Goal: Task Accomplishment & Management: Complete application form

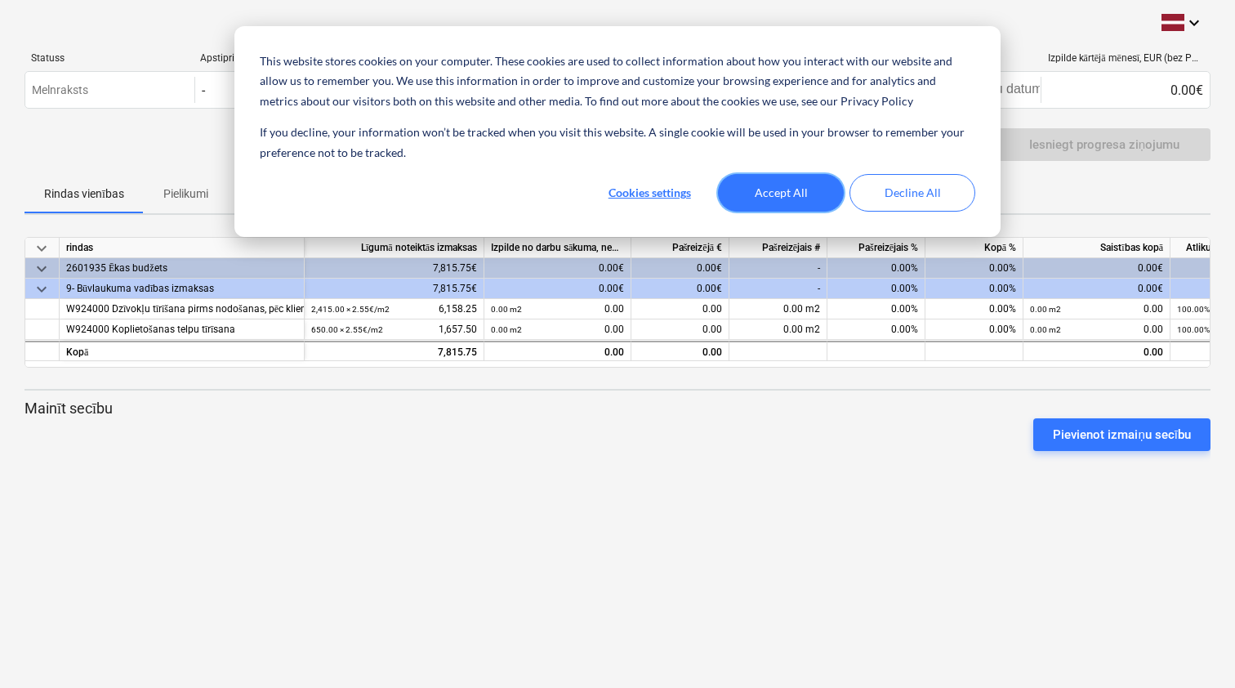
click at [791, 188] on button "Accept All" at bounding box center [781, 193] width 126 height 38
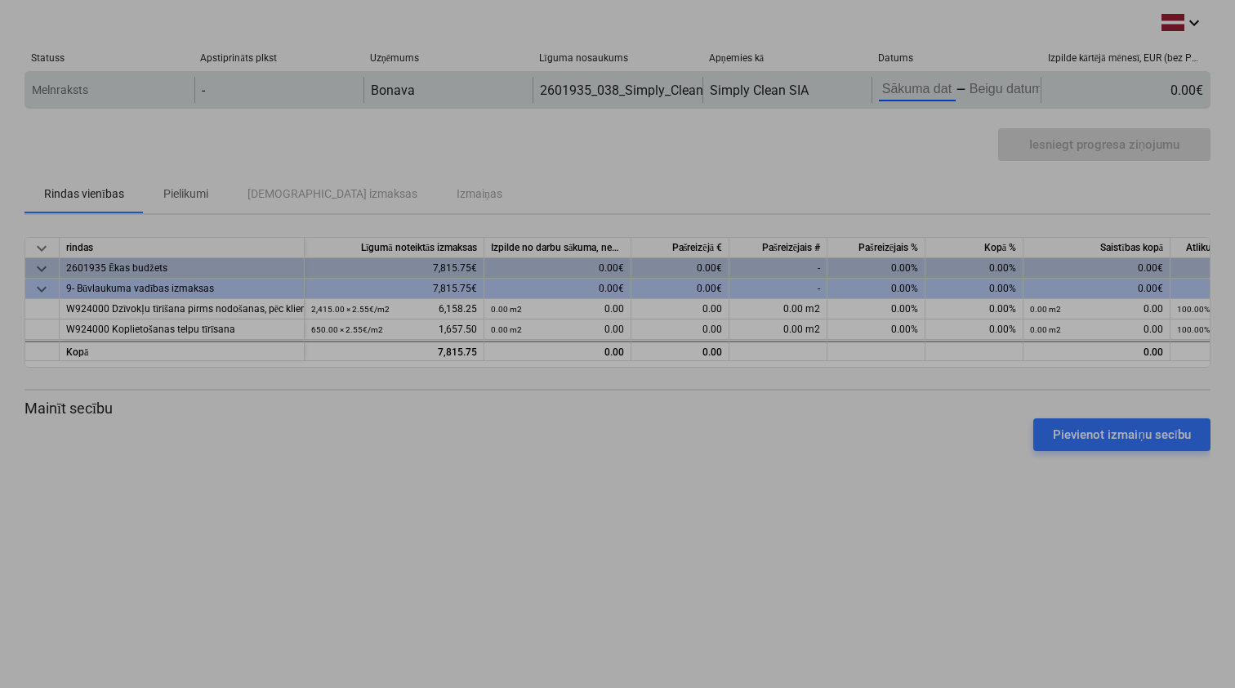
click at [909, 87] on body "This website stores cookies on your computer. These cookies are used to collect…" at bounding box center [617, 344] width 1235 height 688
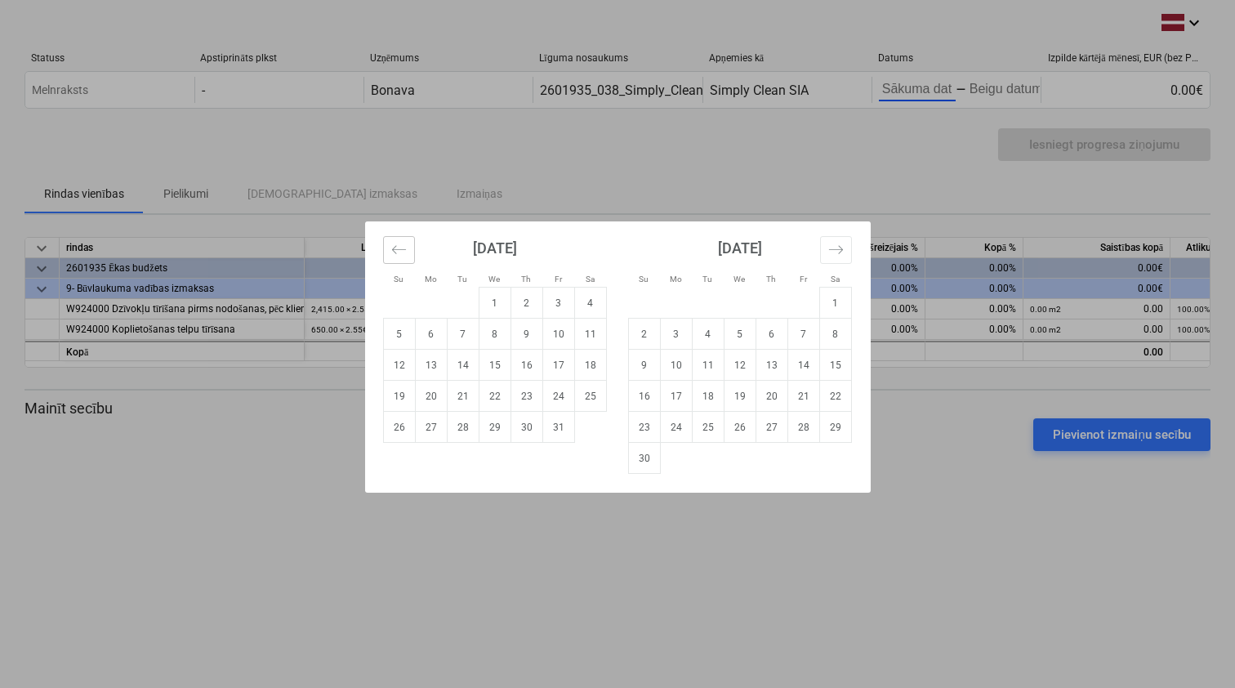
click at [394, 248] on icon "Move backward to switch to the previous month." at bounding box center [399, 250] width 16 height 16
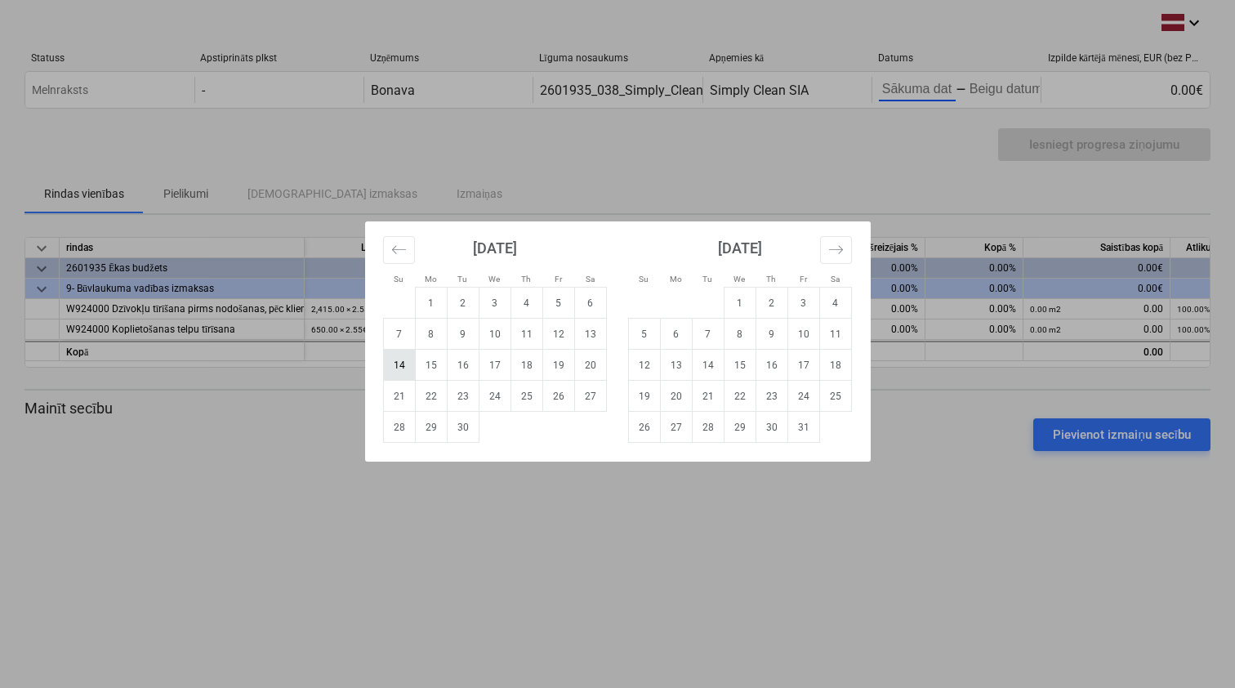
click at [400, 366] on td "14" at bounding box center [399, 364] width 32 height 31
type input "[DATE]"
click at [994, 96] on div "Su Mo Tu We Th Fr Sa Su Mo Tu We Th Fr Sa August 2025 1 2 3 4 5 6 7 8 9 10 11 1…" at bounding box center [617, 344] width 1235 height 688
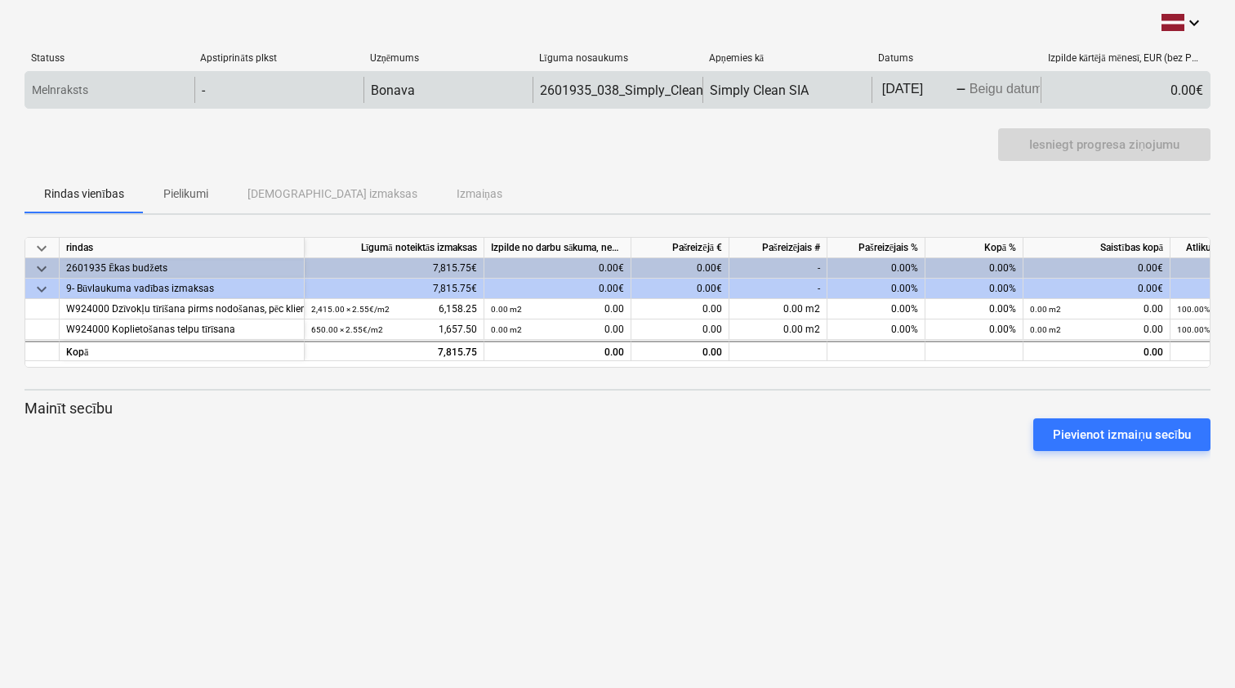
click at [1004, 87] on body "This website stores cookies on your computer. These cookies are used to collect…" at bounding box center [617, 344] width 1235 height 688
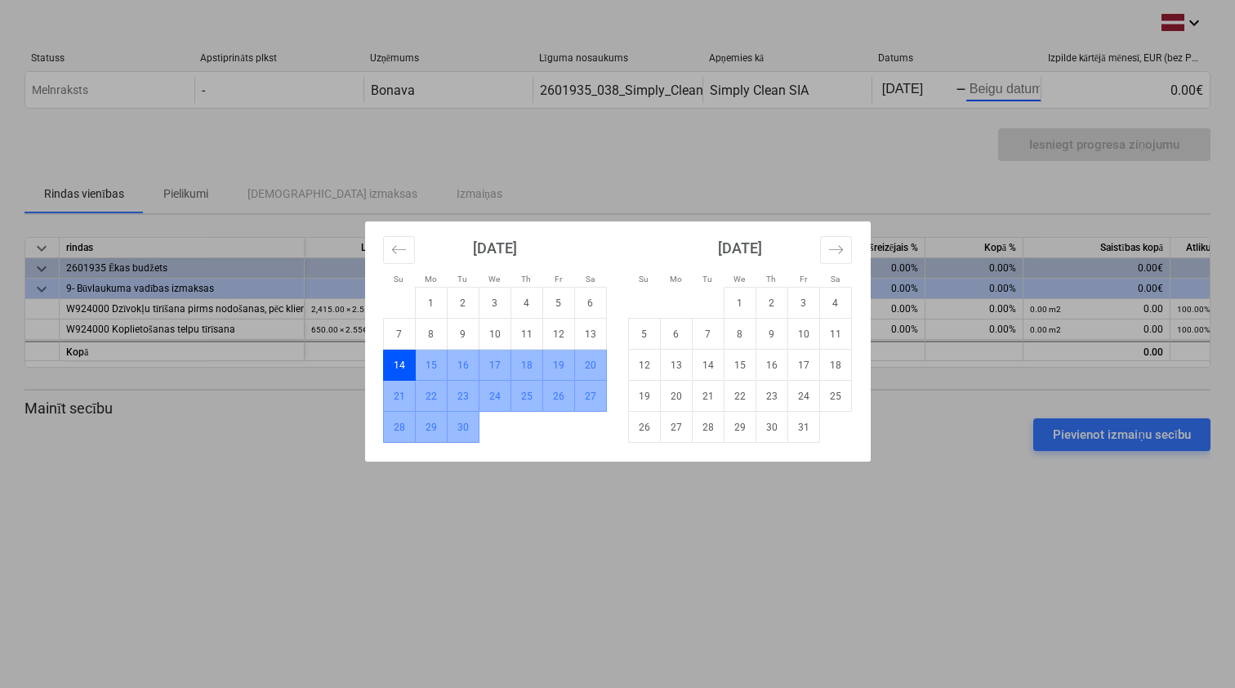
click at [469, 424] on td "30" at bounding box center [463, 427] width 32 height 31
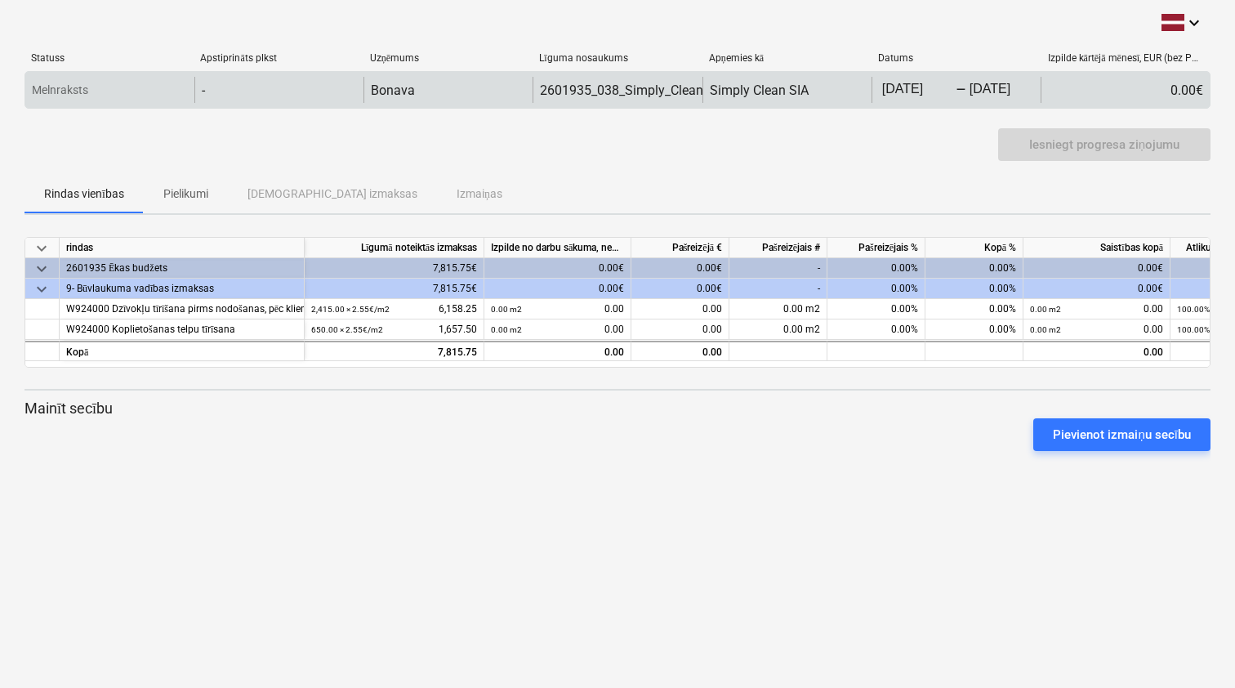
click at [1166, 81] on div "0.00€" at bounding box center [1124, 90] width 169 height 26
click at [281, 86] on div "-" at bounding box center [278, 90] width 169 height 26
click at [52, 87] on p "Melnraksts" at bounding box center [60, 90] width 56 height 17
click at [1149, 92] on div "0.00€" at bounding box center [1124, 90] width 169 height 26
drag, startPoint x: 1166, startPoint y: 89, endPoint x: 1202, endPoint y: 90, distance: 35.9
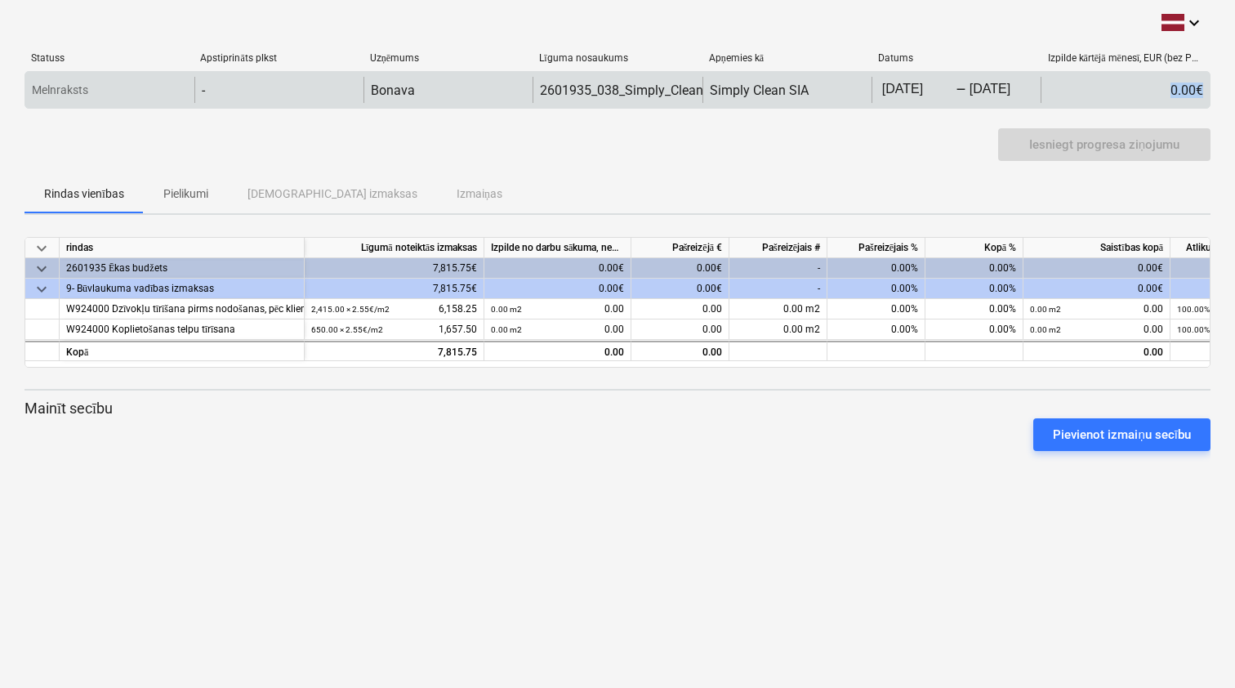
click at [1202, 90] on div "0.00€" at bounding box center [1124, 90] width 169 height 26
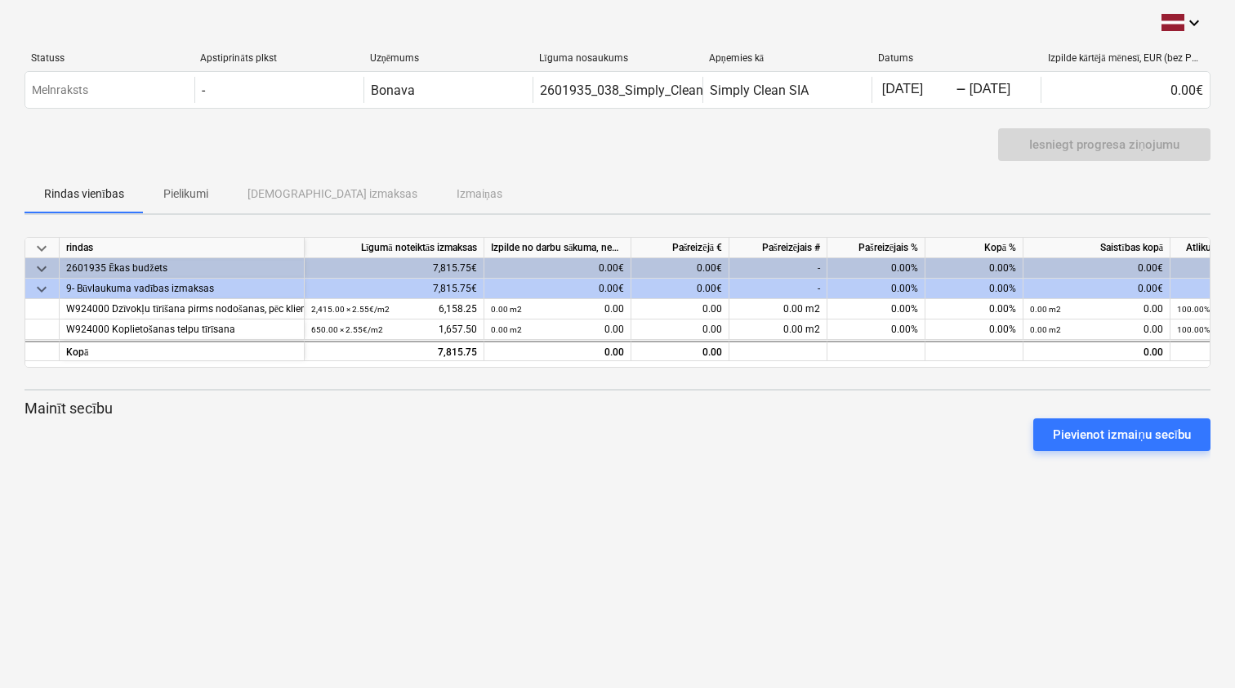
click at [701, 166] on div "Iesniegt progresa ziņojumu" at bounding box center [617, 151] width 1186 height 46
click at [595, 269] on div "0.00€" at bounding box center [557, 268] width 147 height 20
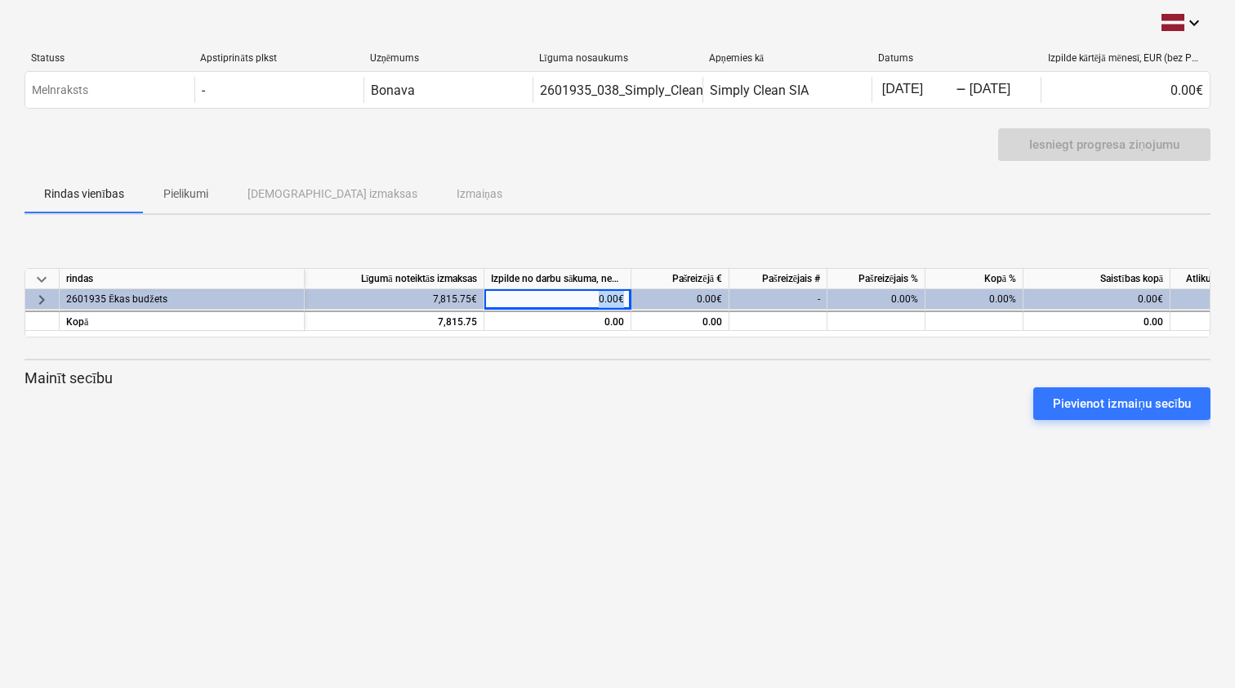
drag, startPoint x: 598, startPoint y: 299, endPoint x: 624, endPoint y: 300, distance: 26.1
click at [624, 300] on div "0.00€" at bounding box center [557, 299] width 147 height 20
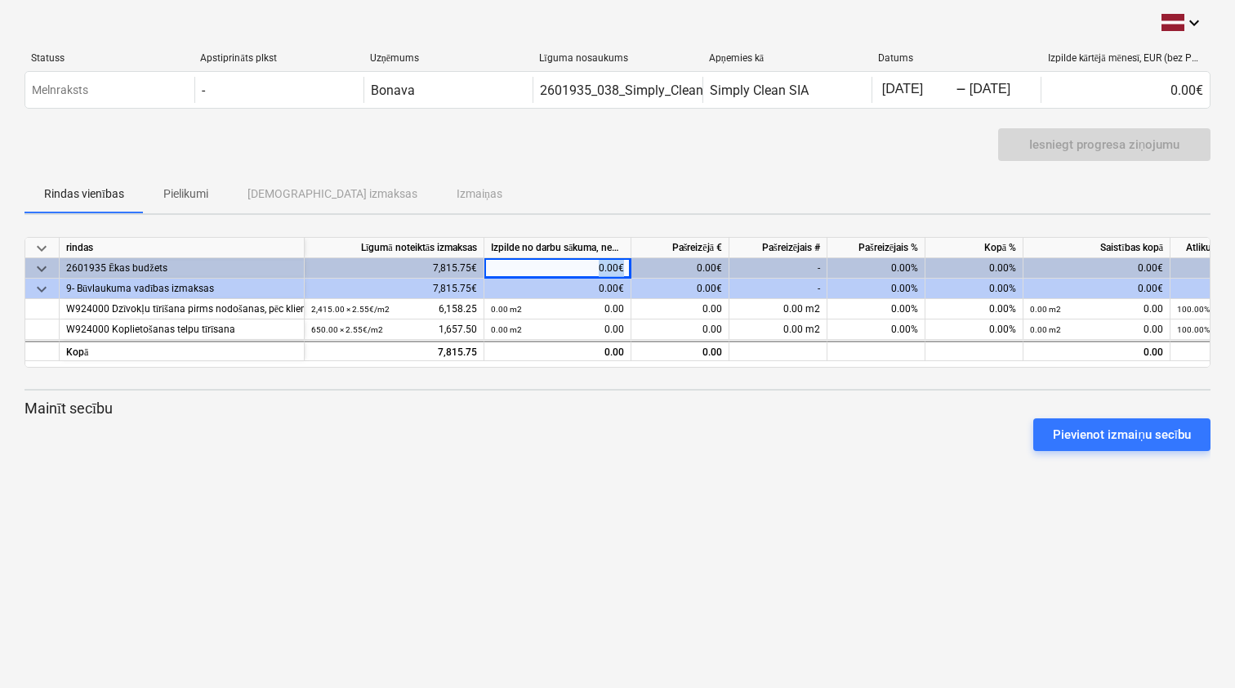
click at [612, 266] on div "0.00€" at bounding box center [557, 268] width 147 height 20
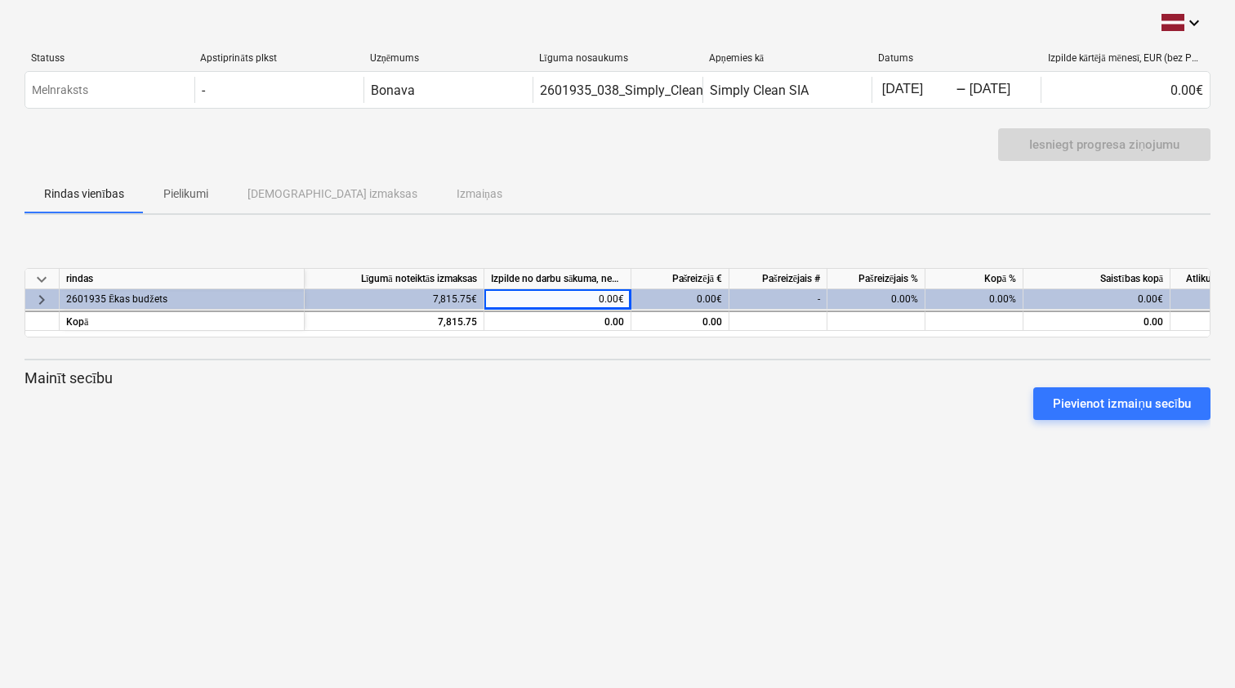
click at [610, 295] on div "0.00€" at bounding box center [557, 299] width 147 height 20
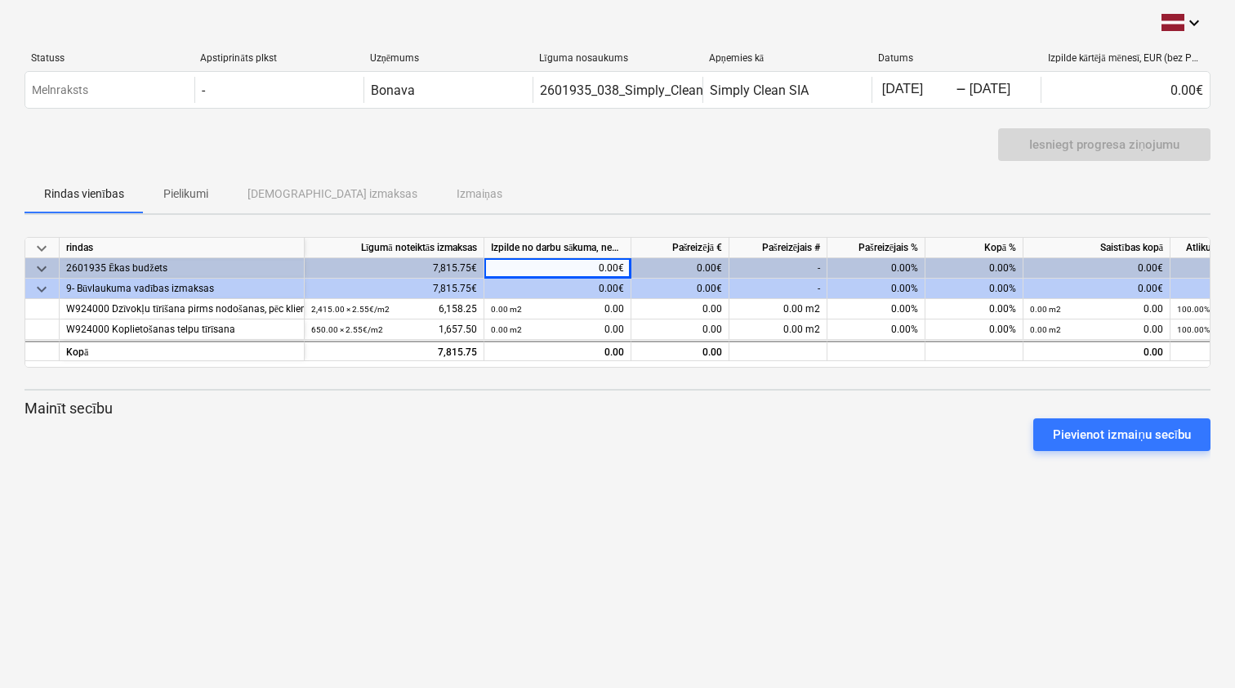
click at [304, 247] on div "rindas" at bounding box center [182, 248] width 245 height 20
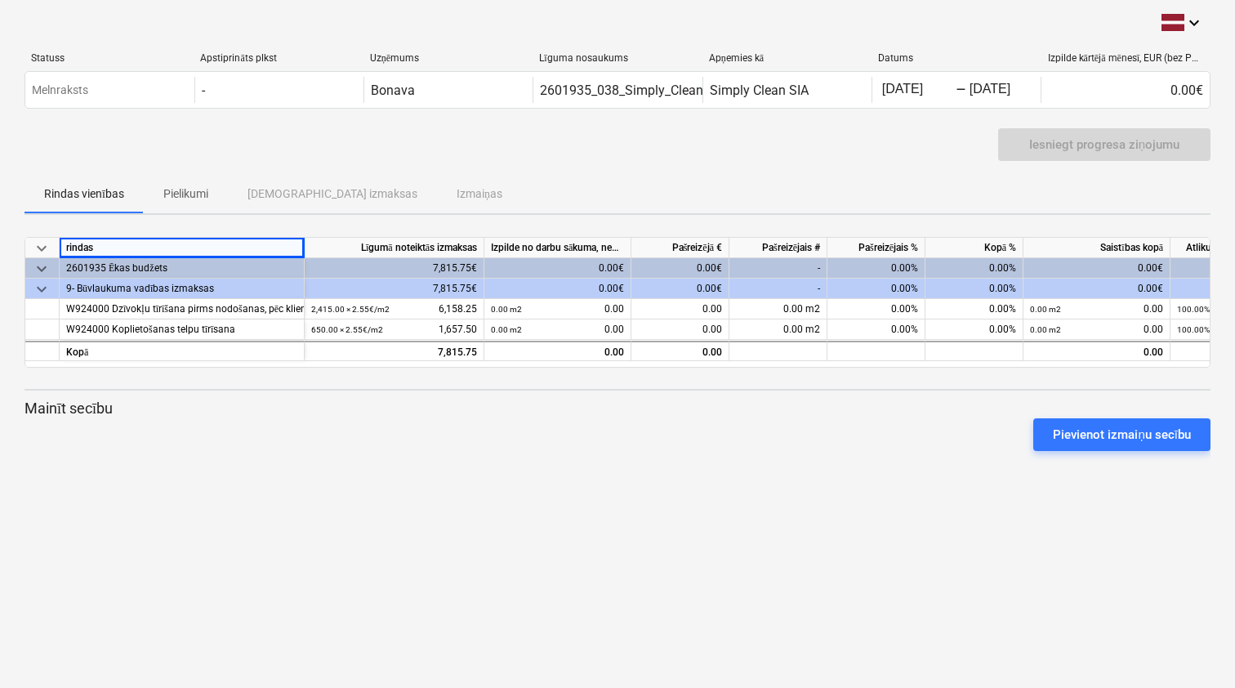
click at [0, 0] on div "keyboard_arrow_down rindas Līgumā noteiktās izmaksas Izpilde no darbu sākuma, n…" at bounding box center [0, 0] width 0 height 0
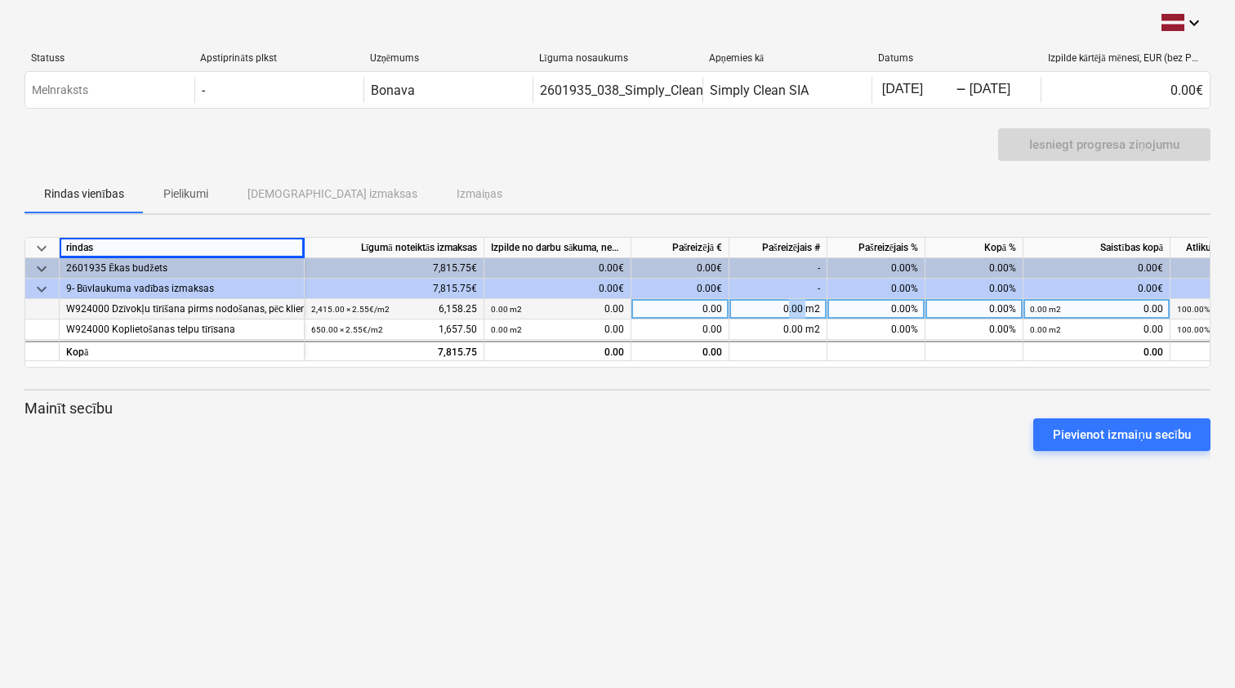
drag, startPoint x: 787, startPoint y: 308, endPoint x: 805, endPoint y: 308, distance: 18.0
click at [805, 308] on div "0.00 m2" at bounding box center [778, 309] width 98 height 20
type input "ert"
drag, startPoint x: 798, startPoint y: 308, endPoint x: 894, endPoint y: 309, distance: 96.4
click at [0, 0] on div "W924000 Dzīvokļu tīrīšana pirms nodošanas, pēc klientu dienām, logu mazgāšana(p…" at bounding box center [0, 0] width 0 height 0
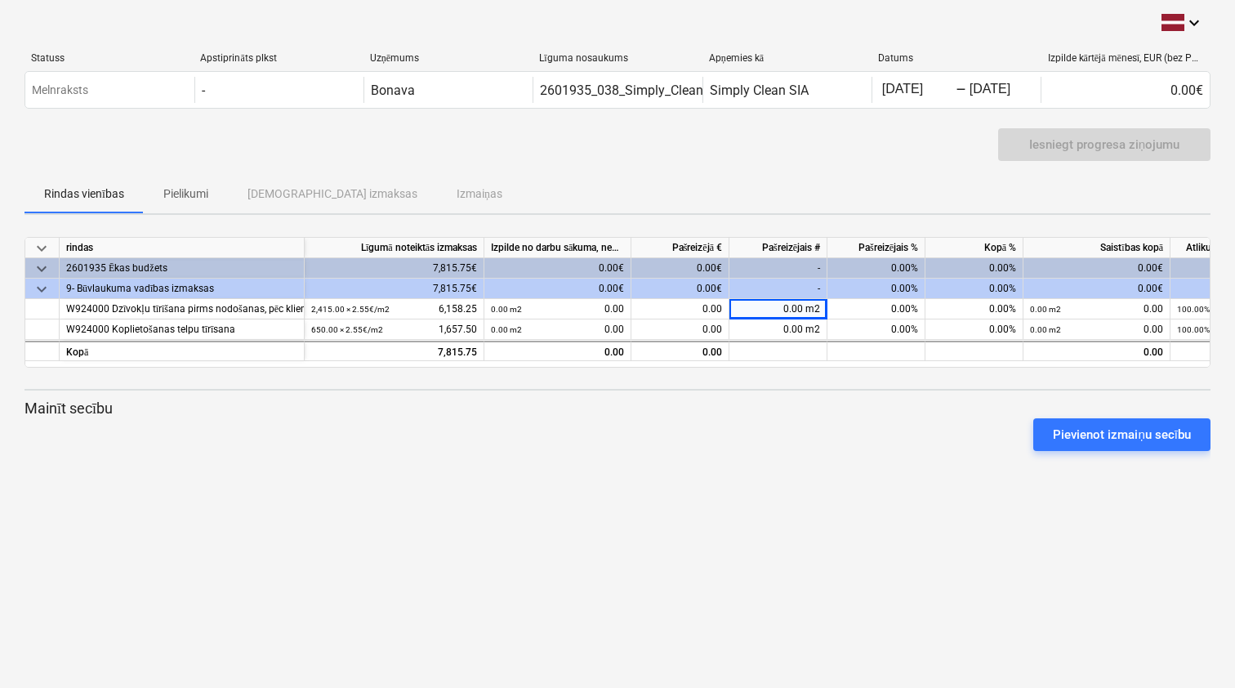
click at [726, 424] on div "Pievienot izmaiņu secību" at bounding box center [617, 435] width 1199 height 46
click at [559, 270] on div "0.00€" at bounding box center [557, 268] width 147 height 20
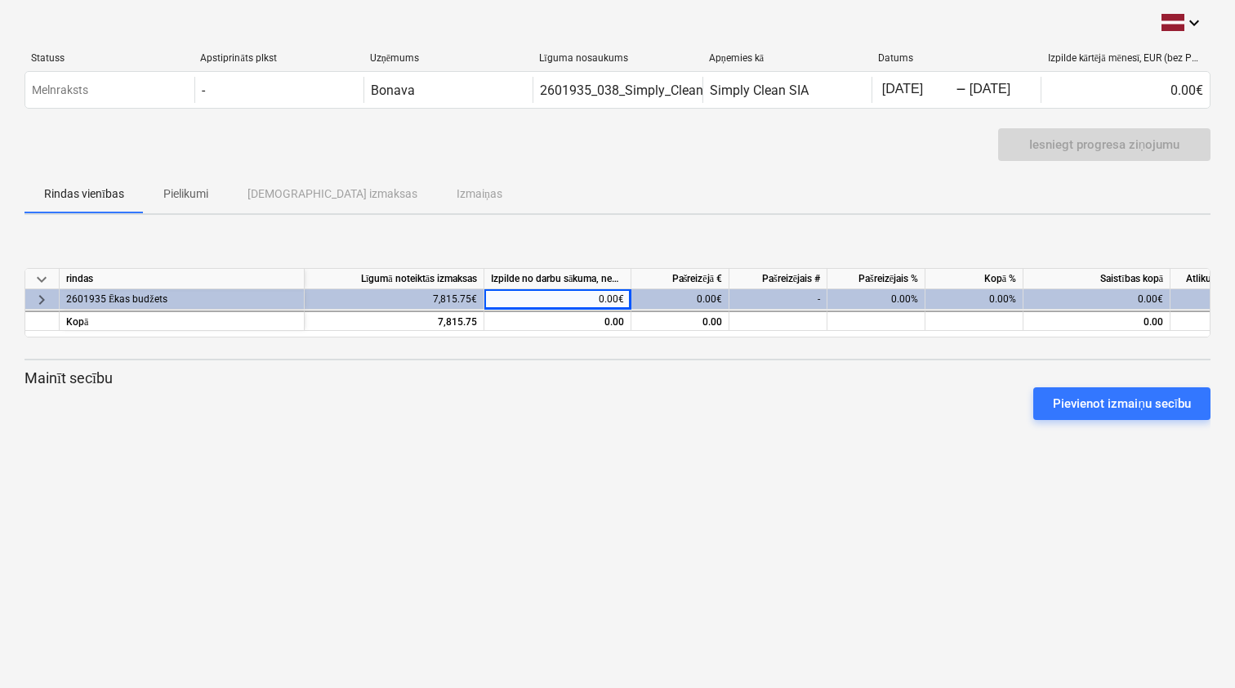
click at [586, 294] on div "0.00€" at bounding box center [557, 299] width 147 height 20
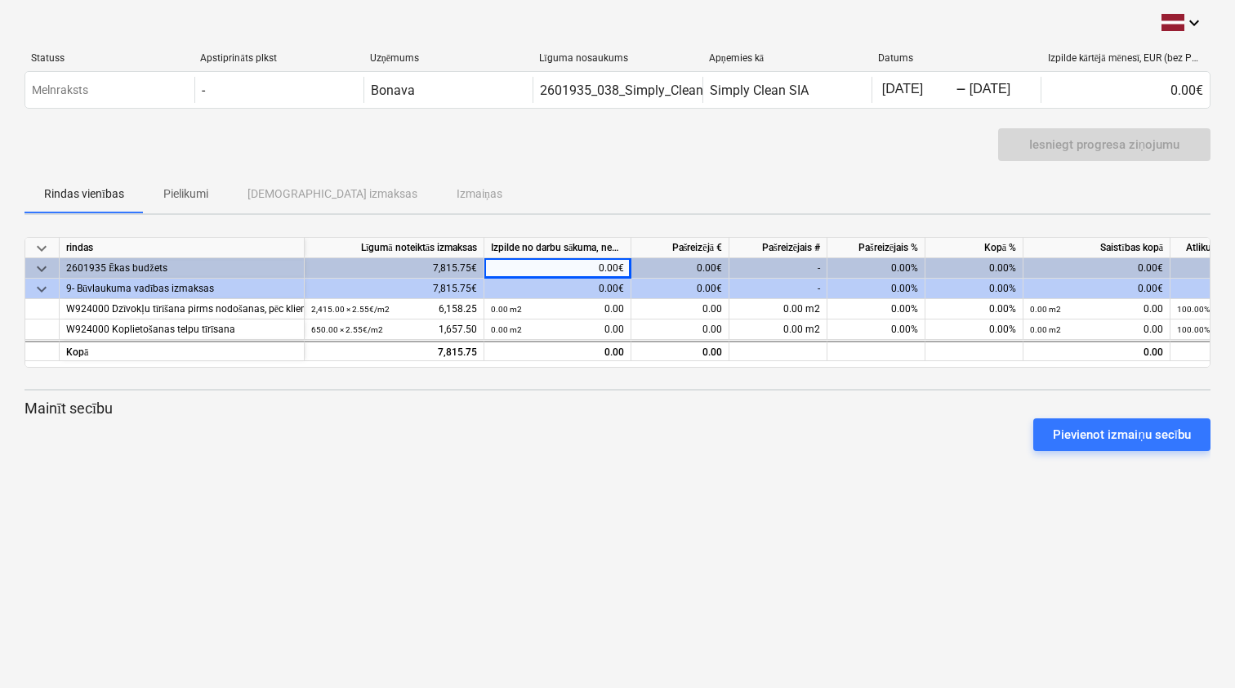
click at [602, 273] on div "0.00€" at bounding box center [557, 268] width 147 height 20
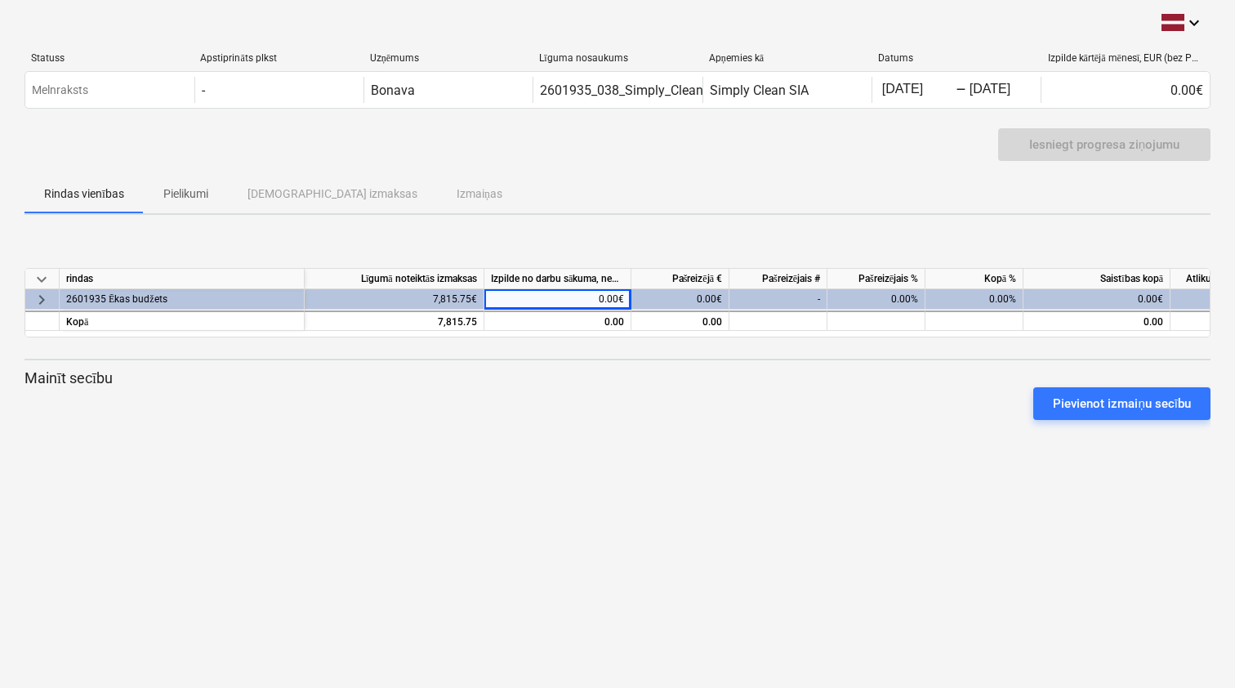
click at [688, 294] on div "0.00€" at bounding box center [680, 299] width 98 height 20
click at [701, 300] on div "0.00€" at bounding box center [680, 299] width 98 height 20
click at [720, 300] on div "0.00€" at bounding box center [680, 299] width 98 height 20
click at [695, 294] on div "0.00€" at bounding box center [680, 299] width 98 height 20
click at [810, 300] on div "-" at bounding box center [778, 299] width 98 height 20
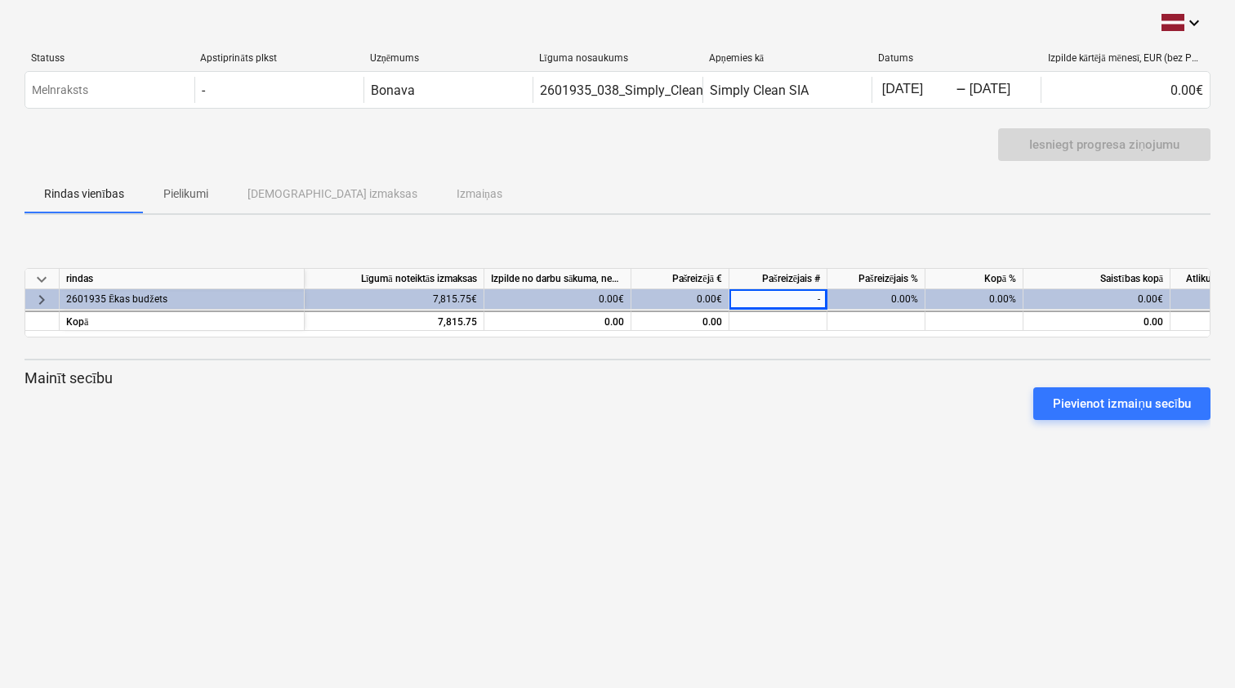
click at [885, 302] on div "0.00%" at bounding box center [876, 299] width 98 height 20
drag, startPoint x: 891, startPoint y: 302, endPoint x: 912, endPoint y: 302, distance: 21.2
click at [912, 302] on div "0.00%" at bounding box center [876, 299] width 98 height 20
drag, startPoint x: 909, startPoint y: 300, endPoint x: 874, endPoint y: 300, distance: 35.1
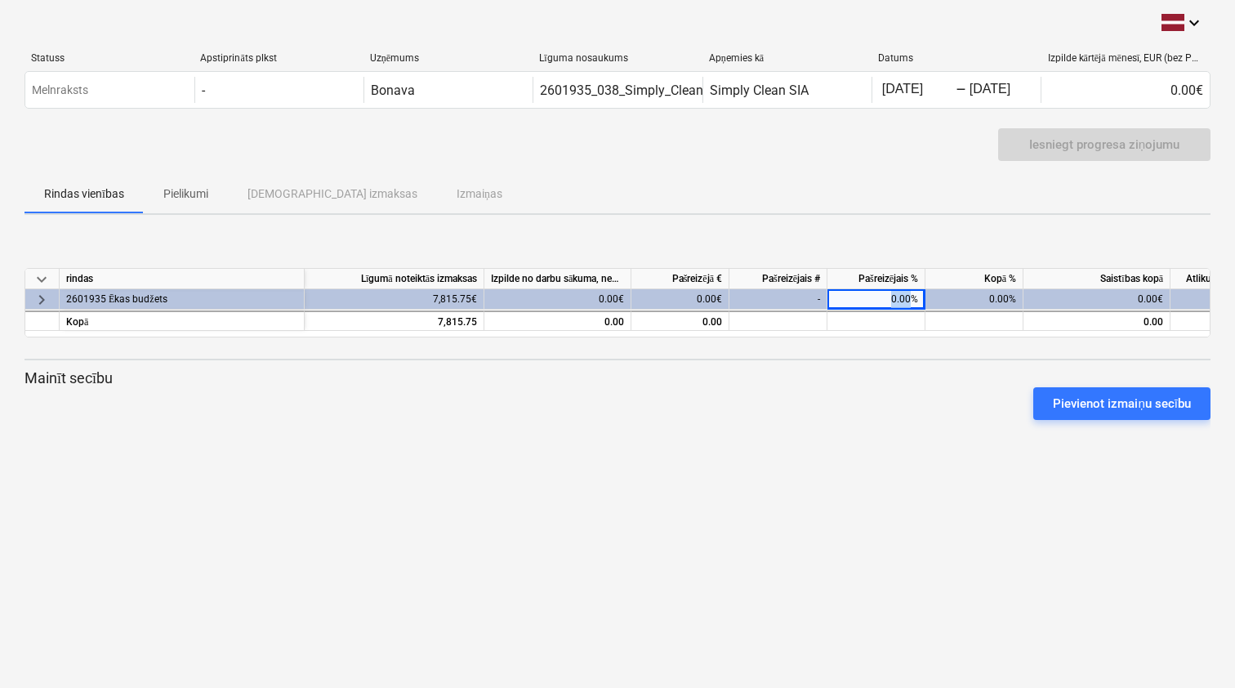
click at [874, 300] on div "0.00%" at bounding box center [876, 299] width 98 height 20
click at [971, 295] on div "0.00%" at bounding box center [974, 299] width 98 height 20
drag, startPoint x: 995, startPoint y: 295, endPoint x: 981, endPoint y: 295, distance: 14.7
click at [981, 295] on div "0.00%" at bounding box center [974, 299] width 98 height 20
drag, startPoint x: 1004, startPoint y: 298, endPoint x: 983, endPoint y: 298, distance: 21.2
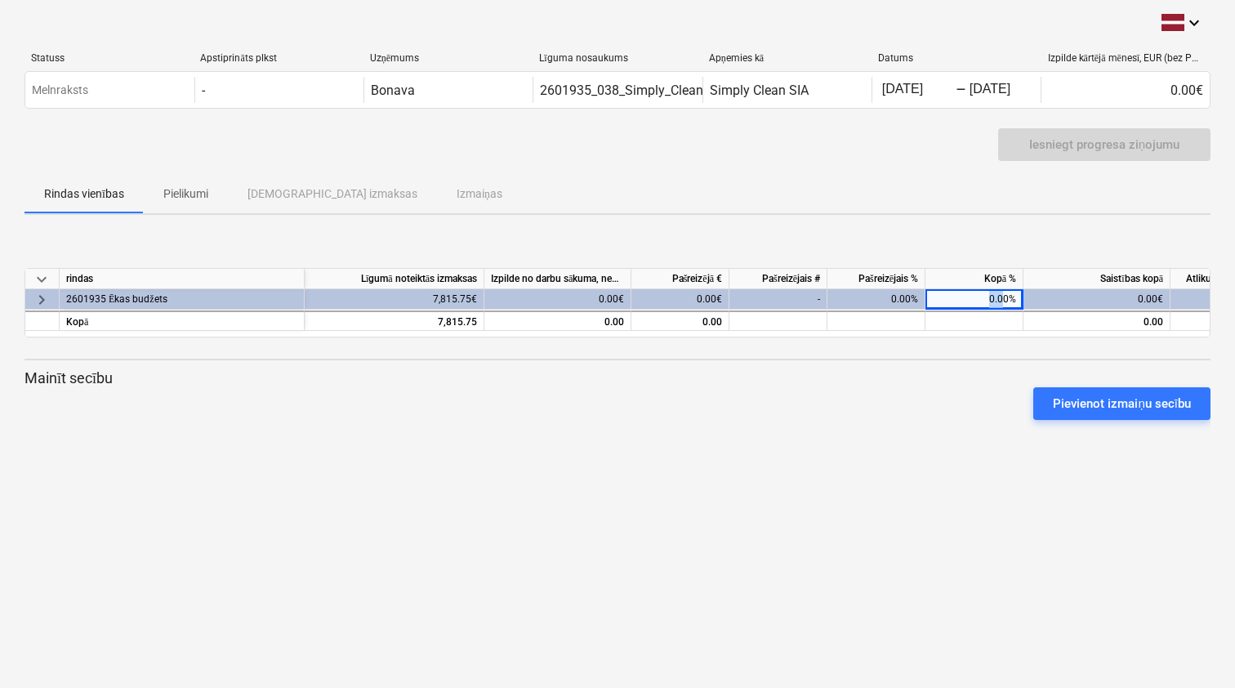
click at [983, 298] on div "0.00%" at bounding box center [974, 299] width 98 height 20
click at [38, 298] on span "keyboard_arrow_right" at bounding box center [42, 299] width 20 height 20
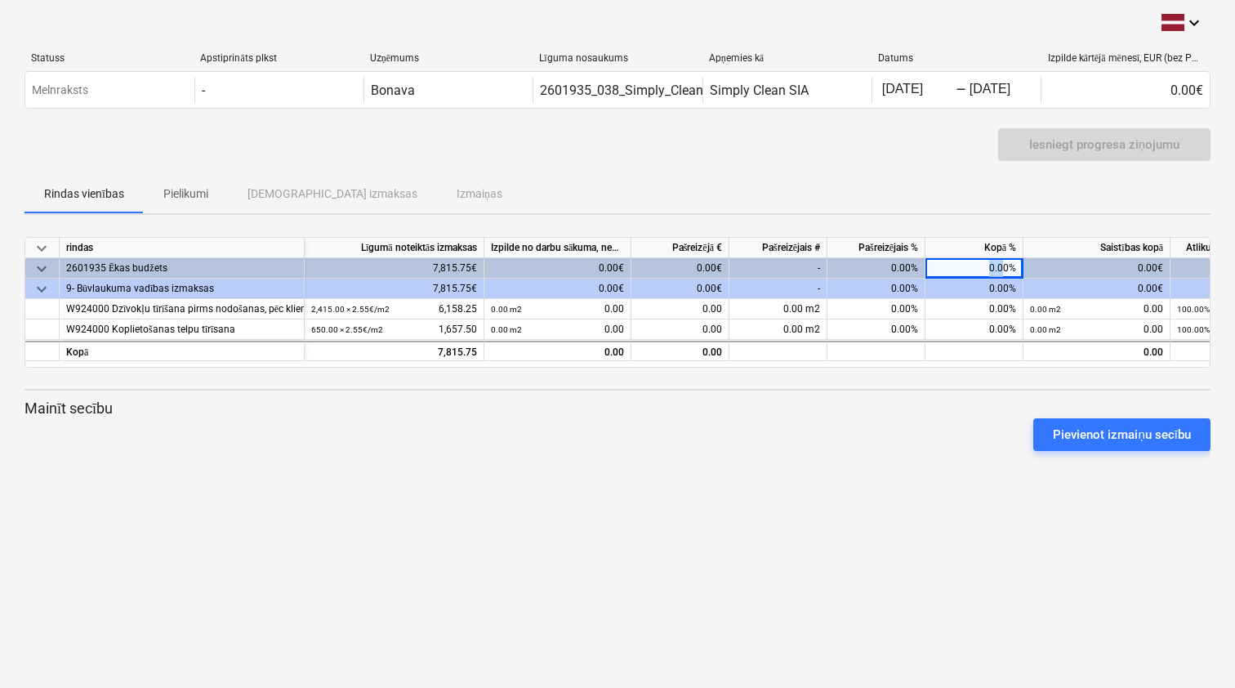
click at [39, 250] on span "keyboard_arrow_down" at bounding box center [42, 248] width 20 height 20
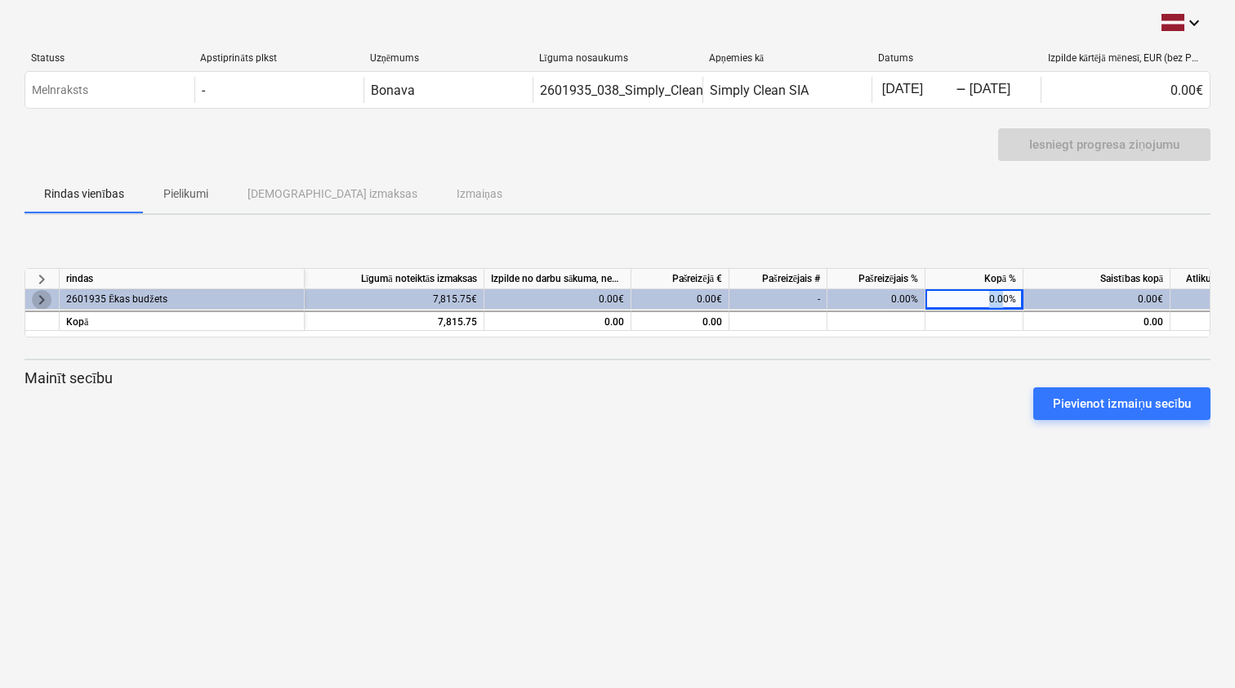
click at [45, 296] on span "keyboard_arrow_right" at bounding box center [42, 299] width 20 height 20
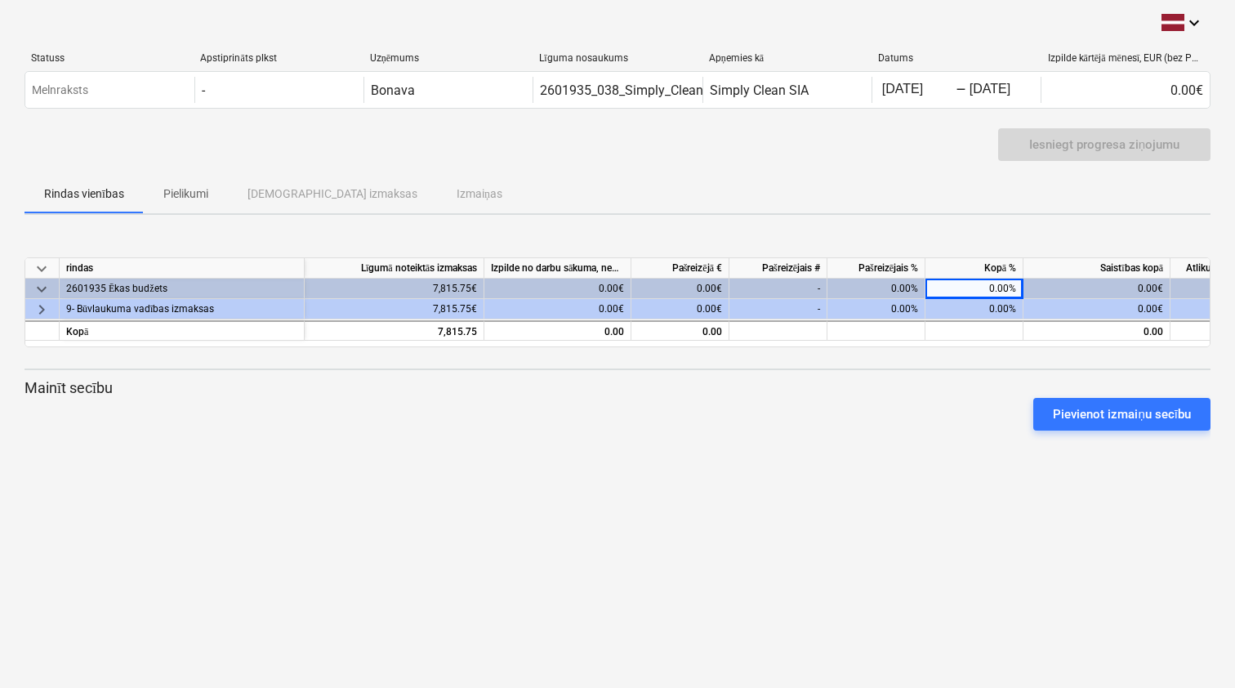
click at [687, 303] on div "0.00€" at bounding box center [680, 309] width 98 height 20
click at [705, 309] on div "0.00€" at bounding box center [680, 309] width 98 height 20
click at [869, 313] on div "0.00%" at bounding box center [876, 309] width 98 height 20
click at [920, 314] on div "0.00%" at bounding box center [876, 309] width 98 height 20
click at [44, 306] on span "keyboard_arrow_right" at bounding box center [42, 310] width 20 height 20
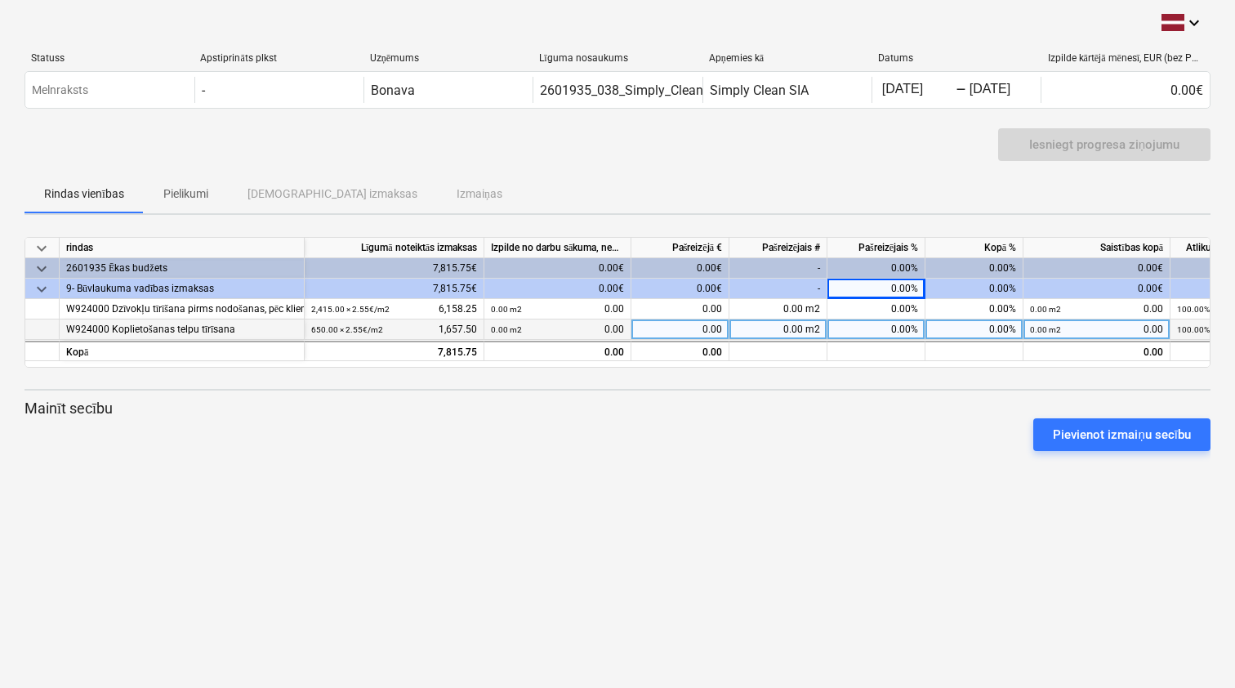
click at [558, 319] on div "0.00 m2 0.00" at bounding box center [557, 329] width 133 height 20
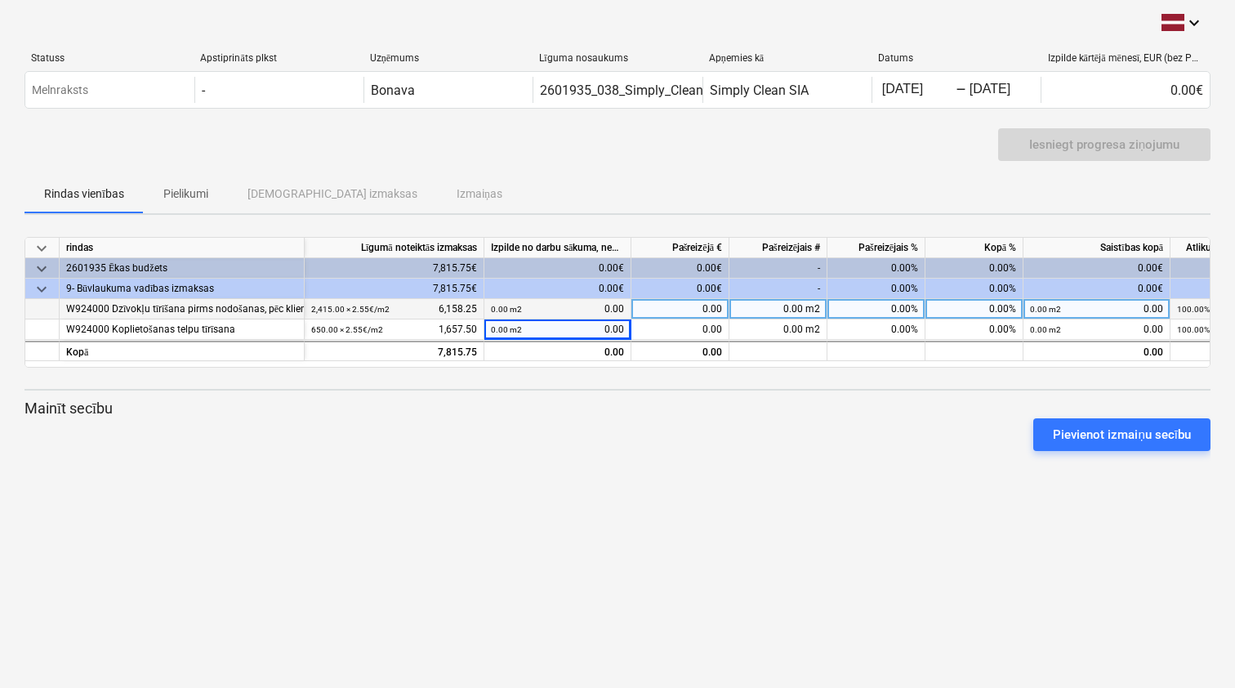
click at [561, 308] on div "0.00 m2 0.00" at bounding box center [557, 309] width 133 height 20
click at [697, 311] on div "0.00" at bounding box center [680, 309] width 98 height 20
type input "4"
paste input "3 907.88"
type input "3 907.88"
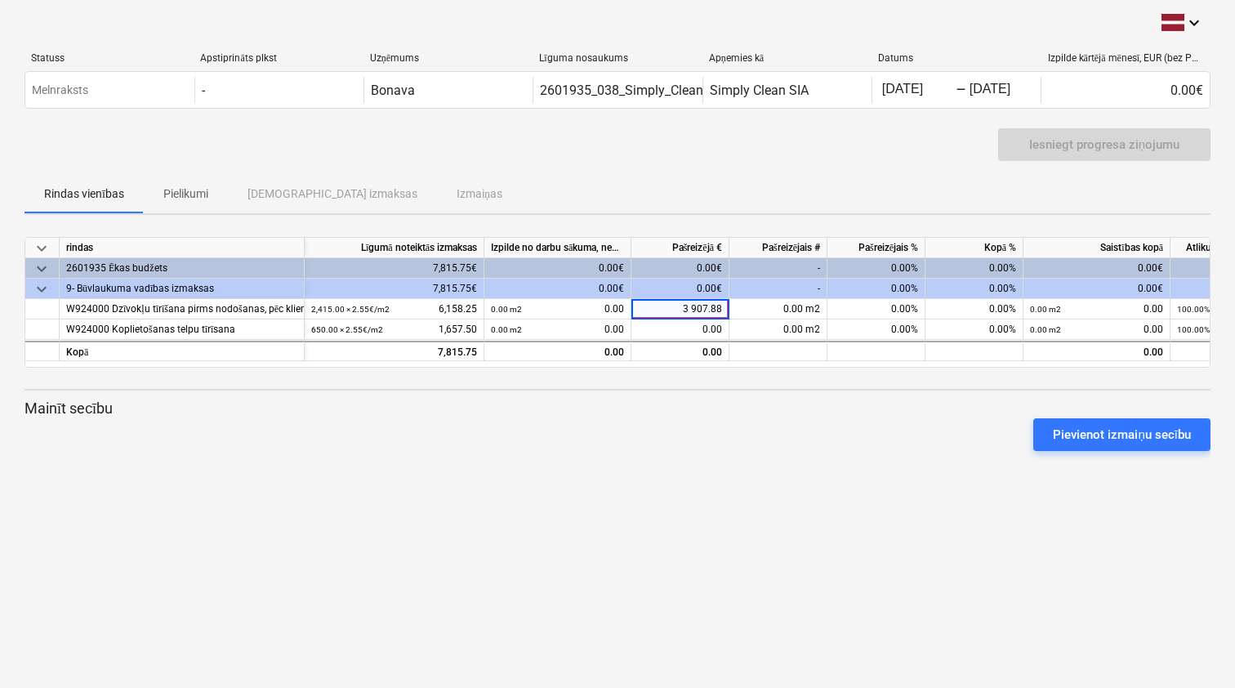
click at [780, 437] on div "Pievienot izmaiņu secību" at bounding box center [617, 435] width 1199 height 46
drag, startPoint x: 701, startPoint y: 308, endPoint x: 741, endPoint y: 309, distance: 40.0
click at [0, 0] on div "W924000 Dzīvokļu tīrīšana pirms nodošanas, pēc klientu dienām, logu mazgāšana(p…" at bounding box center [0, 0] width 0 height 0
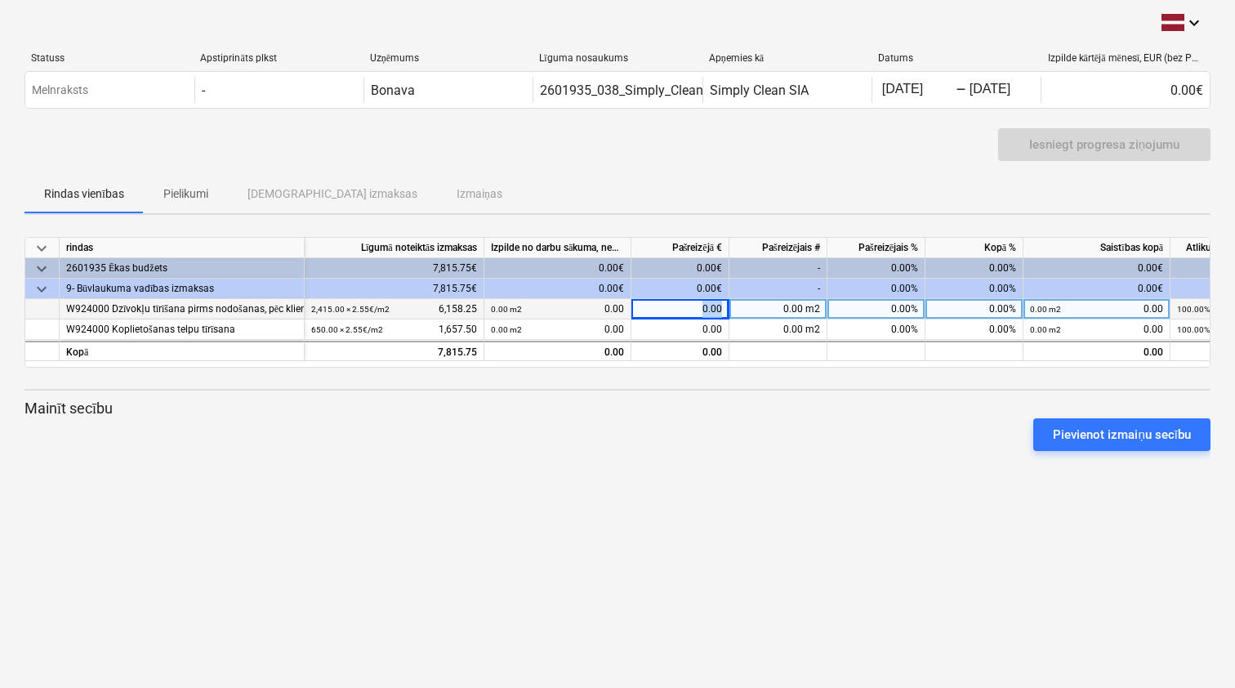
click at [701, 314] on div "0.00" at bounding box center [680, 309] width 98 height 20
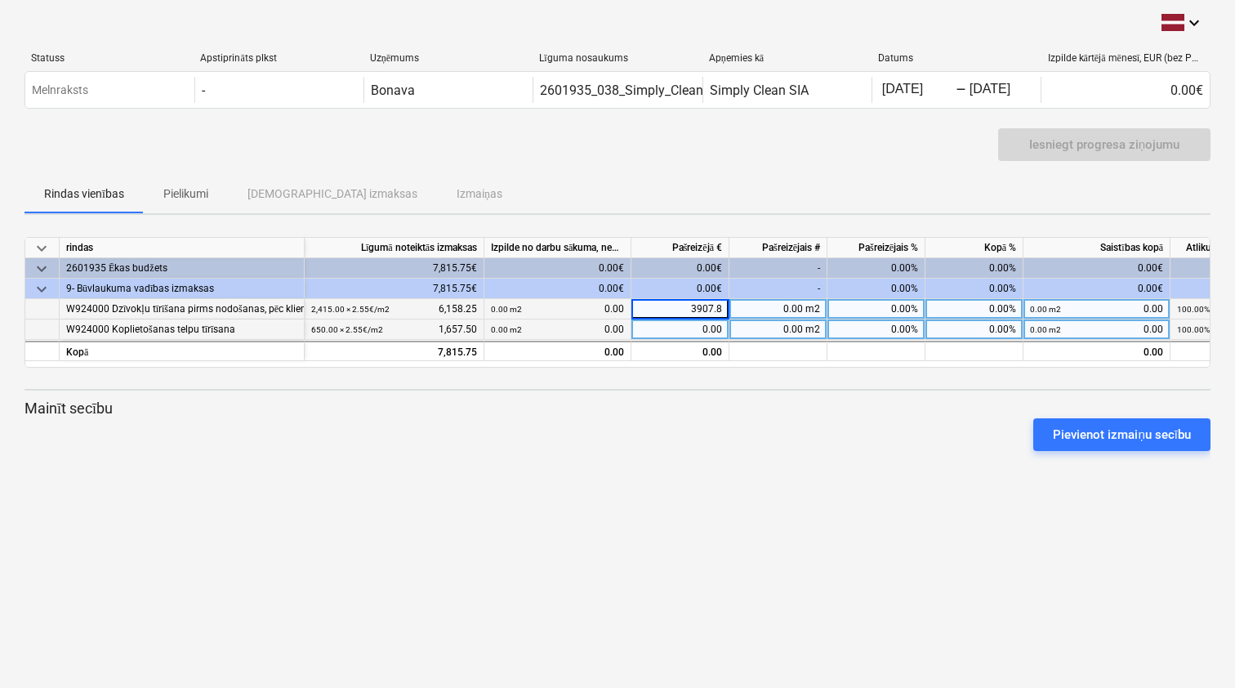
type input "3907.88"
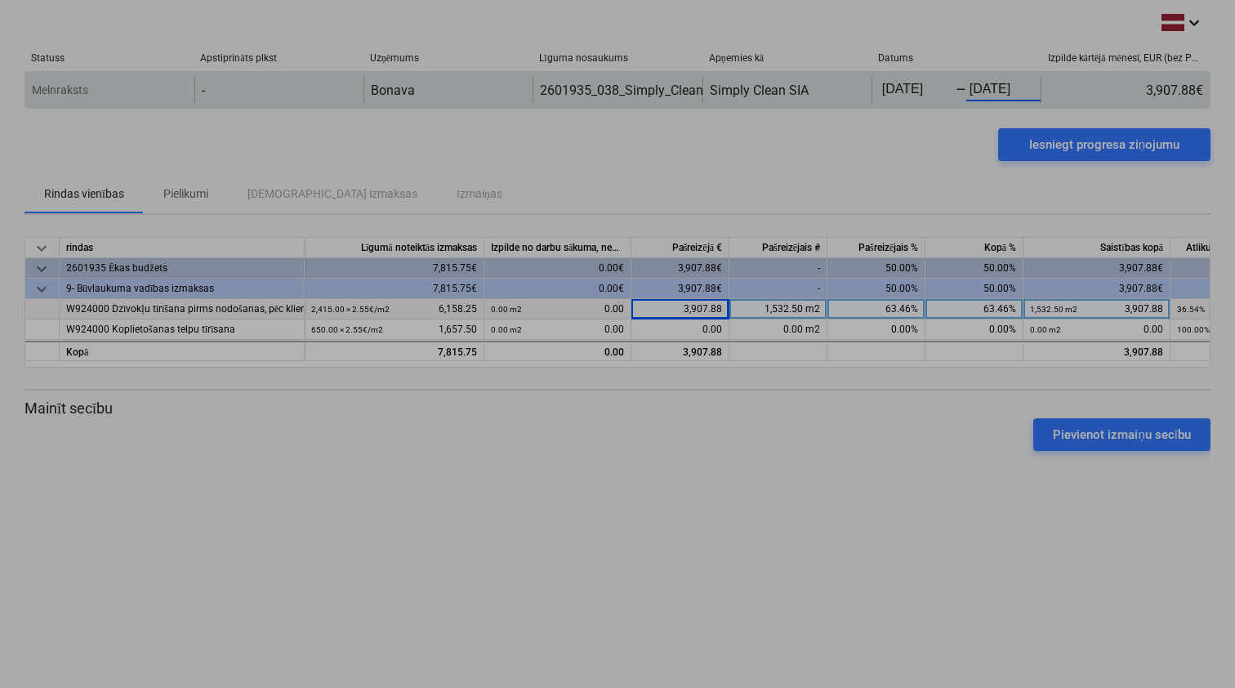
click at [1018, 89] on body "This website stores cookies on your computer. These cookies are used to collect…" at bounding box center [617, 344] width 1235 height 688
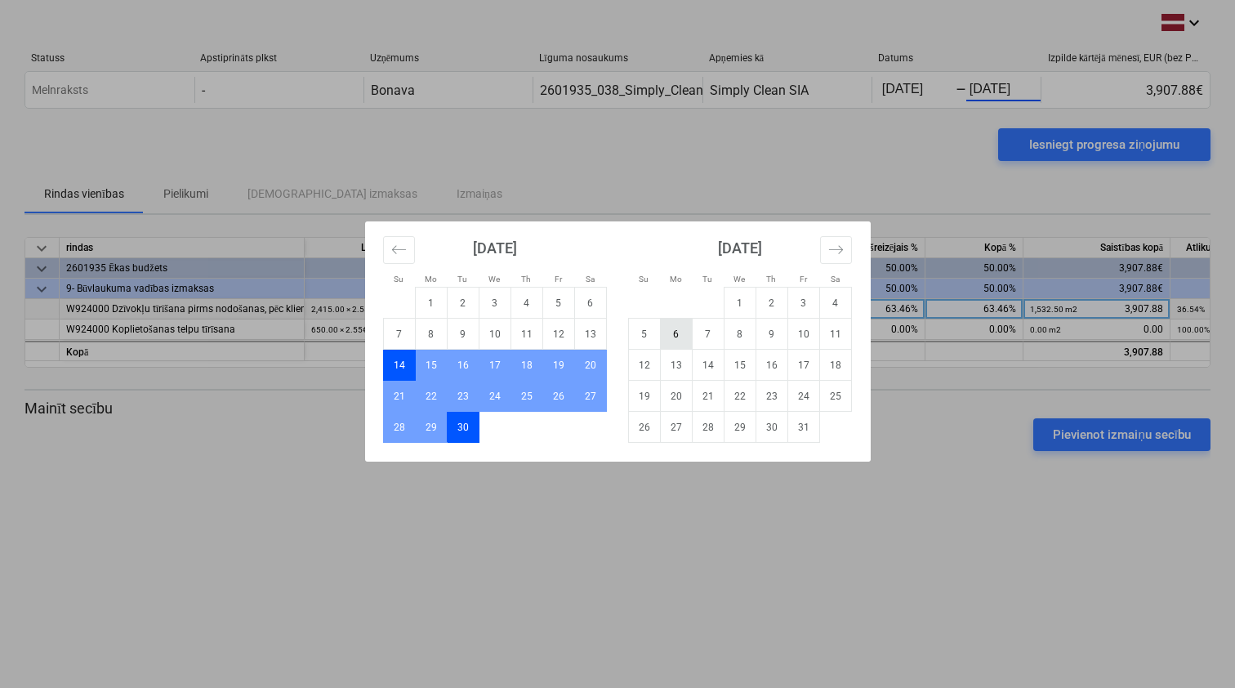
click at [678, 340] on td "6" at bounding box center [676, 333] width 32 height 31
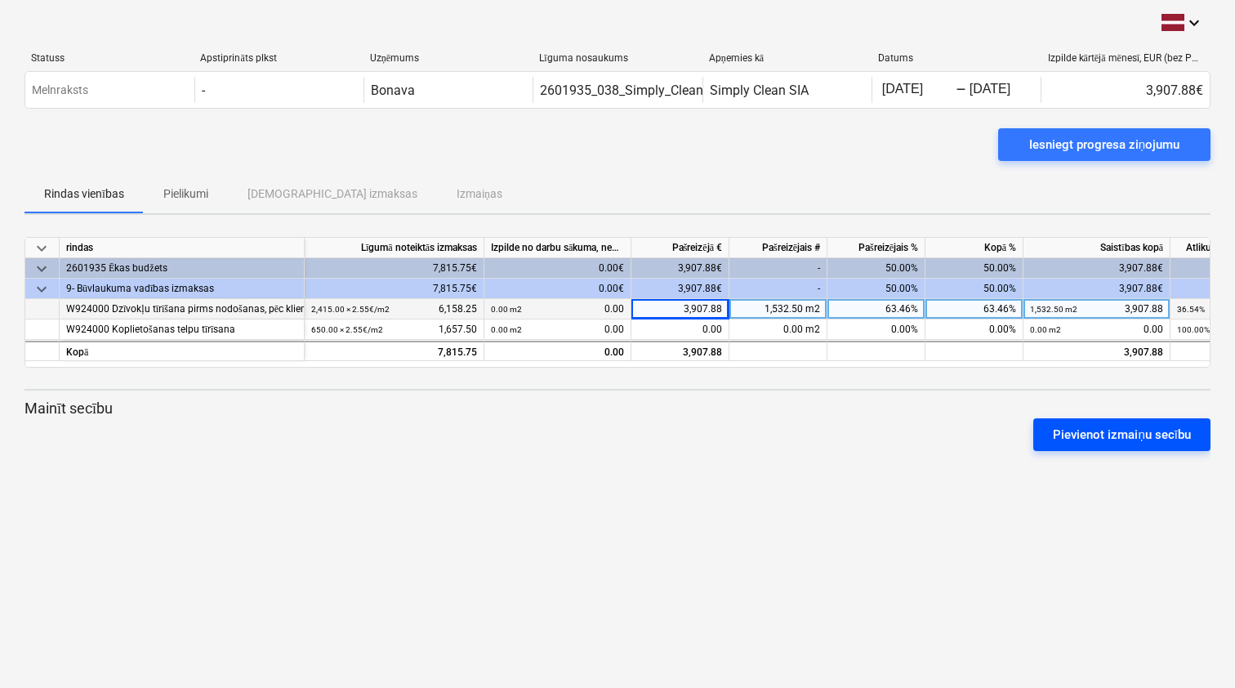
click at [1094, 434] on div "Pievienot izmaiņu secību" at bounding box center [1121, 434] width 138 height 21
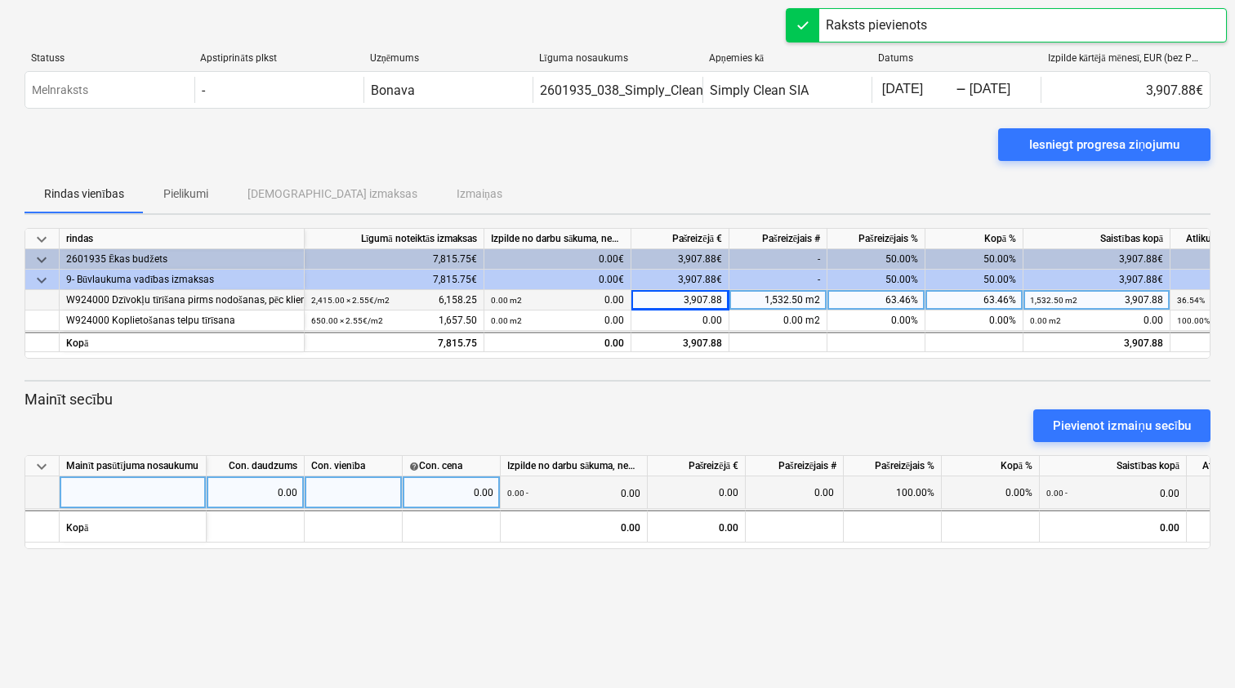
click at [155, 495] on div at bounding box center [133, 492] width 147 height 33
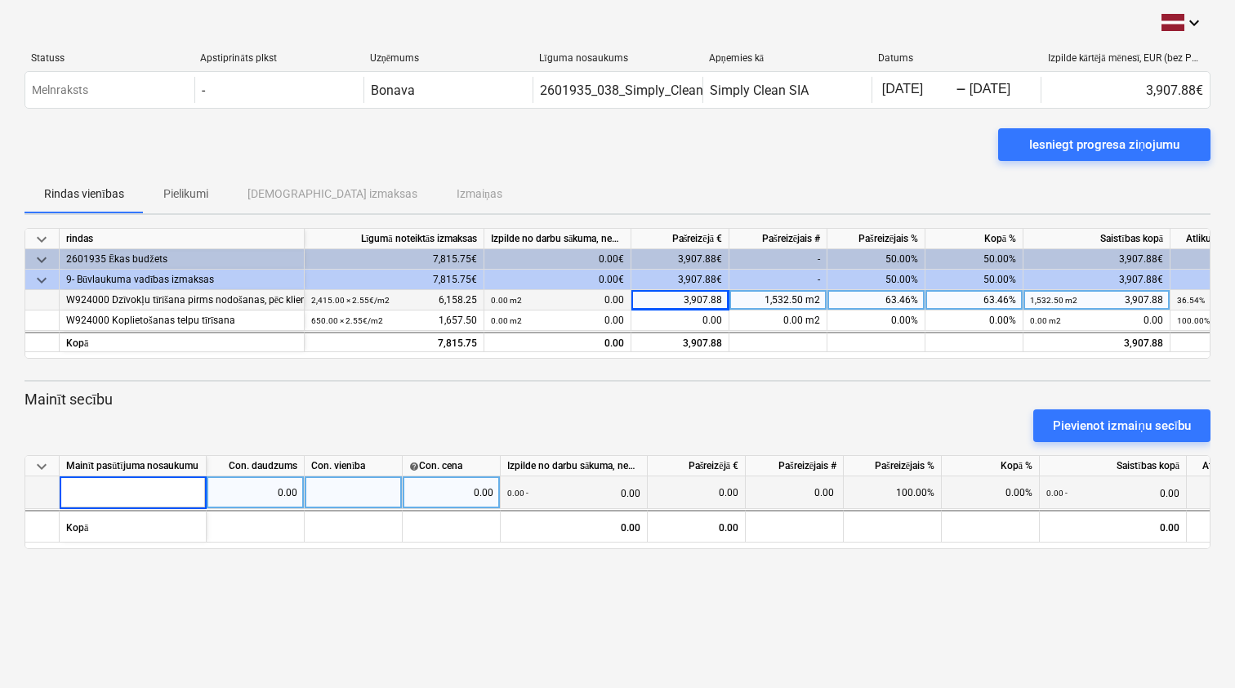
click at [370, 494] on div at bounding box center [354, 492] width 98 height 33
click at [1115, 140] on div "Iesniegt progresa ziņojumu" at bounding box center [1104, 144] width 150 height 21
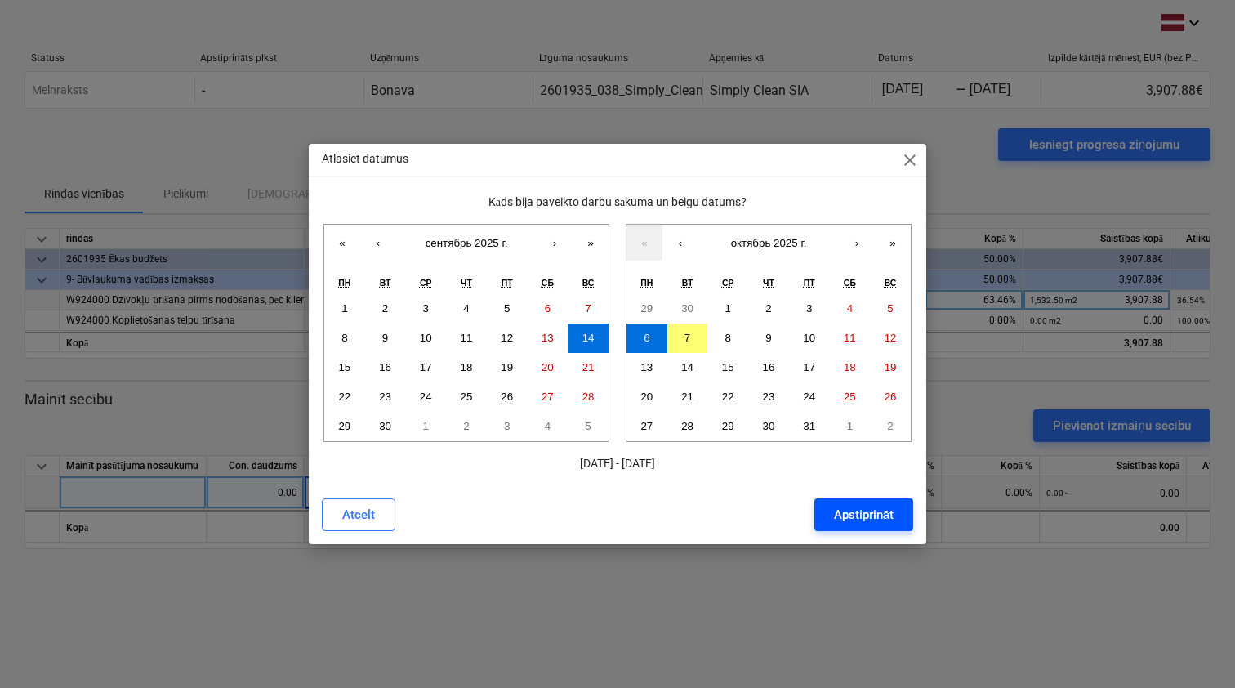
click at [864, 522] on div "Apstiprināt" at bounding box center [864, 514] width 60 height 21
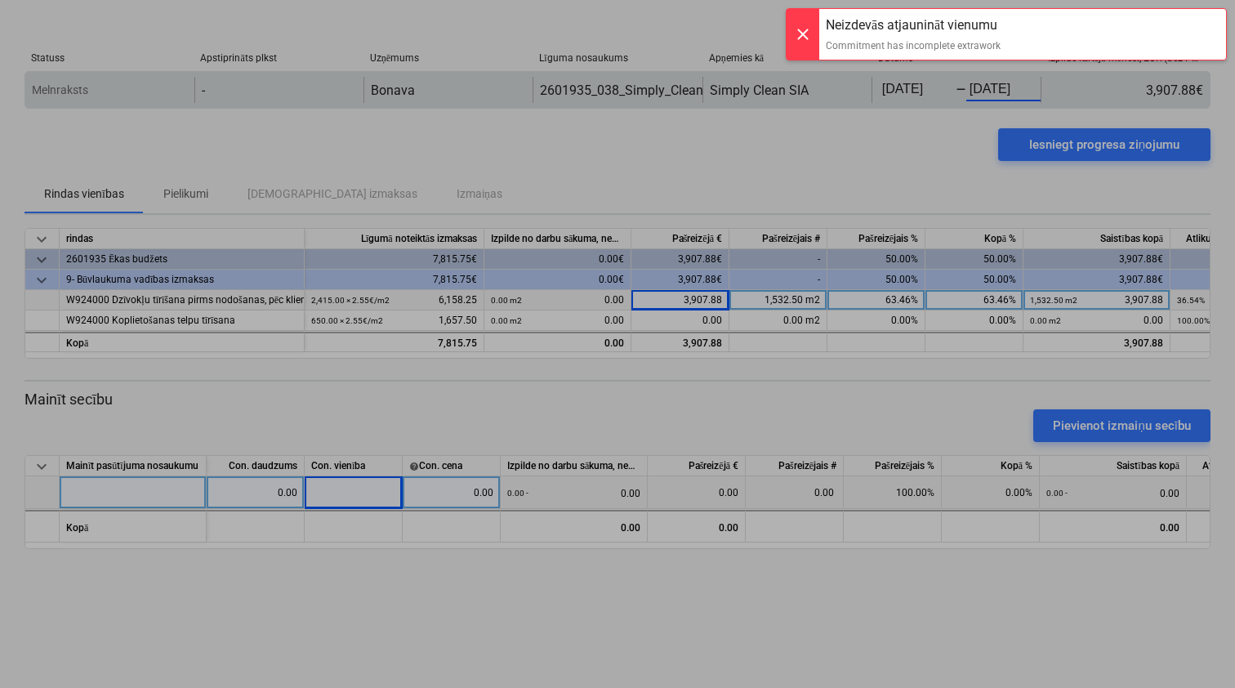
click at [972, 90] on body "This website stores cookies on your computer. These cookies are used to collect…" at bounding box center [617, 344] width 1235 height 688
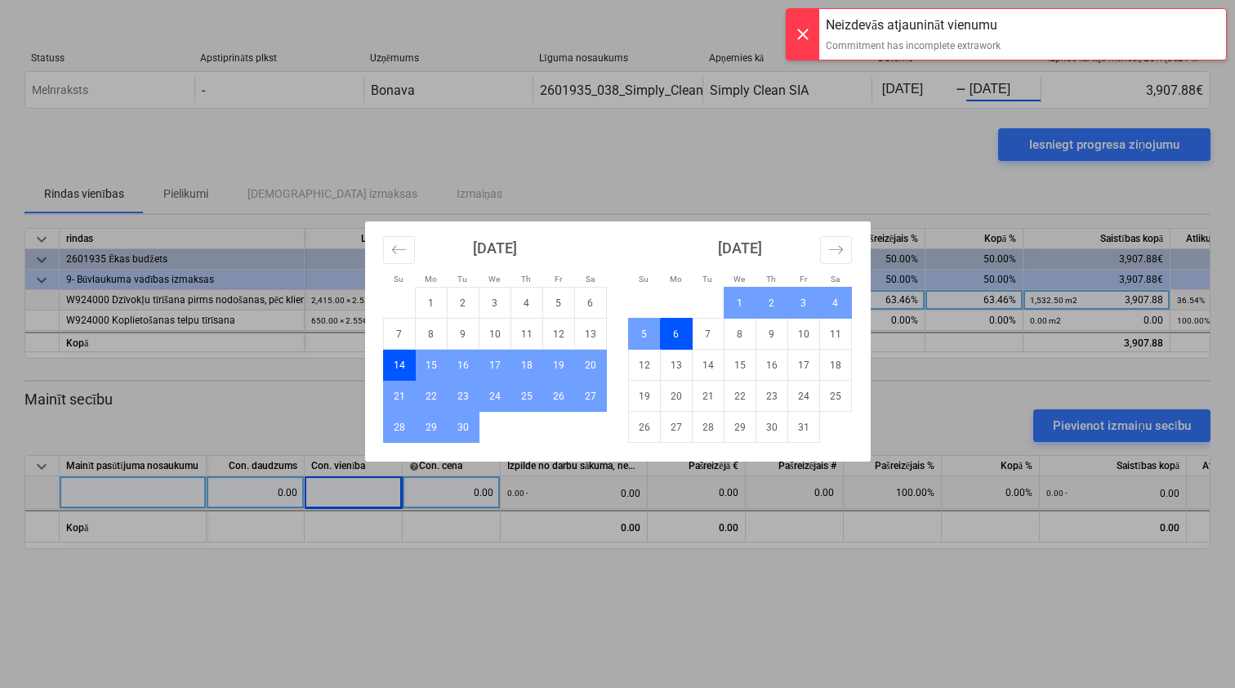
click at [943, 145] on div "Su Mo Tu We Th Fr Sa Su Mo Tu We Th Fr Sa August 2025 1 2 3 4 5 6 7 8 9 10 11 1…" at bounding box center [617, 344] width 1235 height 688
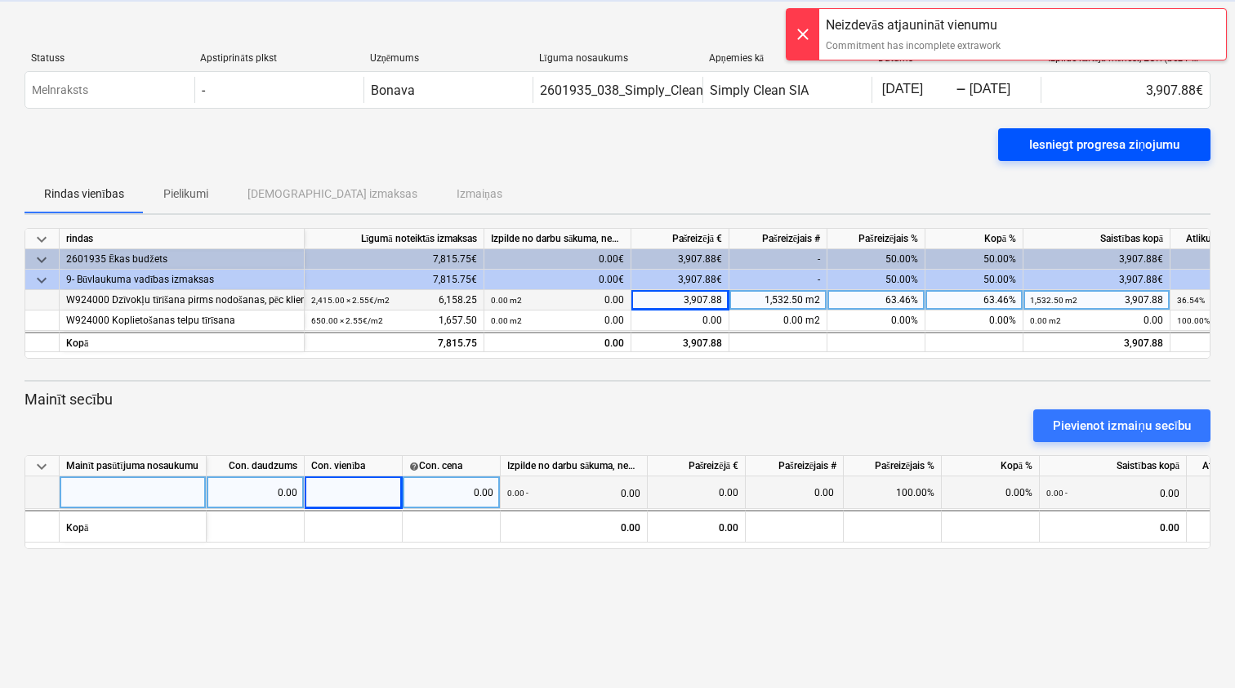
click at [1048, 149] on div "Iesniegt progresa ziņojumu" at bounding box center [1104, 144] width 150 height 21
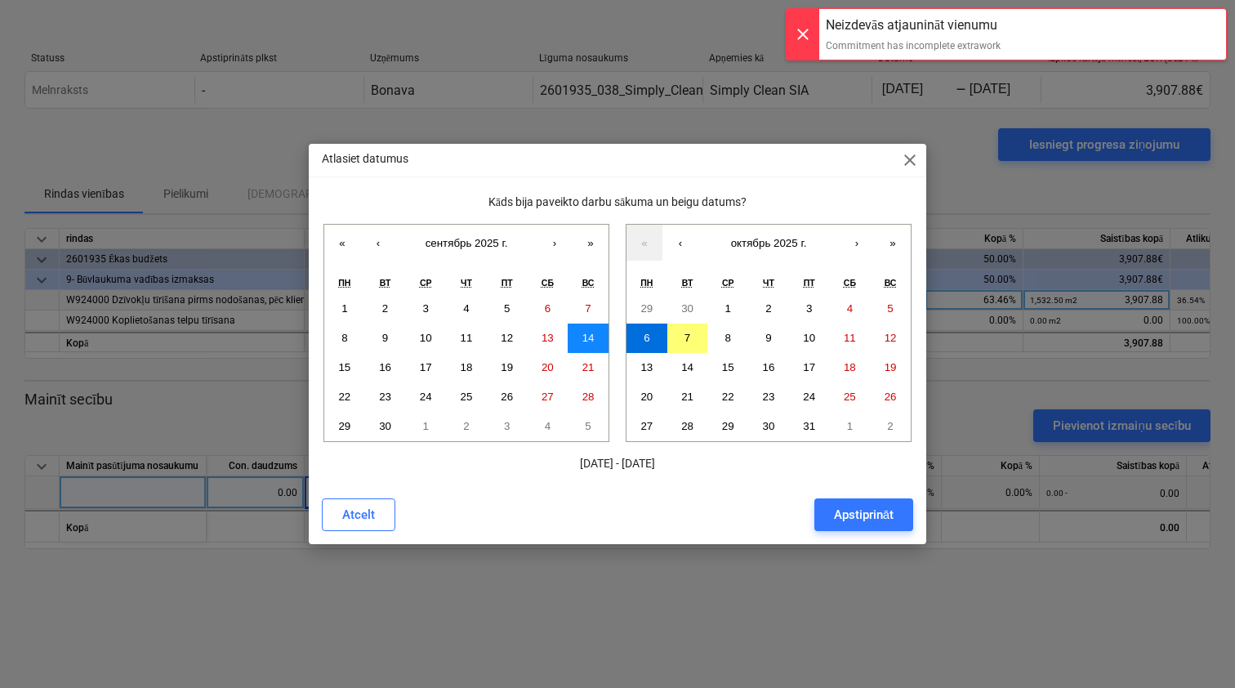
click at [586, 332] on abbr "14" at bounding box center [588, 338] width 12 height 12
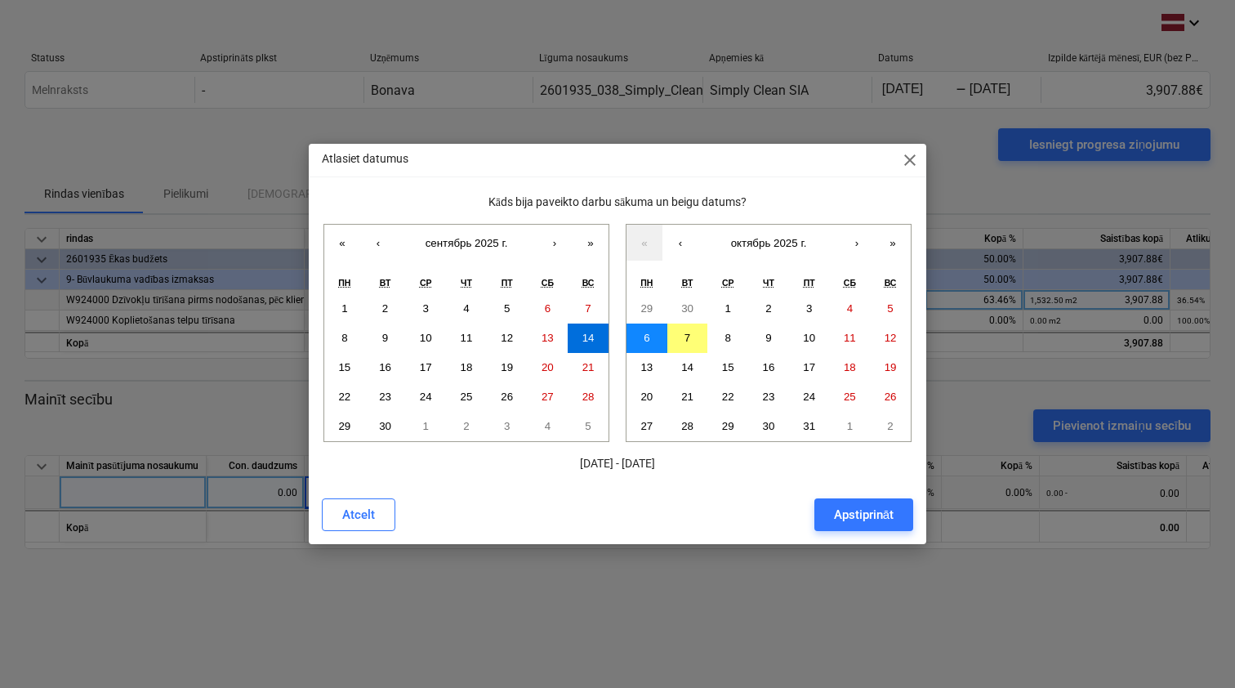
click at [658, 339] on button "6" at bounding box center [646, 337] width 41 height 29
click at [688, 334] on abbr "7" at bounding box center [687, 338] width 6 height 12
click at [866, 512] on div "Apstiprināt" at bounding box center [864, 514] width 60 height 21
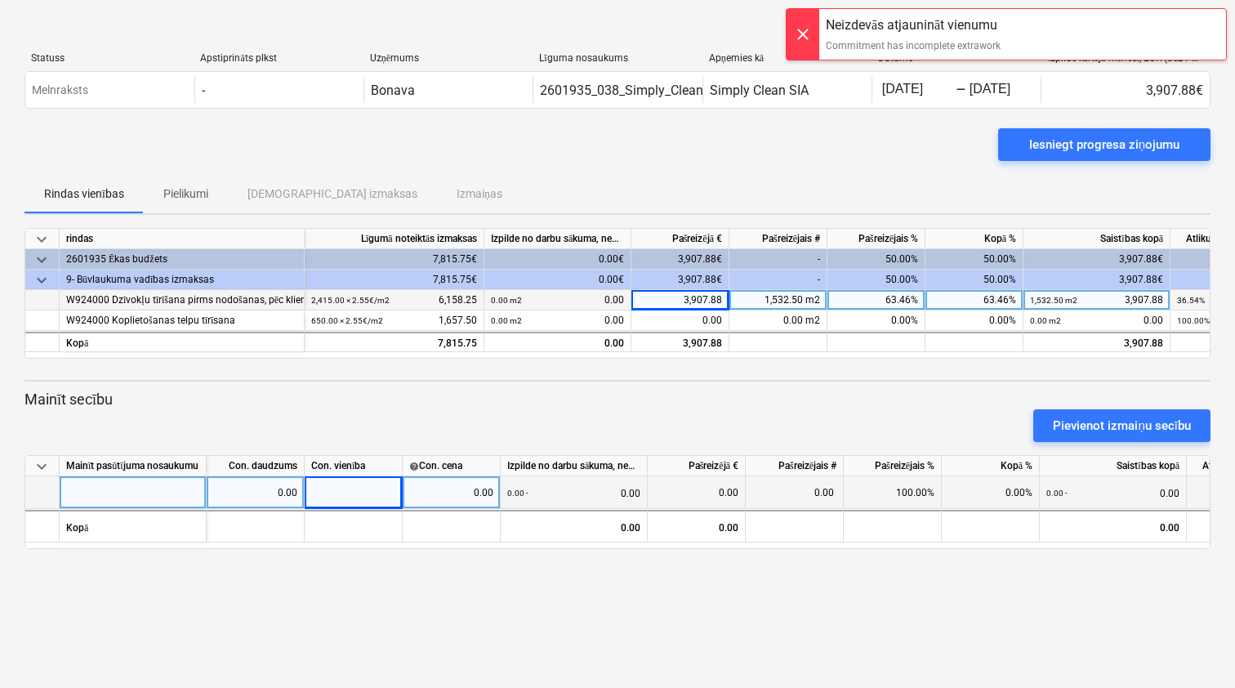
click at [807, 33] on div at bounding box center [802, 34] width 33 height 51
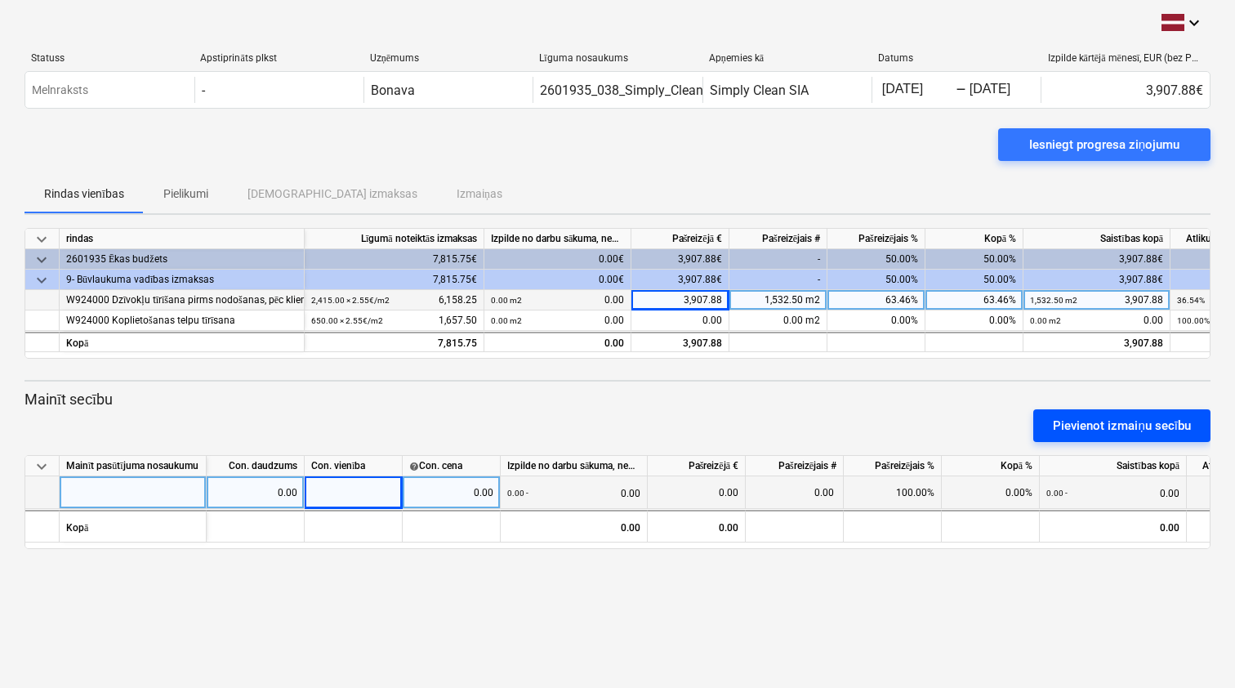
click at [1110, 412] on button "Pievienot izmaiņu secību" at bounding box center [1121, 425] width 177 height 33
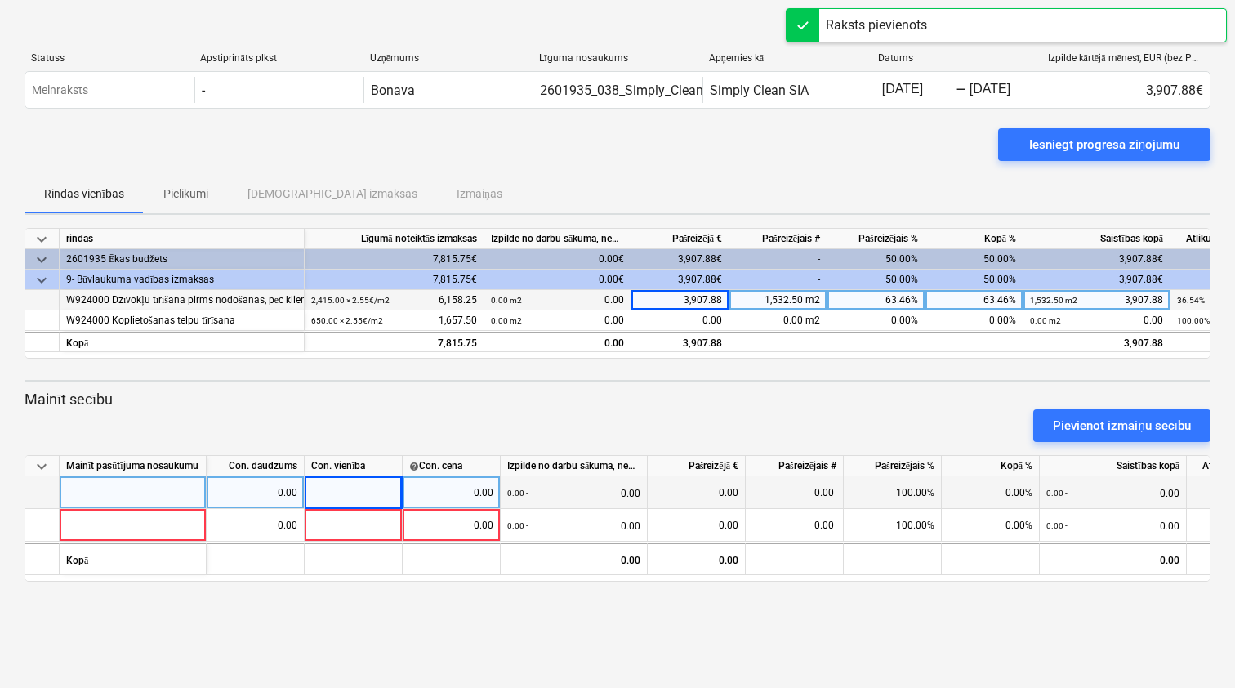
click at [956, 129] on div "Iesniegt progresa ziņojumu" at bounding box center [617, 151] width 1186 height 46
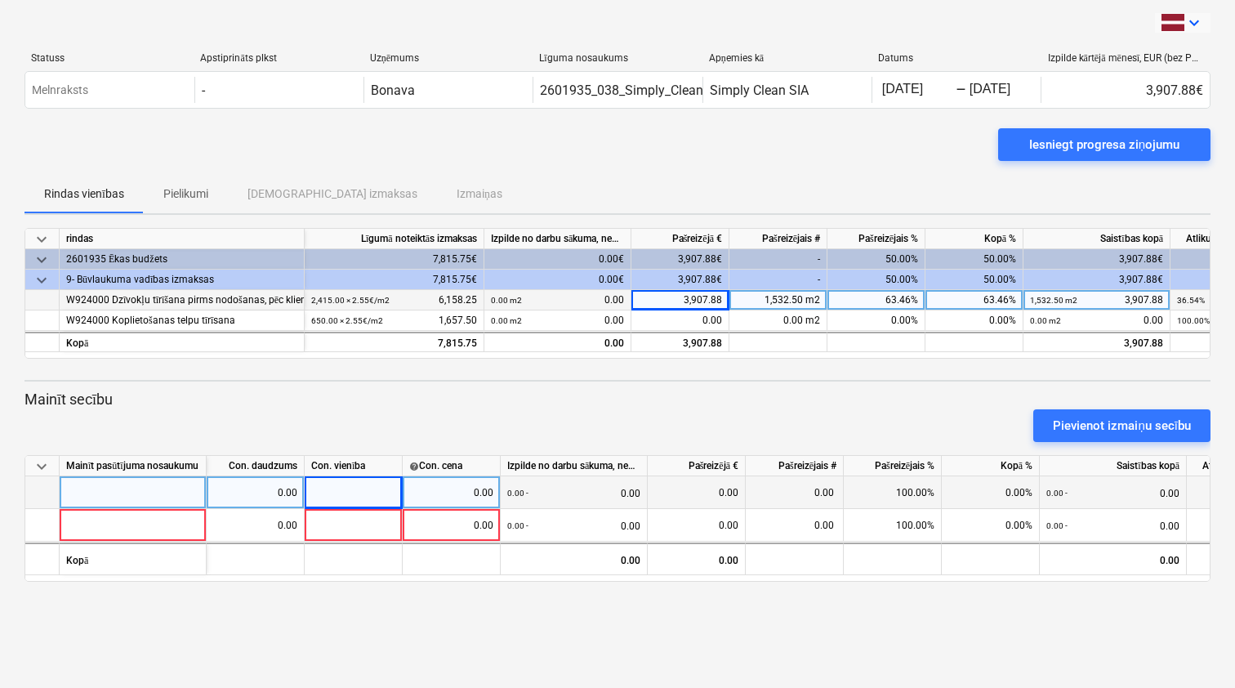
click at [1195, 21] on icon "keyboard_arrow_down" at bounding box center [1194, 23] width 20 height 20
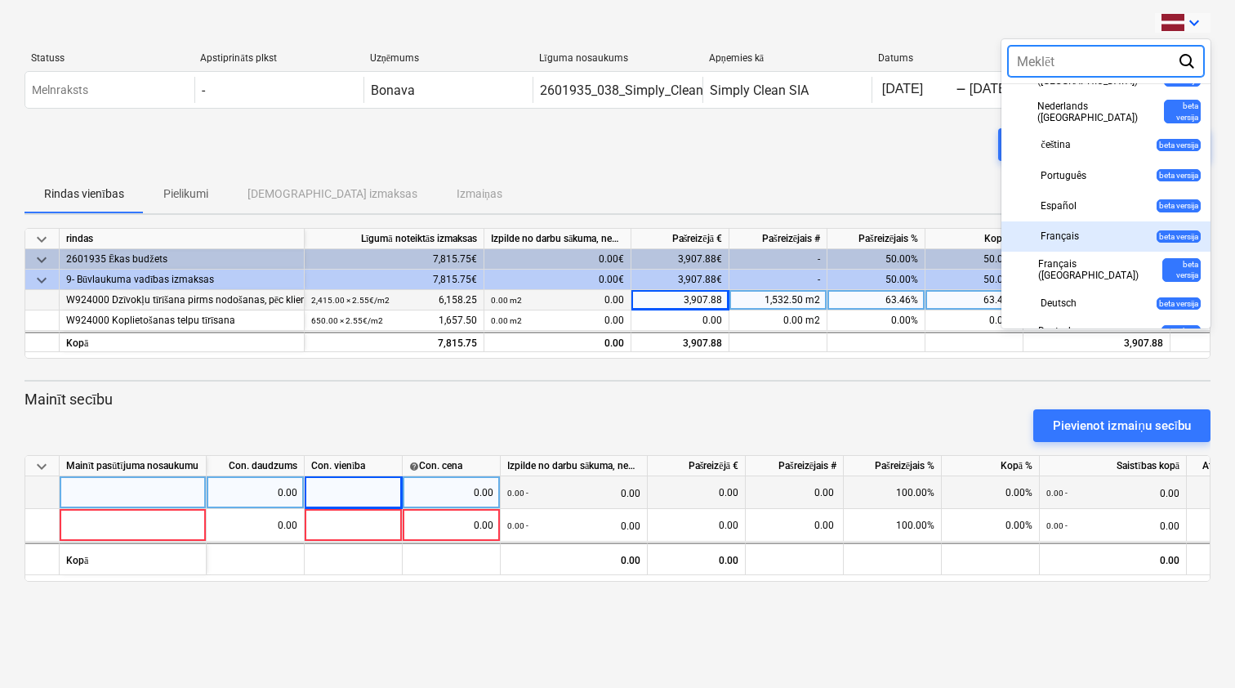
scroll to position [487, 0]
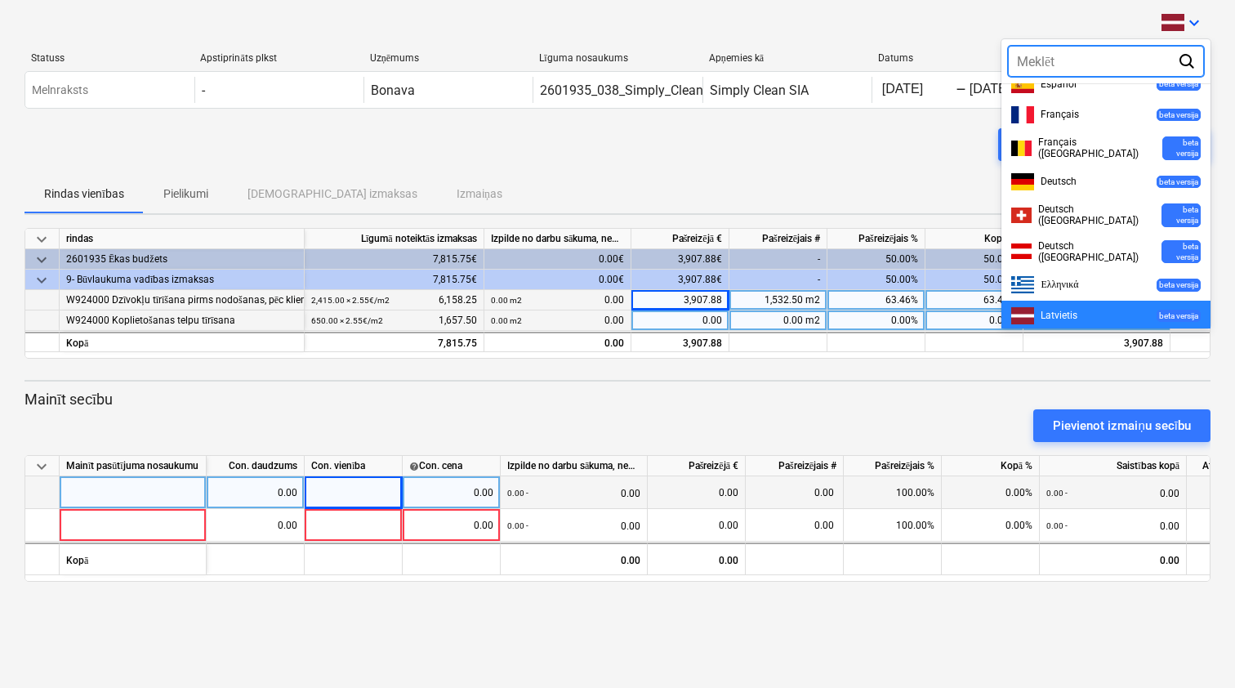
click at [1114, 337] on div "русский beta versija" at bounding box center [1105, 345] width 189 height 17
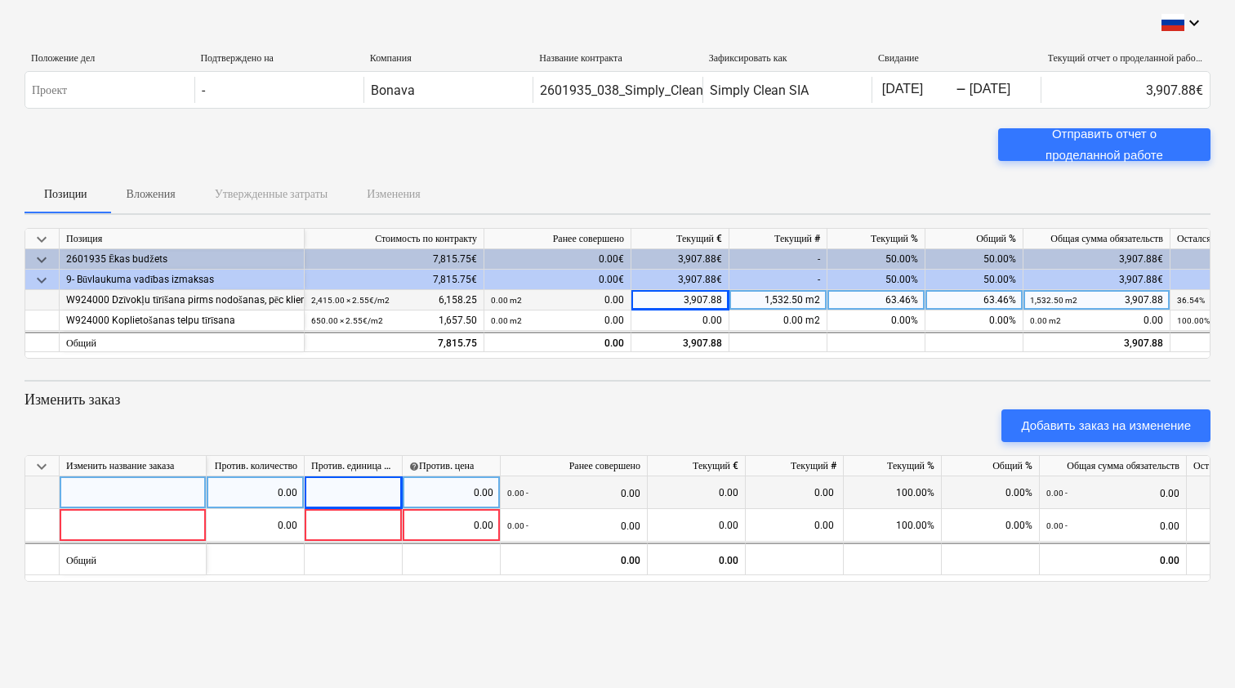
click at [35, 462] on span "keyboard_arrow_down" at bounding box center [42, 466] width 20 height 20
click at [944, 154] on div "Отправить отчет о проделанной работе" at bounding box center [617, 151] width 1186 height 46
click at [1172, 145] on div "Отправить отчет о проделанной работе" at bounding box center [1103, 144] width 173 height 43
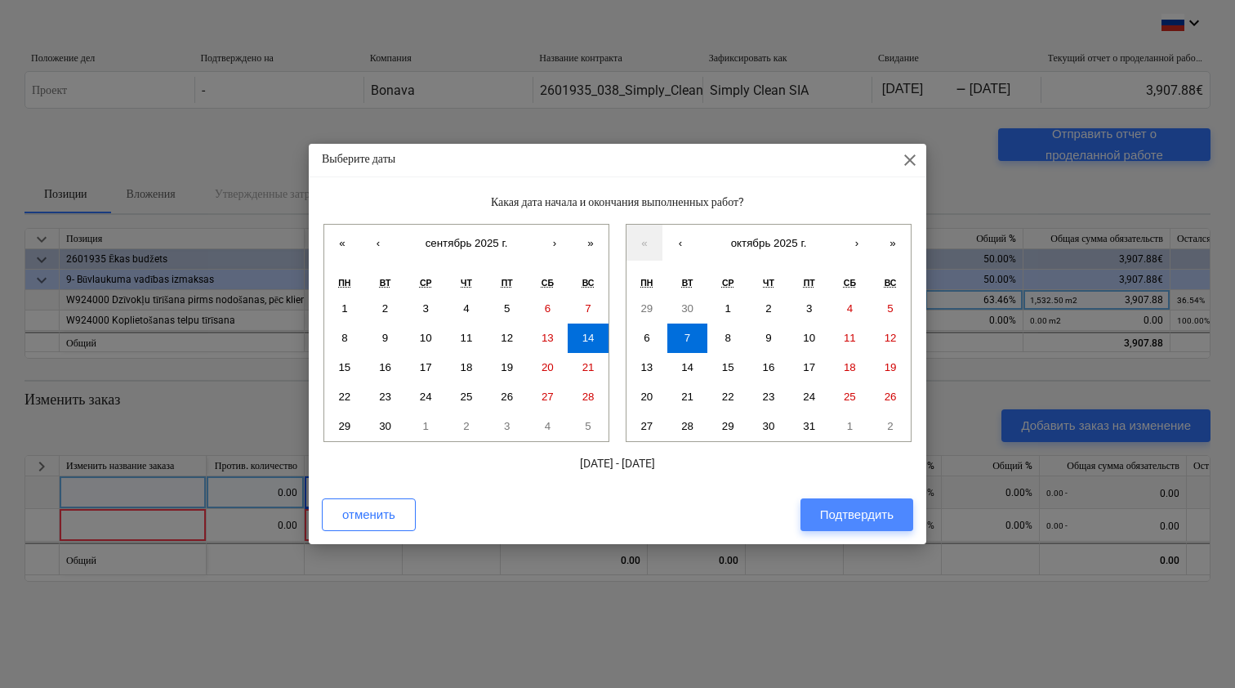
click at [851, 507] on div "Подтвердить" at bounding box center [856, 514] width 73 height 21
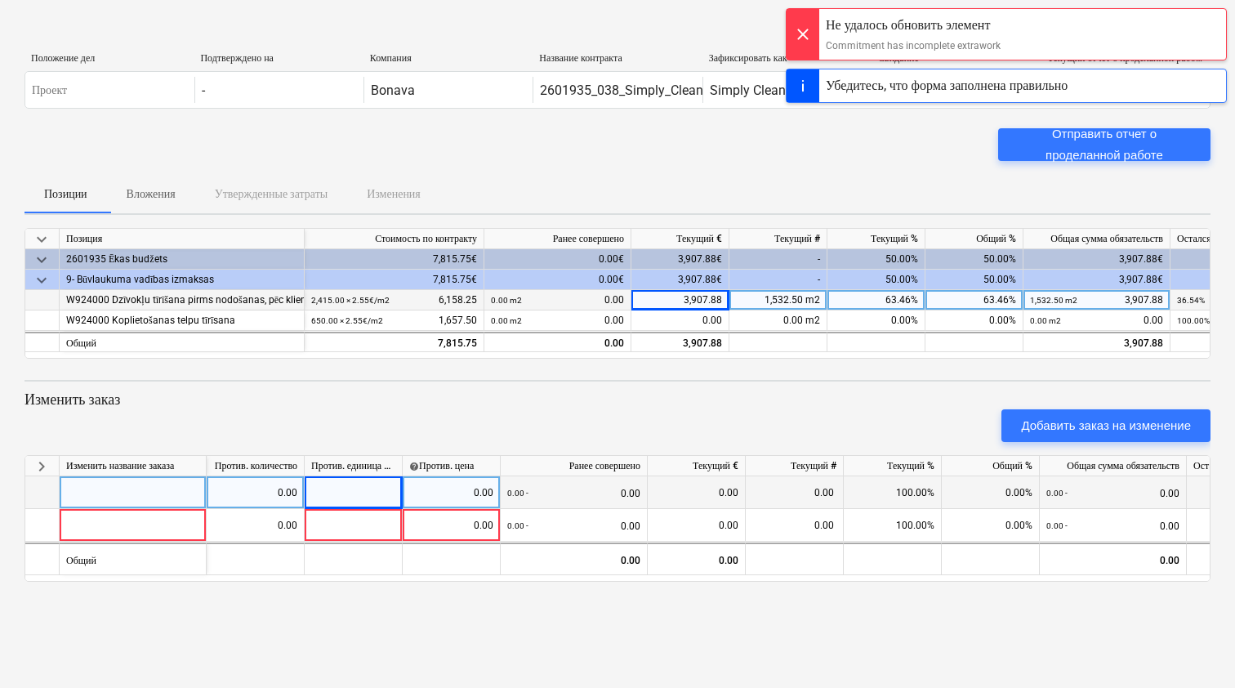
click at [908, 131] on div "Отправить отчет о проделанной работе" at bounding box center [617, 151] width 1186 height 46
click at [798, 33] on div at bounding box center [802, 34] width 33 height 51
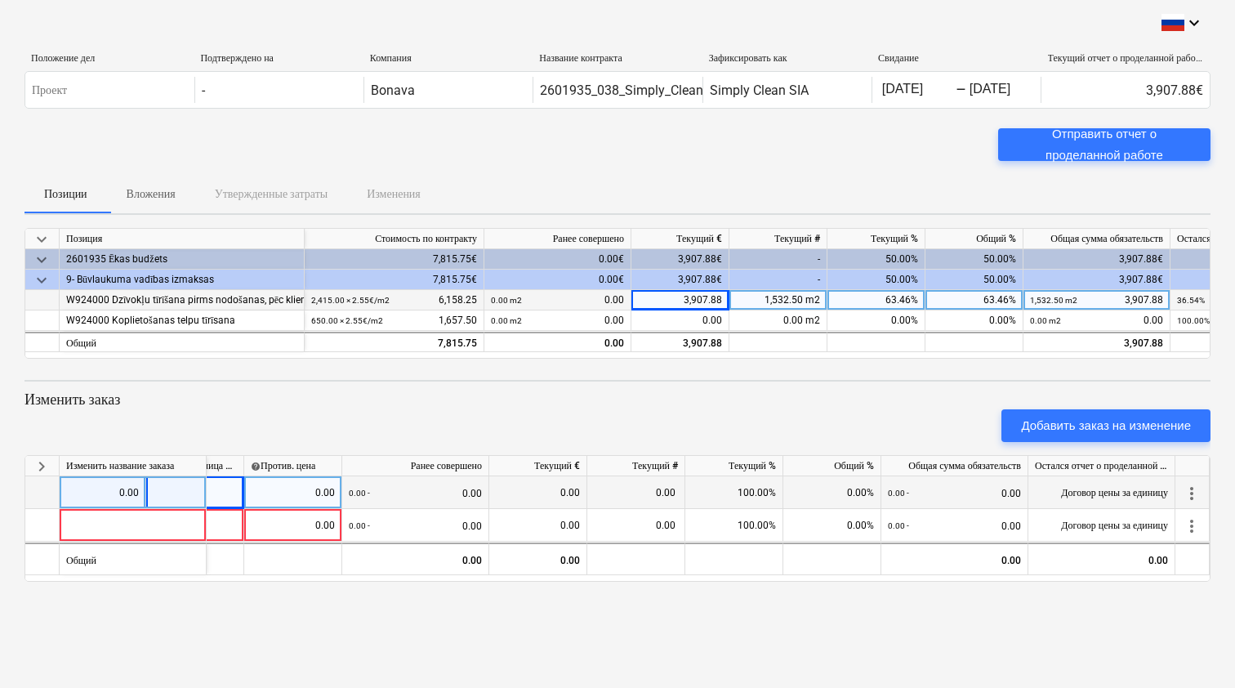
scroll to position [0, 158]
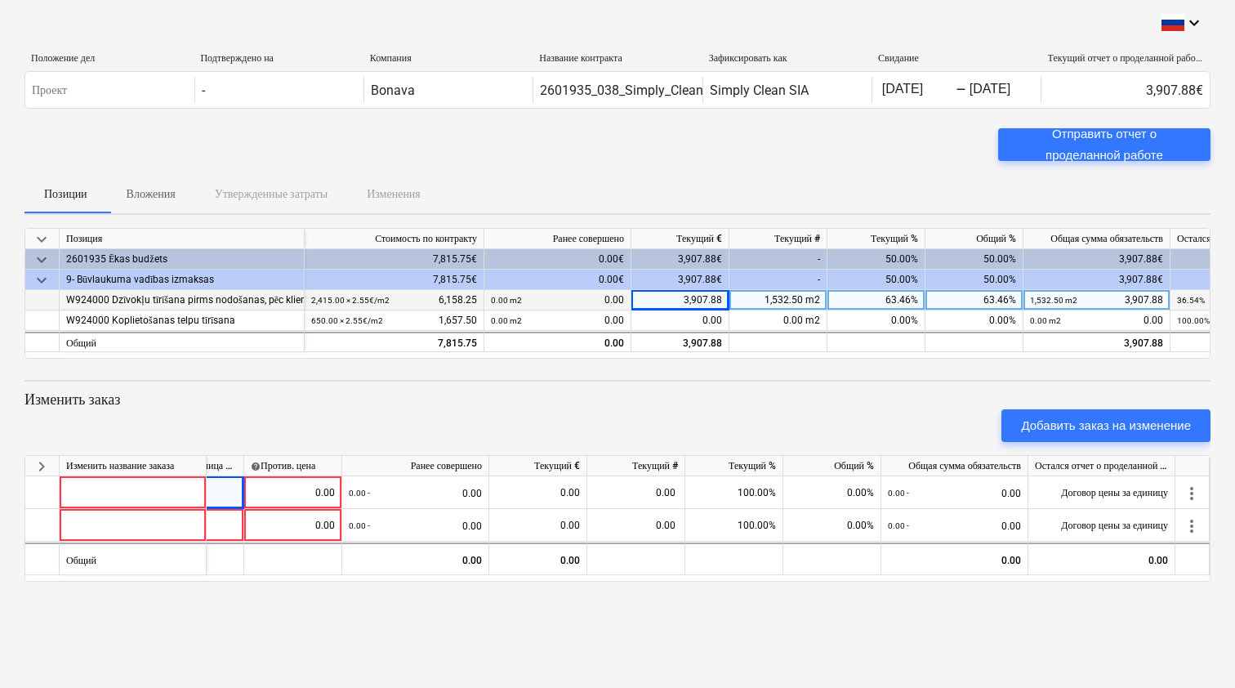
click at [1076, 56] on div "Текущий отчет о проделанной работе" at bounding box center [1126, 58] width 156 height 12
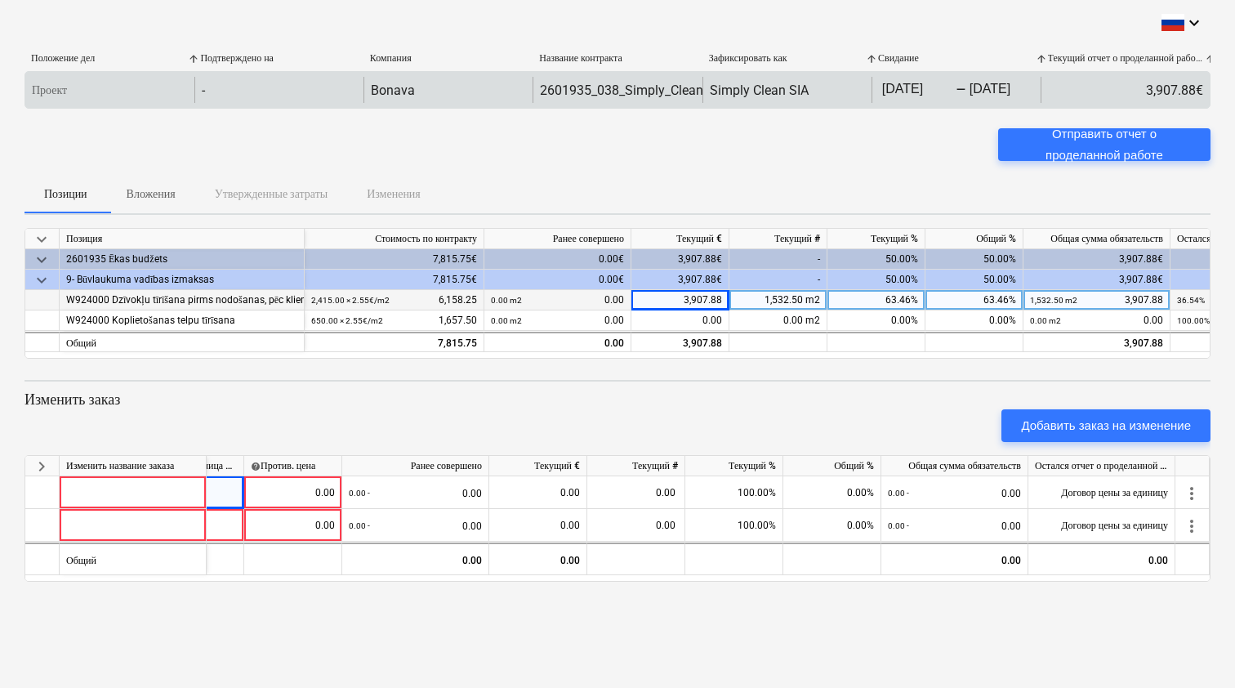
click at [280, 89] on div "-" at bounding box center [278, 90] width 169 height 26
click at [225, 91] on div "-" at bounding box center [278, 90] width 169 height 26
click at [54, 82] on p "Проект" at bounding box center [49, 90] width 35 height 17
click at [52, 86] on p "Проект" at bounding box center [49, 90] width 35 height 17
click at [58, 94] on p "Проект" at bounding box center [49, 90] width 35 height 17
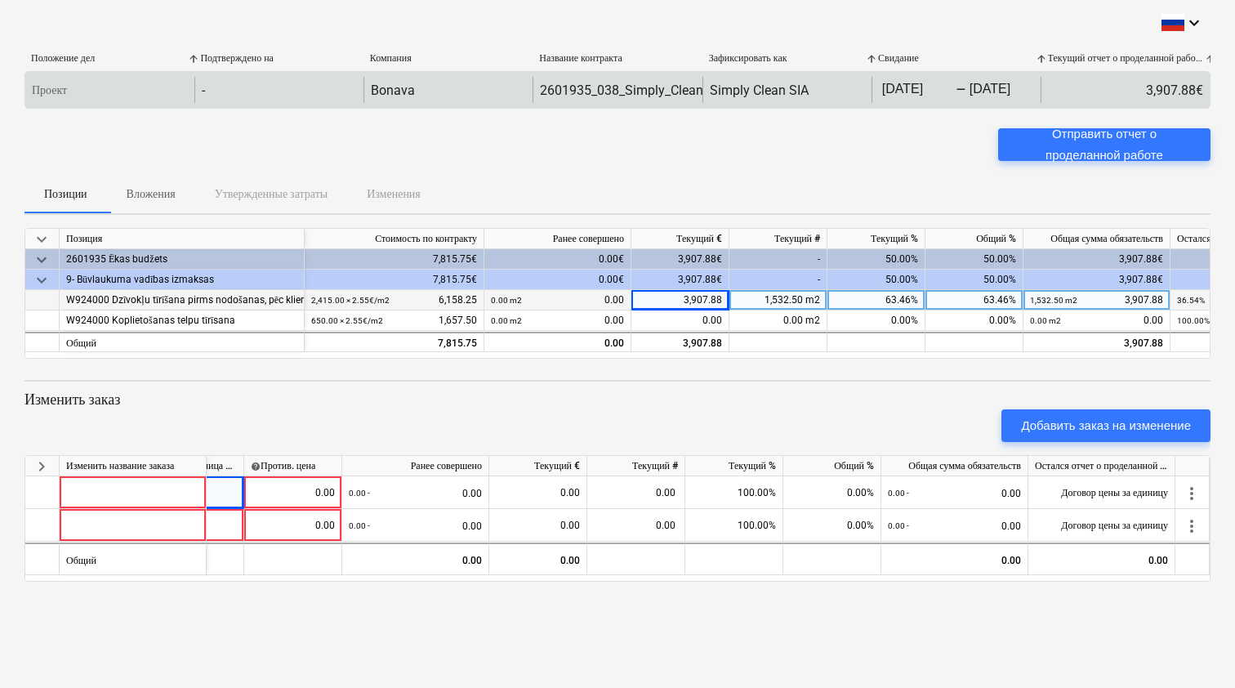
click at [100, 87] on div "Проект" at bounding box center [109, 90] width 169 height 26
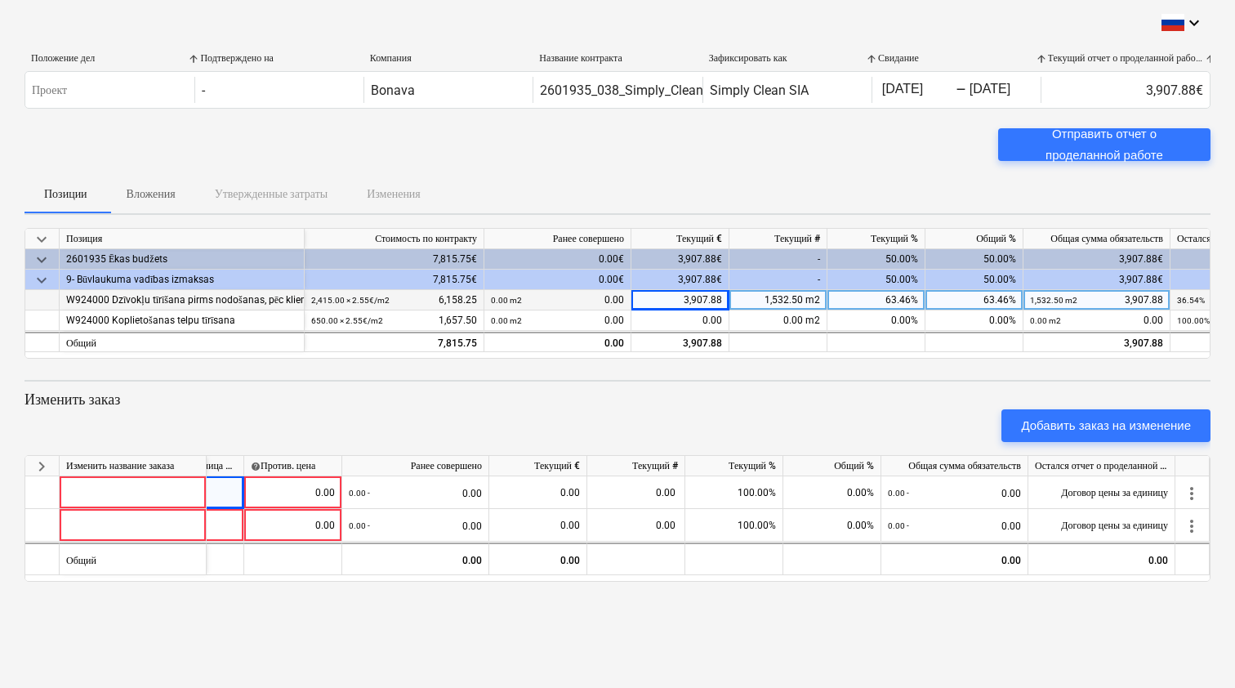
click at [699, 384] on div "keyboard_arrow_down Позиция Стоимость по контракту Ранее совершено Текущий € Те…" at bounding box center [617, 405] width 1186 height 354
click at [568, 302] on div "0.00 m2 0.00" at bounding box center [557, 300] width 133 height 20
drag, startPoint x: 616, startPoint y: 299, endPoint x: 627, endPoint y: 299, distance: 11.4
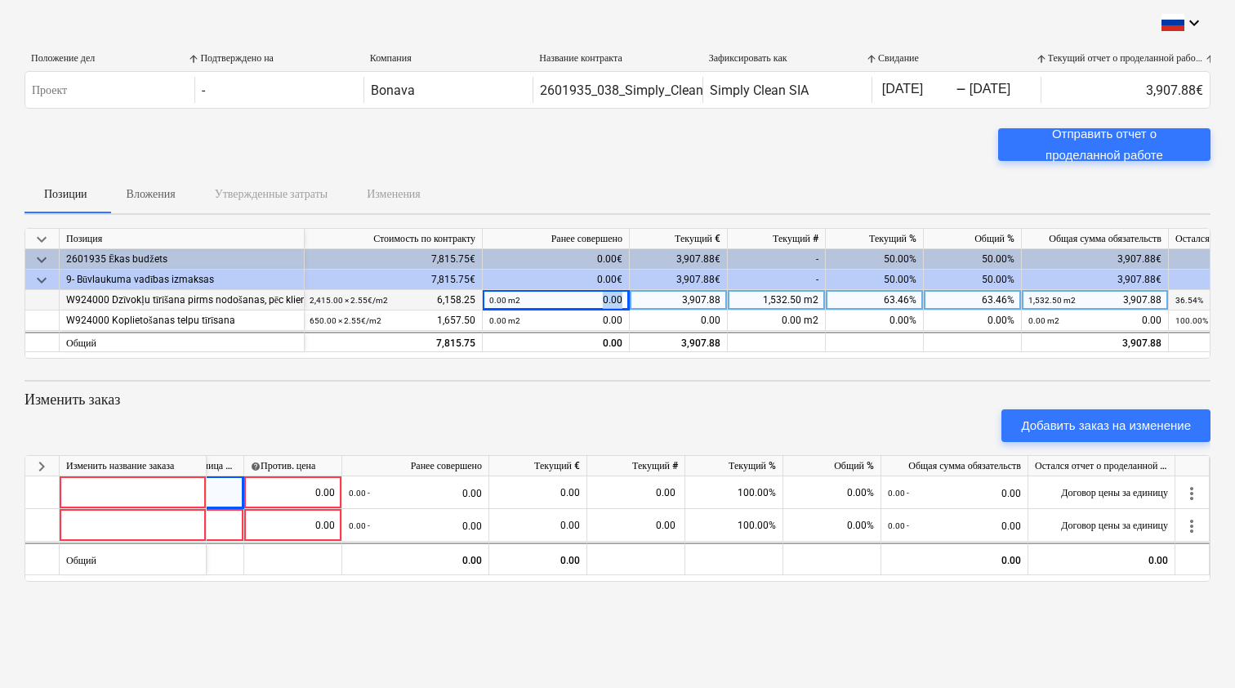
click at [627, 299] on div "0.00 m2 0.00" at bounding box center [556, 300] width 147 height 20
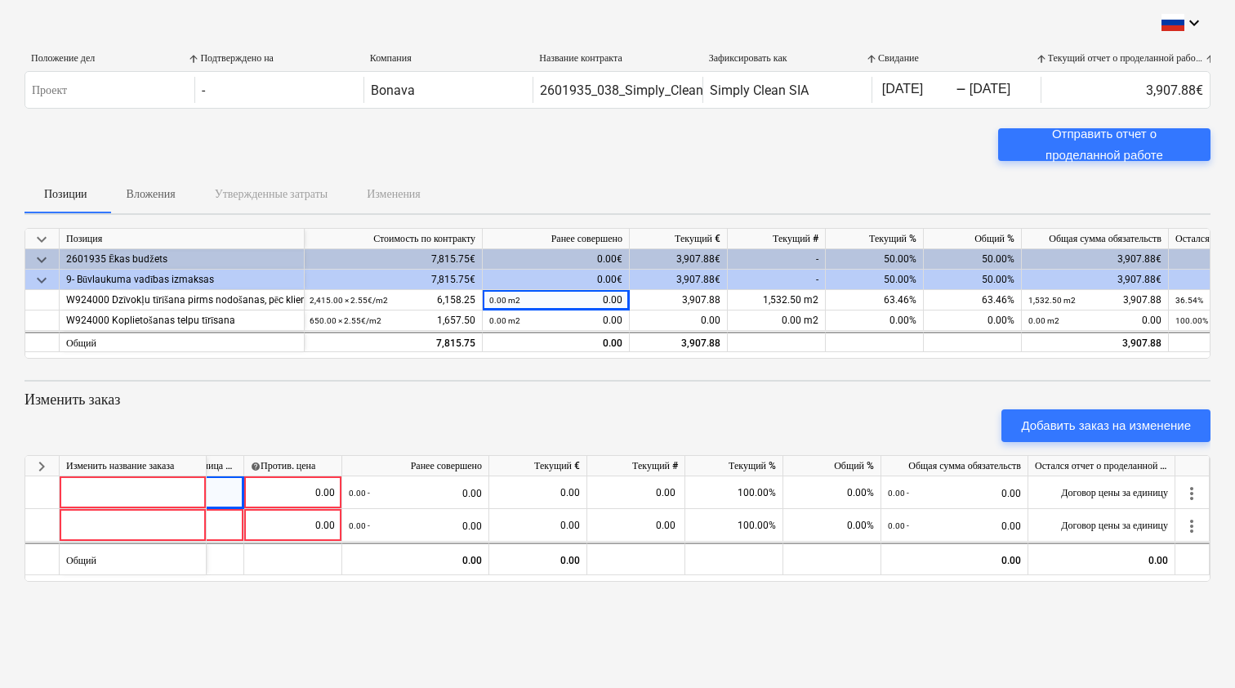
click at [661, 394] on p "Изменить заказ" at bounding box center [617, 399] width 1186 height 20
click at [729, 376] on div "keyboard_arrow_down Позиция Стоимость по контракту Ранее совершено Текущий € Те…" at bounding box center [617, 405] width 1186 height 354
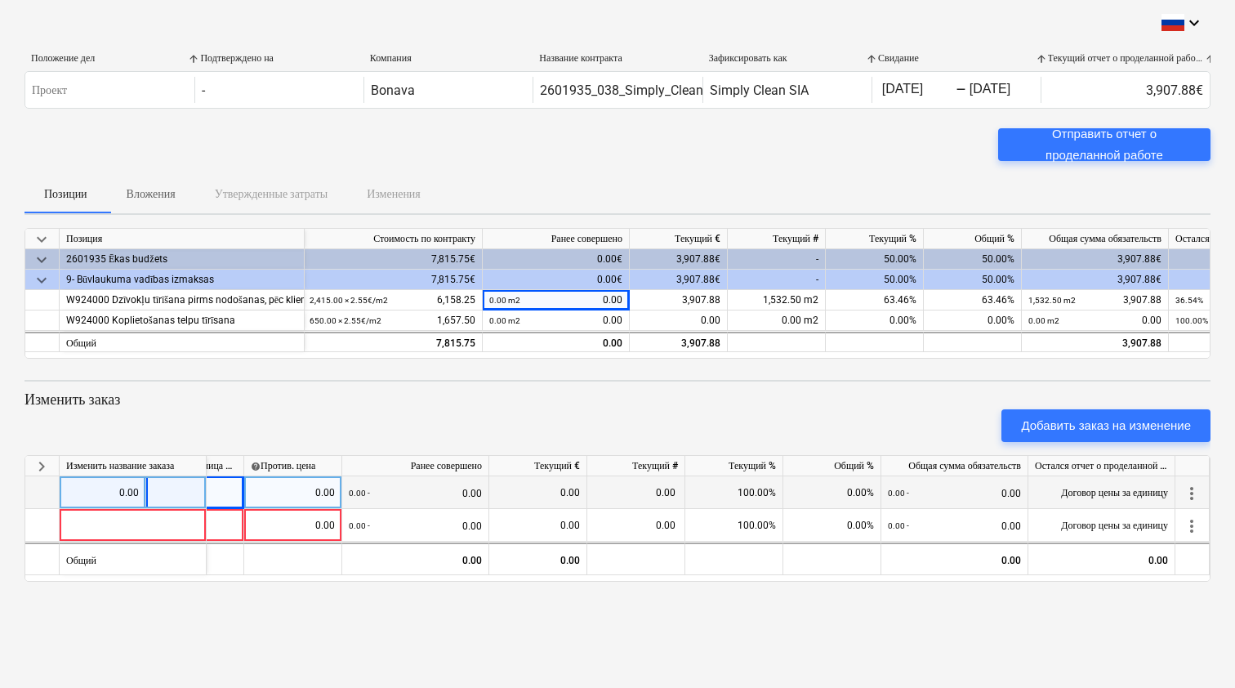
click at [1186, 492] on span "more_vert" at bounding box center [1191, 493] width 20 height 20
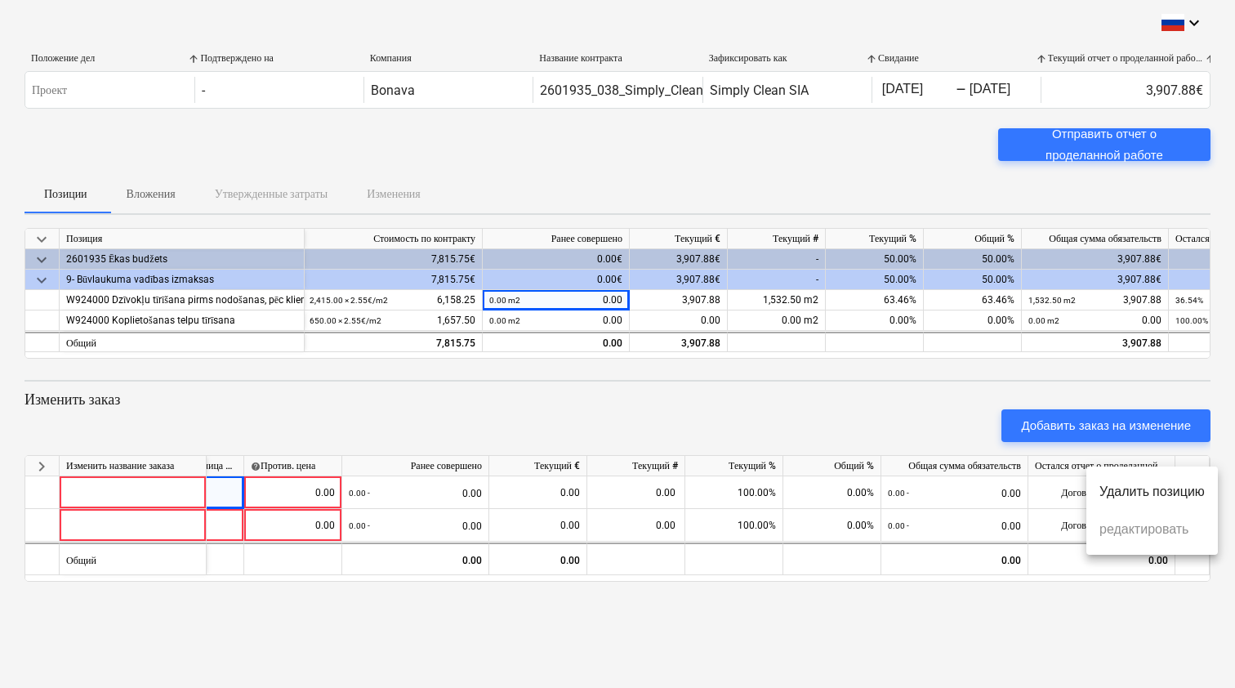
click at [1166, 499] on li "Удалить позицию" at bounding box center [1151, 492] width 131 height 38
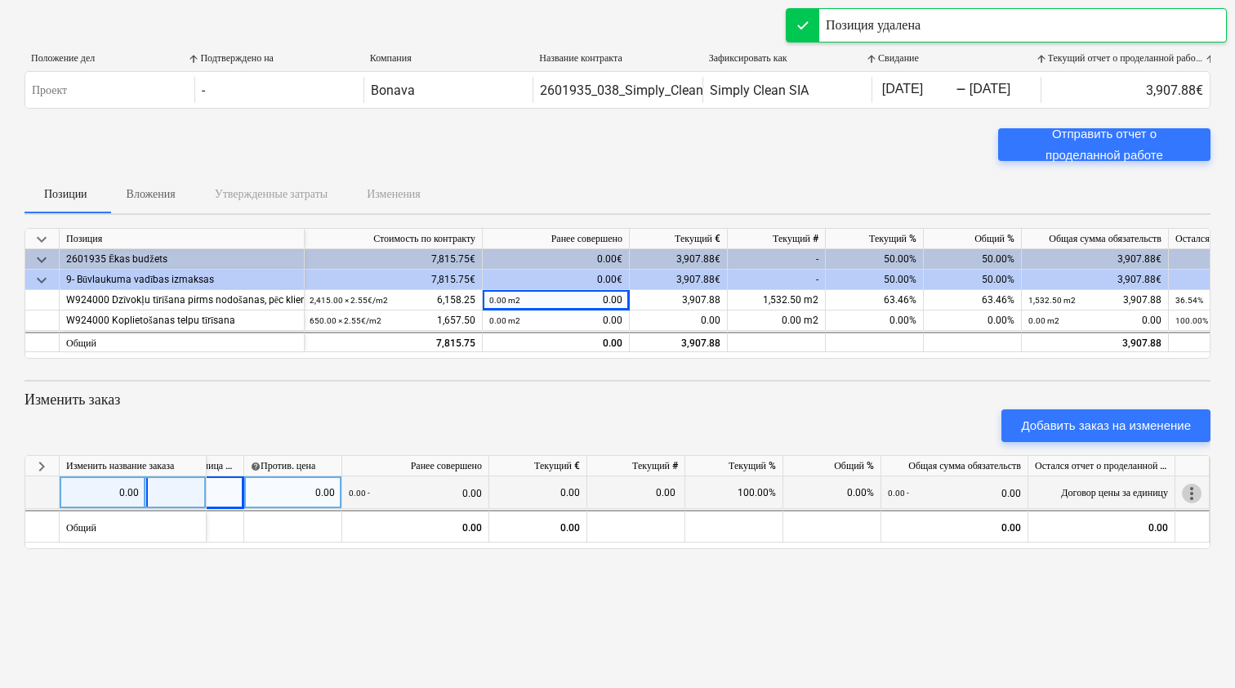
click at [1194, 492] on span "more_vert" at bounding box center [1191, 493] width 20 height 20
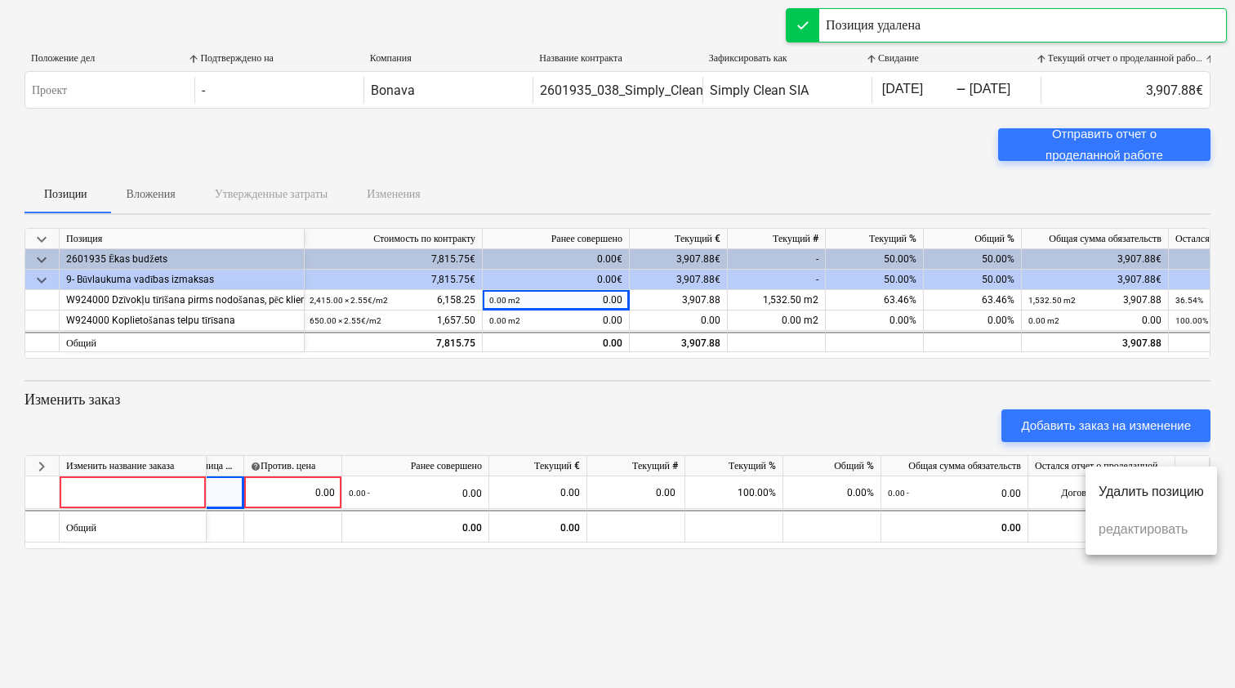
click at [1165, 491] on li "Удалить позицию" at bounding box center [1150, 492] width 131 height 38
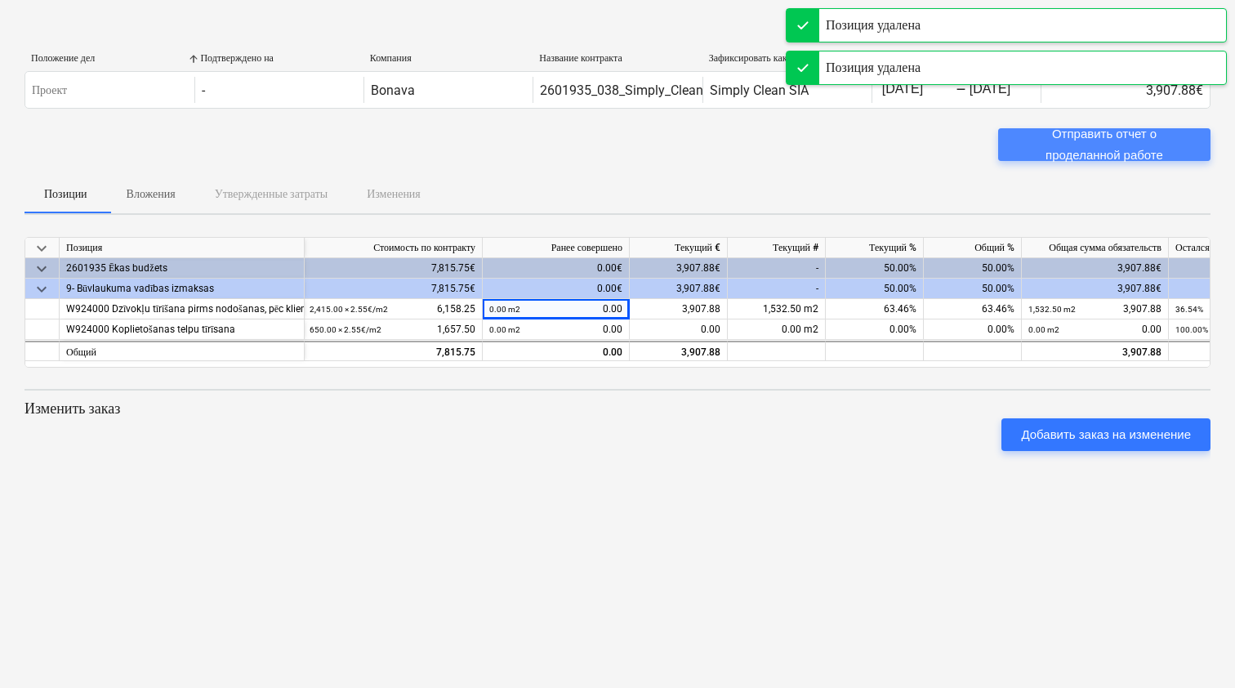
click at [1130, 155] on div "Отправить отчет о проделанной работе" at bounding box center [1103, 144] width 173 height 43
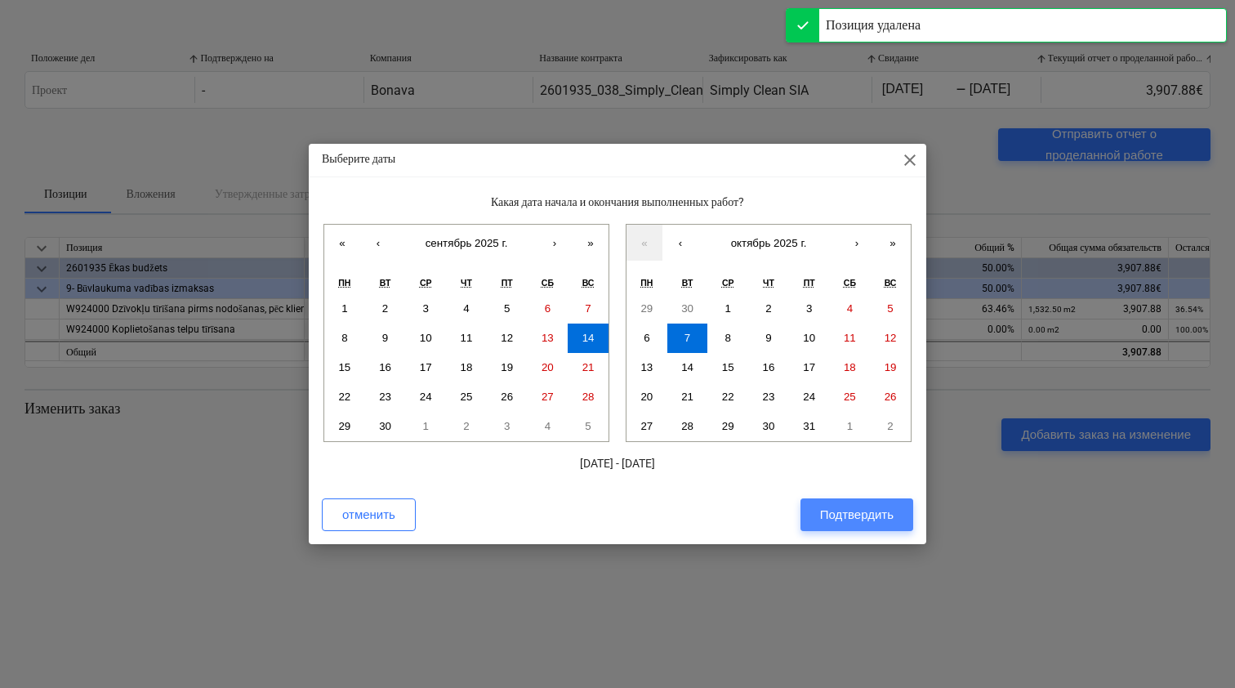
click at [857, 518] on div "Подтвердить" at bounding box center [856, 514] width 73 height 21
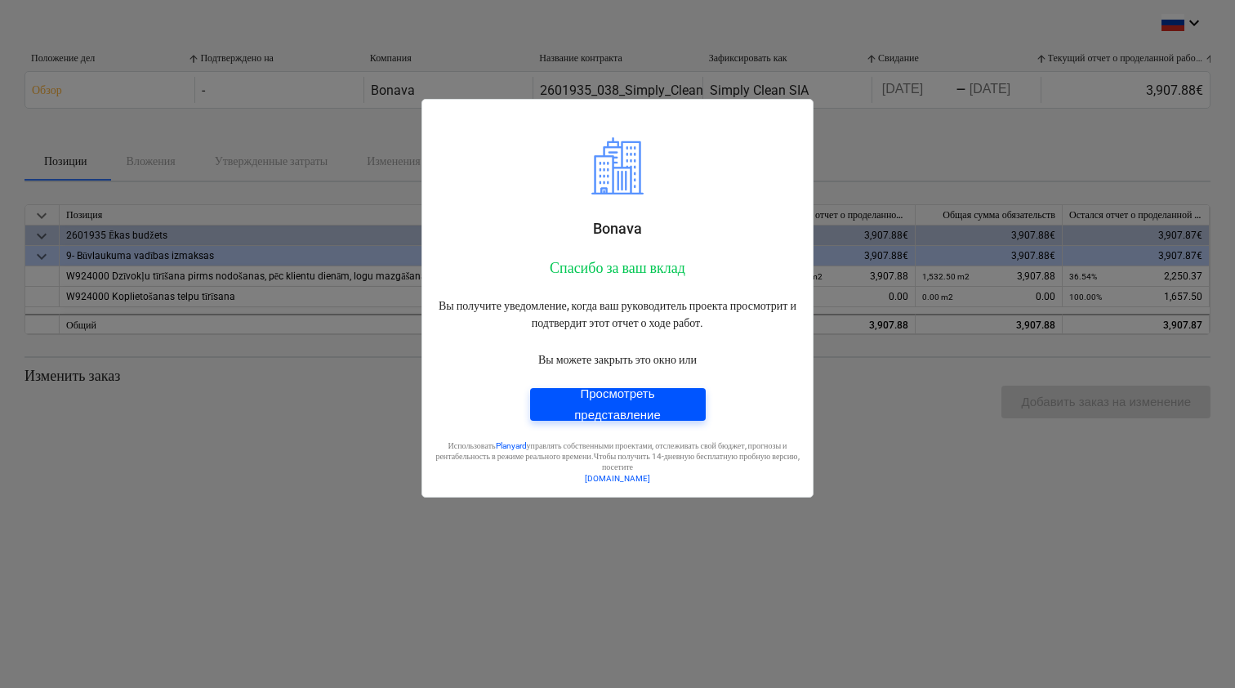
click at [674, 405] on div "Просмотреть представление" at bounding box center [618, 404] width 136 height 43
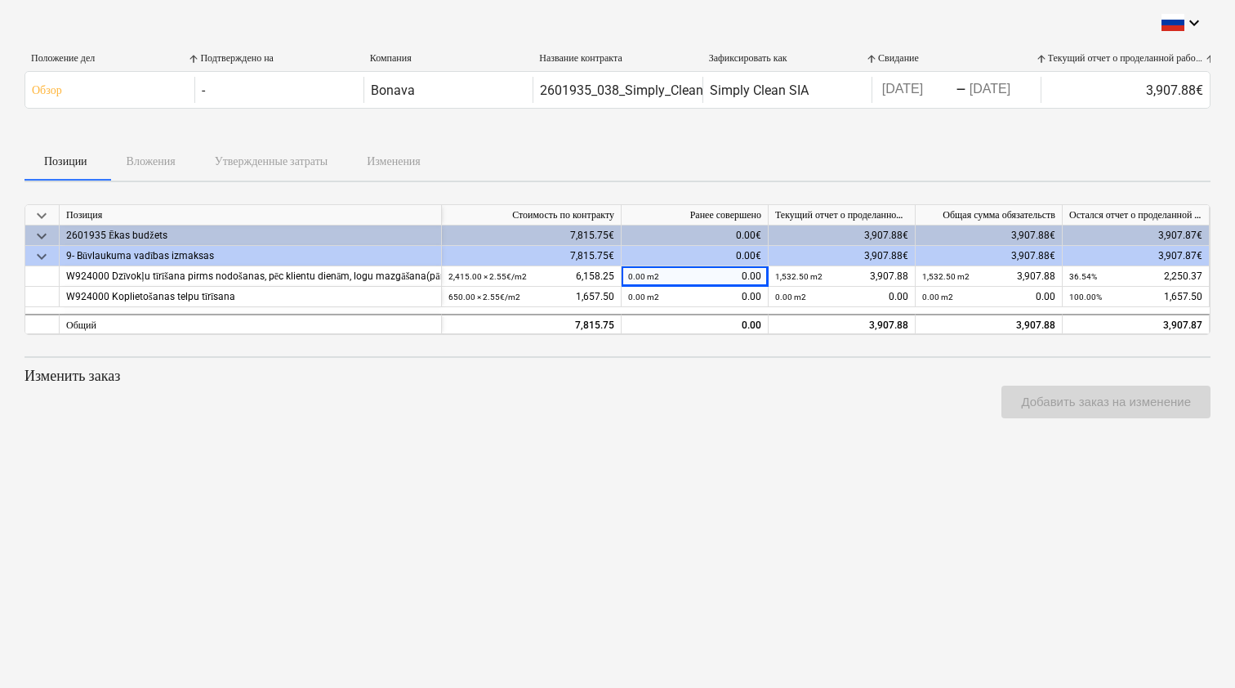
click at [681, 457] on div "keyboard_arrow_down Положение дел Подтверждено на Компания Название контракта З…" at bounding box center [617, 344] width 1235 height 688
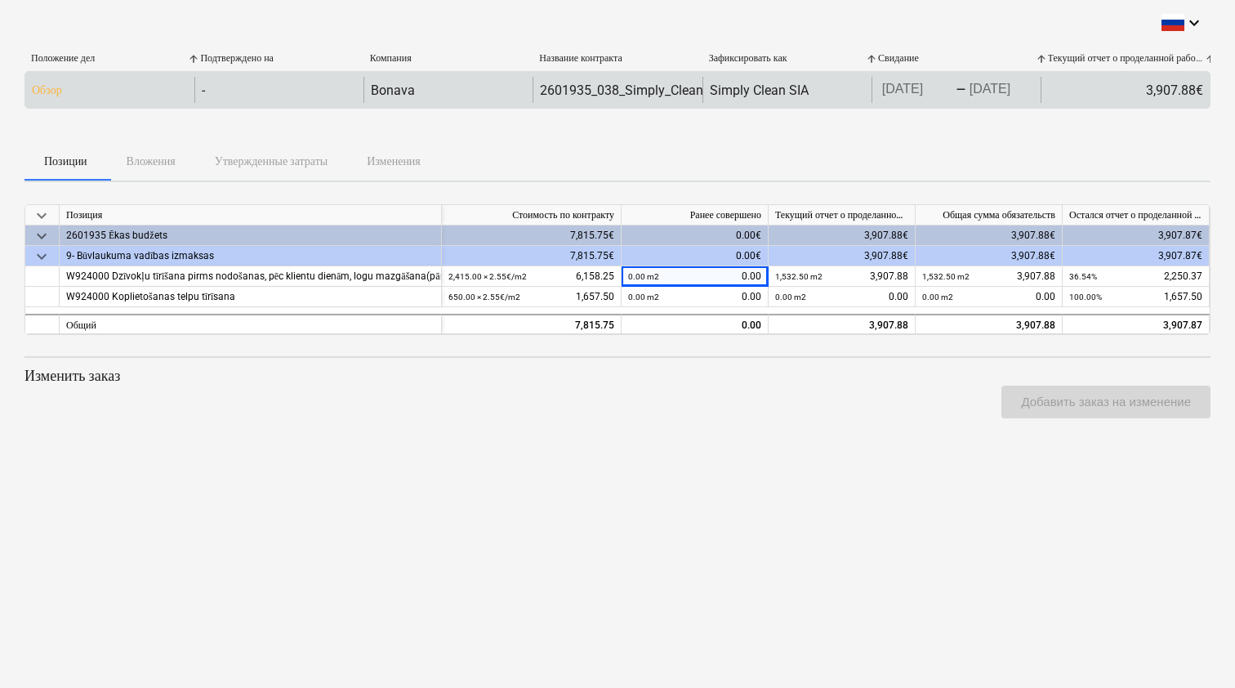
click at [85, 77] on div "Обзор - Bonava 2601935_038_Simply_Clean_SIA_20250731_Ligums_generaltirisana_202…" at bounding box center [617, 90] width 1186 height 38
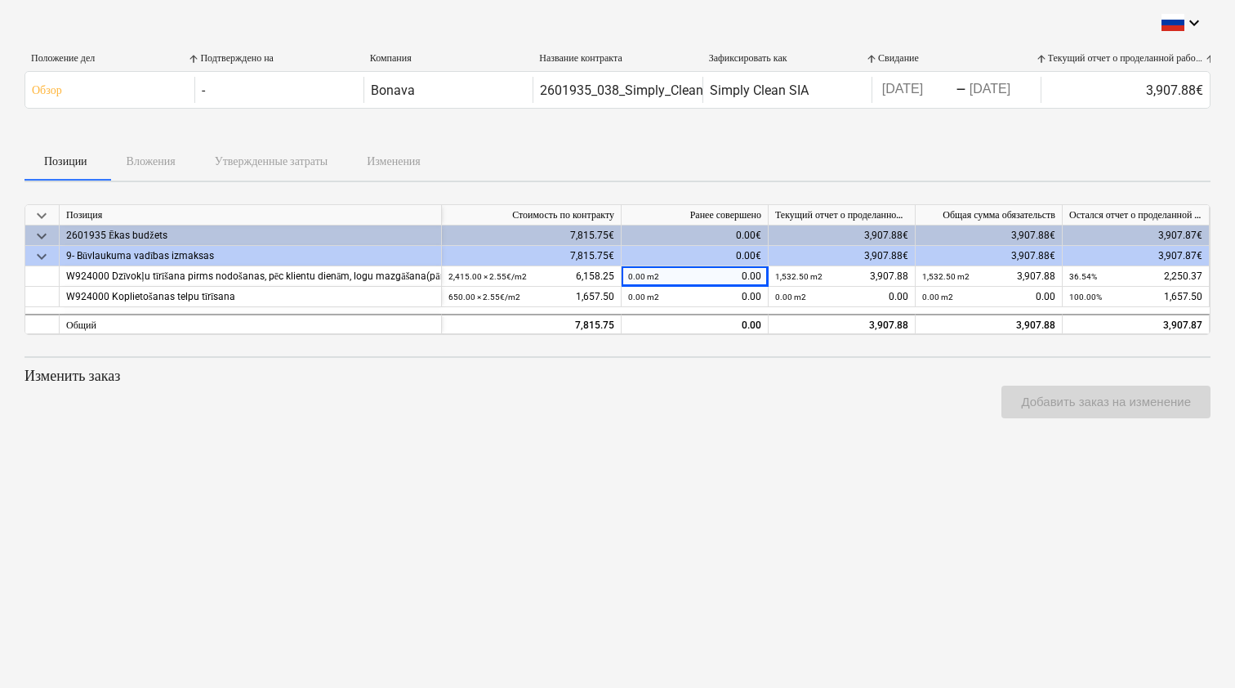
click at [822, 153] on div "Позиции Вложения Утвержденные затраты Изменения" at bounding box center [617, 160] width 1186 height 39
click at [43, 256] on span "keyboard_arrow_down" at bounding box center [42, 257] width 20 height 20
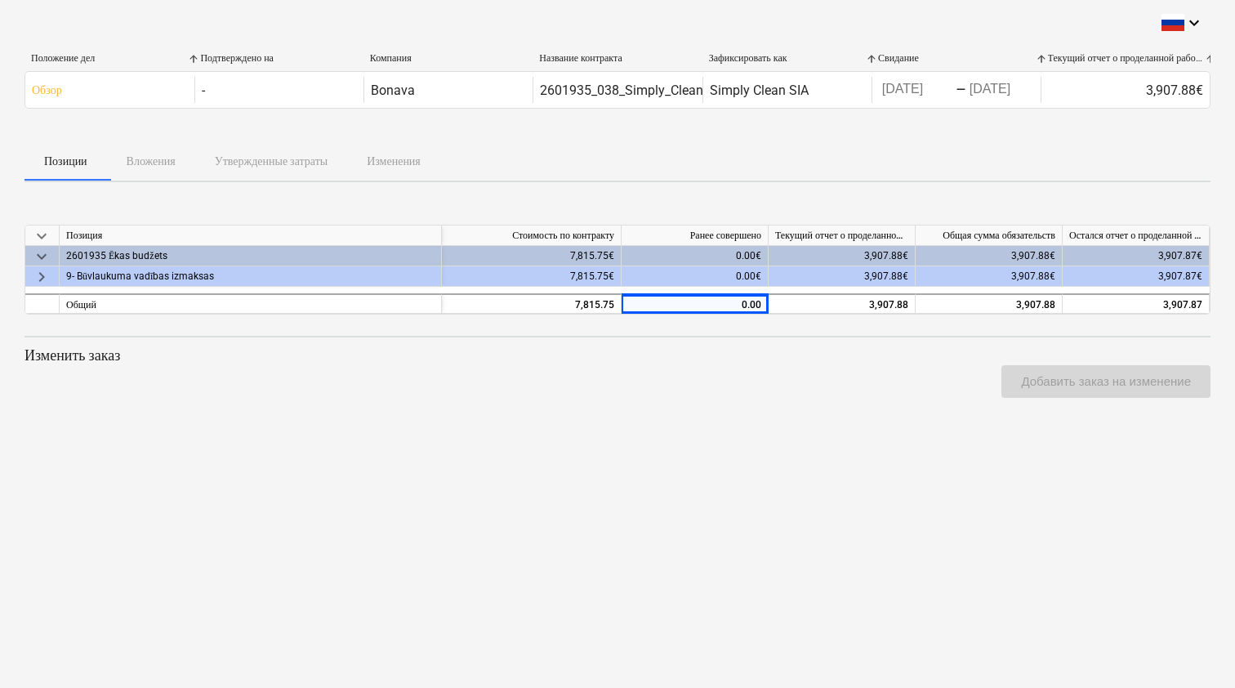
click at [177, 158] on div "Позиции Вложения Утвержденные затраты Изменения" at bounding box center [617, 160] width 1186 height 39
click at [146, 162] on div "Позиции Вложения Утвержденные затраты Изменения" at bounding box center [617, 160] width 1186 height 39
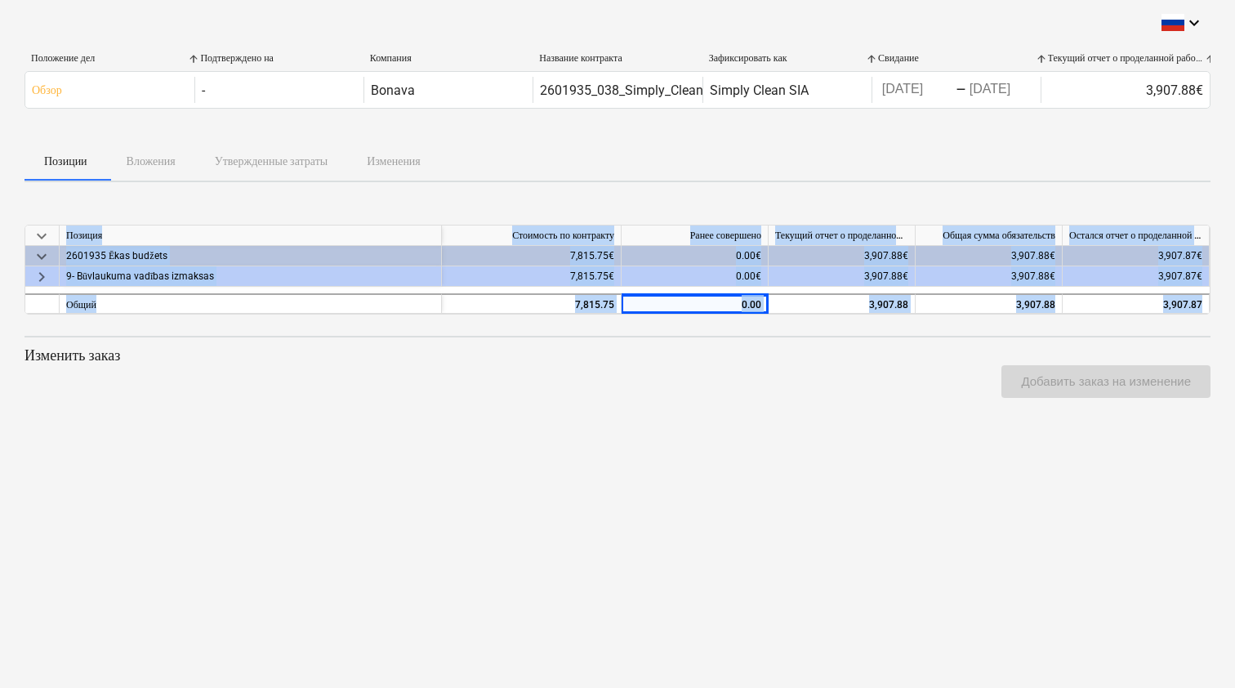
click at [146, 162] on div "Позиции Вложения Утвержденные затраты Изменения" at bounding box center [617, 160] width 1186 height 39
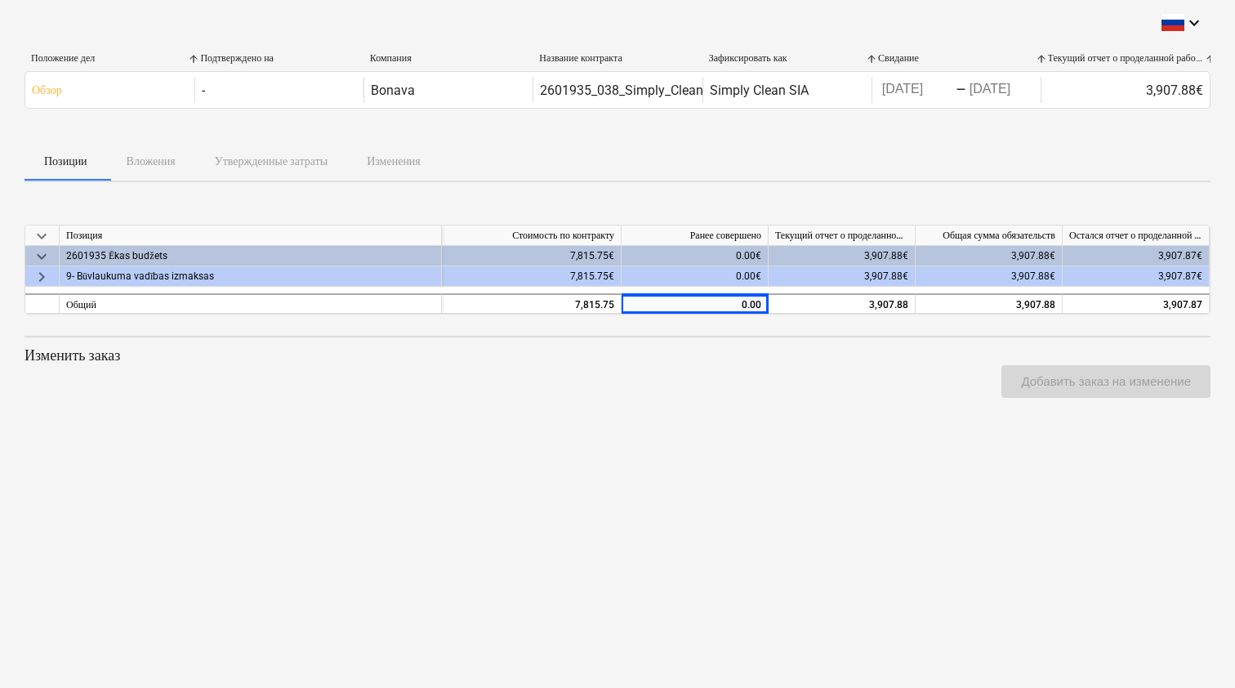
click at [220, 119] on div "Положение дел Подтверждено на Компания Название контракта Зафиксировать как Сви…" at bounding box center [617, 83] width 1186 height 89
click at [957, 219] on div "keyboard_arrow_down Позиция Стоимость по контракту Ранее совершено Текущий отче…" at bounding box center [617, 317] width 1186 height 245
click at [929, 186] on div "keyboard_arrow_down Положение дел Подтверждено на Компания Название контракта З…" at bounding box center [617, 226] width 1186 height 427
drag, startPoint x: 180, startPoint y: 163, endPoint x: 152, endPoint y: 160, distance: 28.0
click at [166, 162] on div "Позиции Вложения Утвержденные затраты Изменения" at bounding box center [617, 160] width 1186 height 39
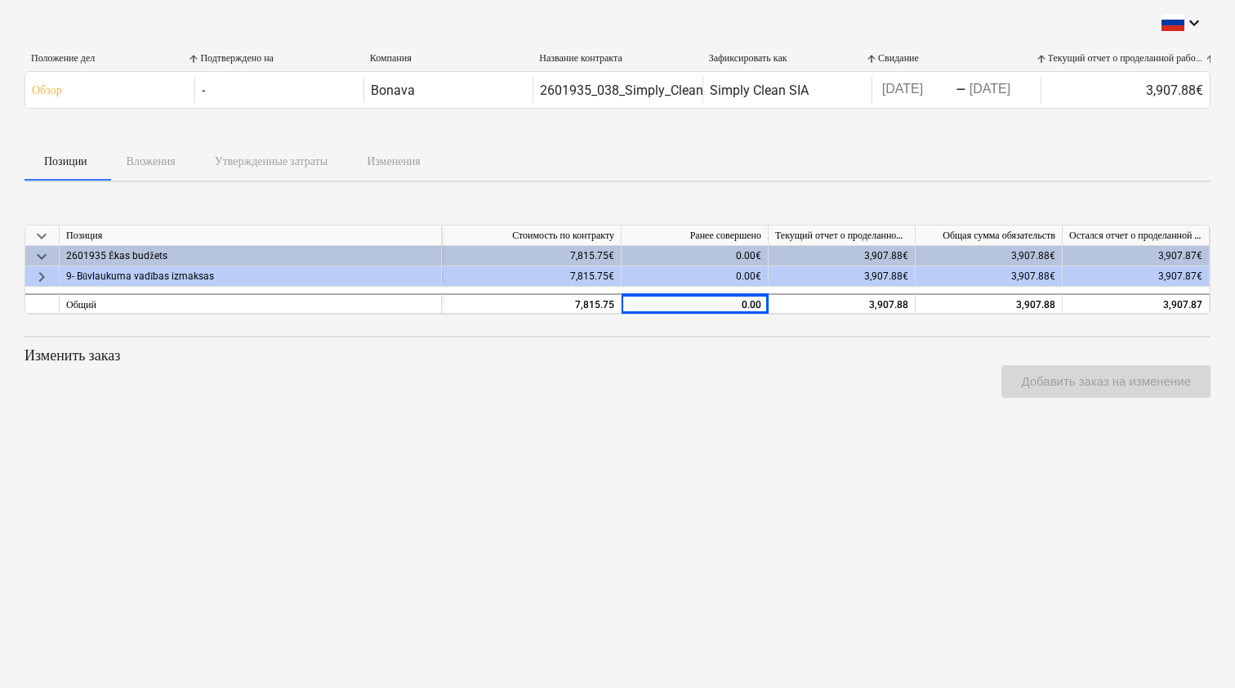
click at [152, 160] on div "Позиции Вложения Утвержденные затраты Изменения" at bounding box center [617, 160] width 1186 height 39
click at [78, 164] on p "Позиции" at bounding box center [65, 161] width 43 height 17
click at [148, 155] on div "Позиции Вложения Утвержденные затраты Изменения" at bounding box center [617, 160] width 1186 height 39
drag, startPoint x: 220, startPoint y: 166, endPoint x: 251, endPoint y: 155, distance: 32.0
click at [226, 164] on div "Позиции Вложения Утвержденные затраты Изменения" at bounding box center [617, 160] width 1186 height 39
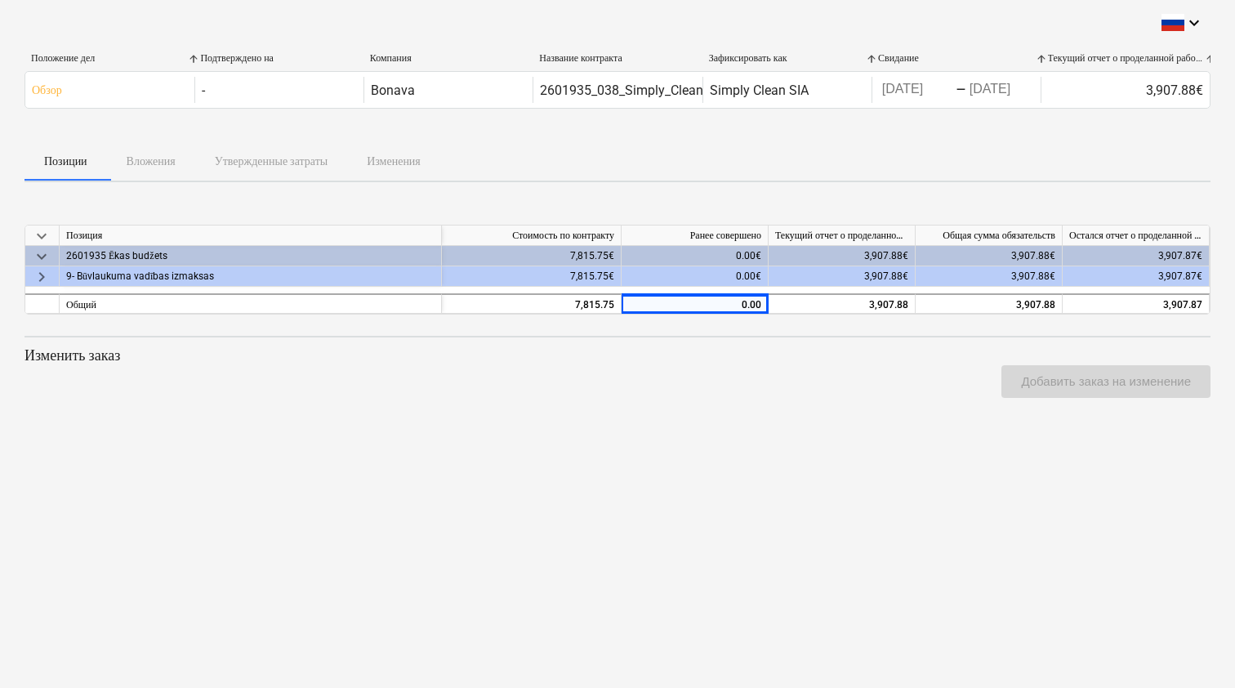
click at [264, 152] on div "Позиции Вложения Утвержденные затраты Изменения" at bounding box center [617, 160] width 1186 height 39
click at [396, 164] on div "Позиции Вложения Утвержденные затраты Изменения" at bounding box center [617, 160] width 1186 height 39
click at [443, 161] on div "Позиции Вложения Утвержденные затраты Изменения" at bounding box center [617, 160] width 1186 height 39
click at [294, 169] on div "Позиции Вложения Утвержденные затраты Изменения" at bounding box center [617, 160] width 1186 height 39
click at [1106, 380] on div "Добавить заказ на изменение" at bounding box center [1106, 381] width 222 height 46
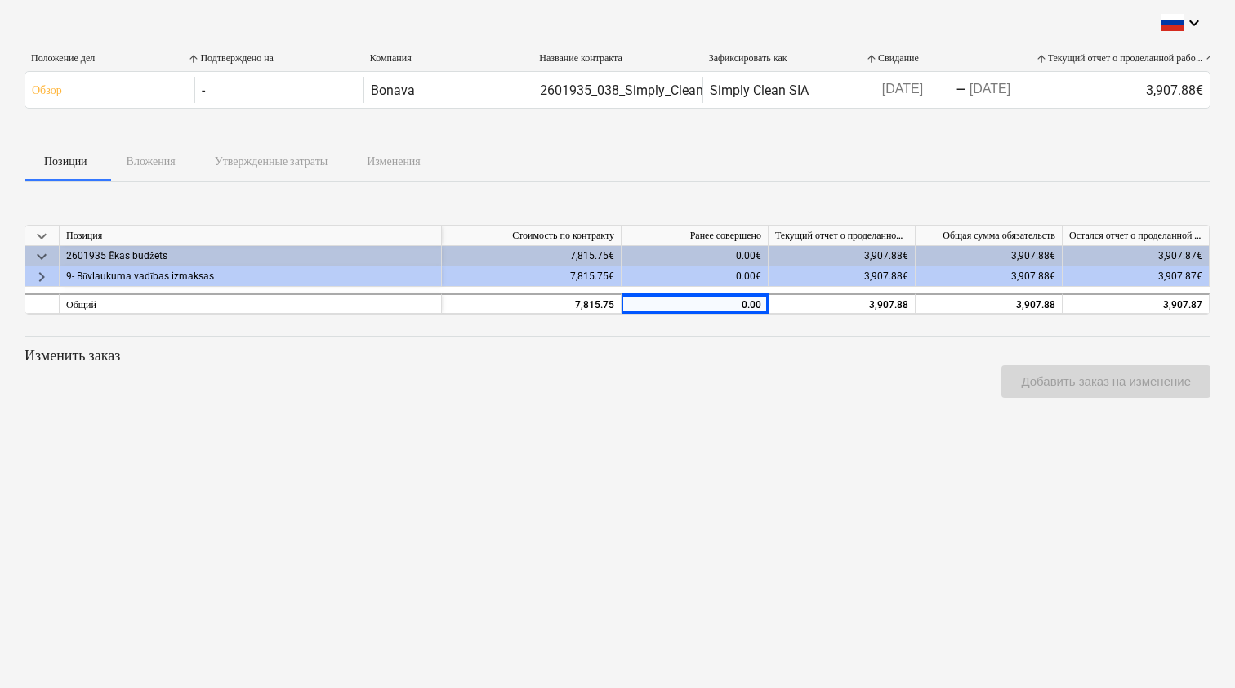
click at [721, 276] on div "0.00€" at bounding box center [694, 276] width 147 height 20
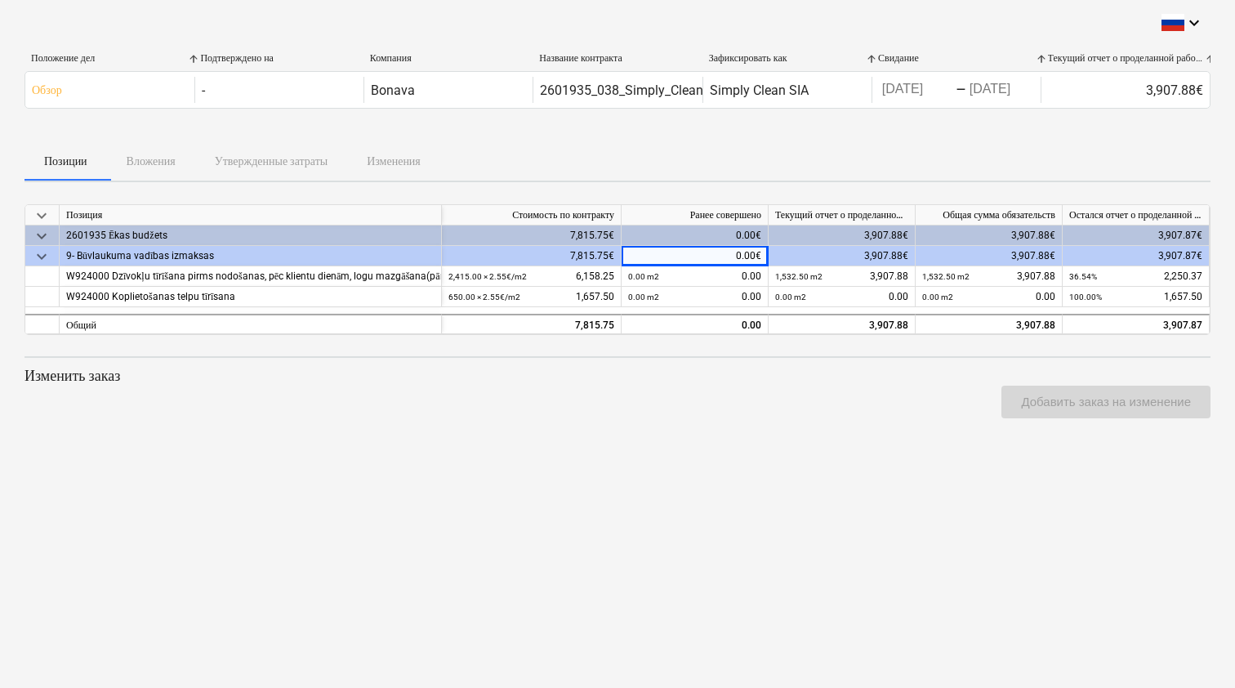
click at [64, 372] on p "Изменить заказ" at bounding box center [617, 376] width 1186 height 20
drag, startPoint x: 81, startPoint y: 374, endPoint x: 293, endPoint y: 421, distance: 217.5
click at [82, 374] on p "Изменить заказ" at bounding box center [617, 376] width 1186 height 20
click at [98, 376] on p "Изменить заказ" at bounding box center [617, 376] width 1186 height 20
click at [145, 161] on div "Позиции Вложения Утвержденные затраты Изменения" at bounding box center [617, 160] width 1186 height 39
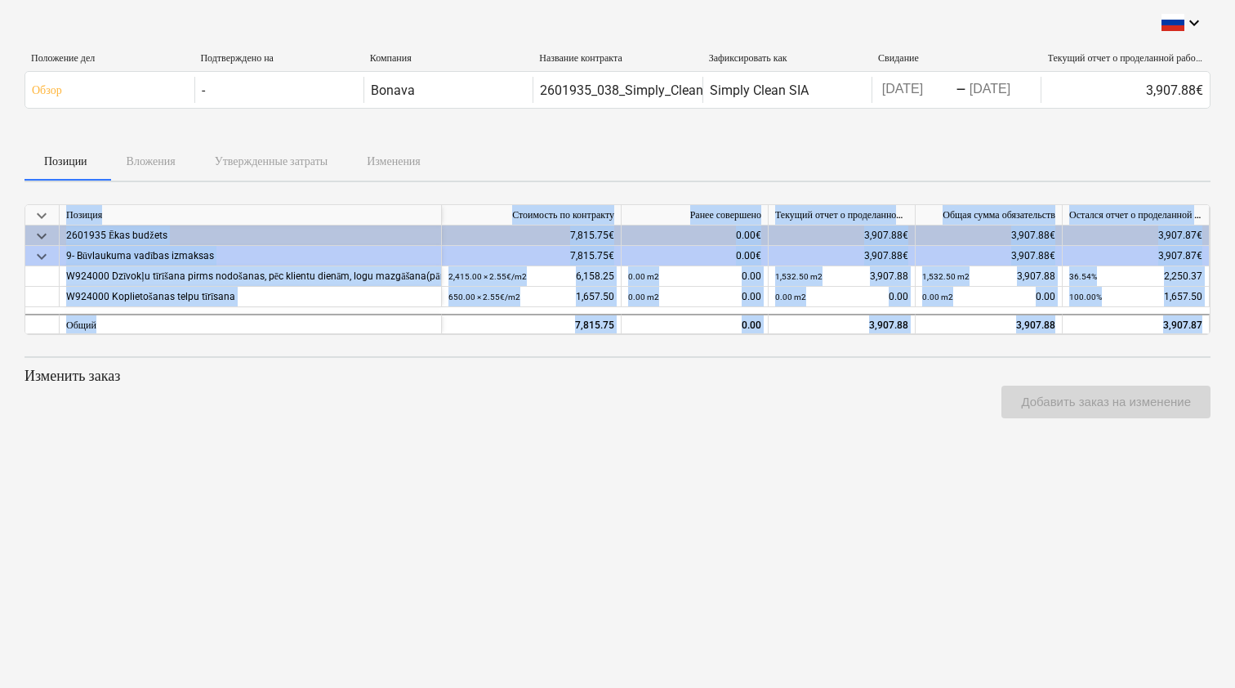
click at [146, 161] on div "Позиции Вложения Утвержденные затраты Изменения" at bounding box center [617, 160] width 1186 height 39
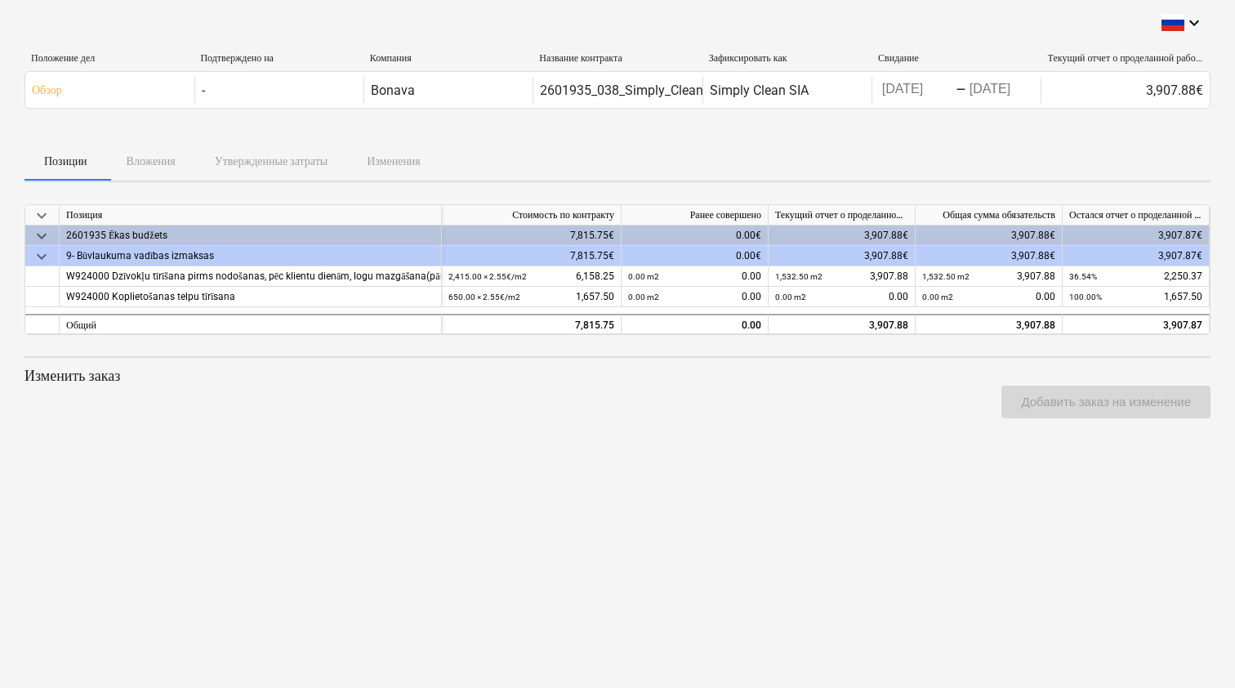
click at [236, 150] on div "Позиции Вложения Утвержденные затраты Изменения" at bounding box center [617, 160] width 1186 height 39
click at [243, 154] on div "Позиции Вложения Утвержденные затраты Изменения" at bounding box center [617, 160] width 1186 height 39
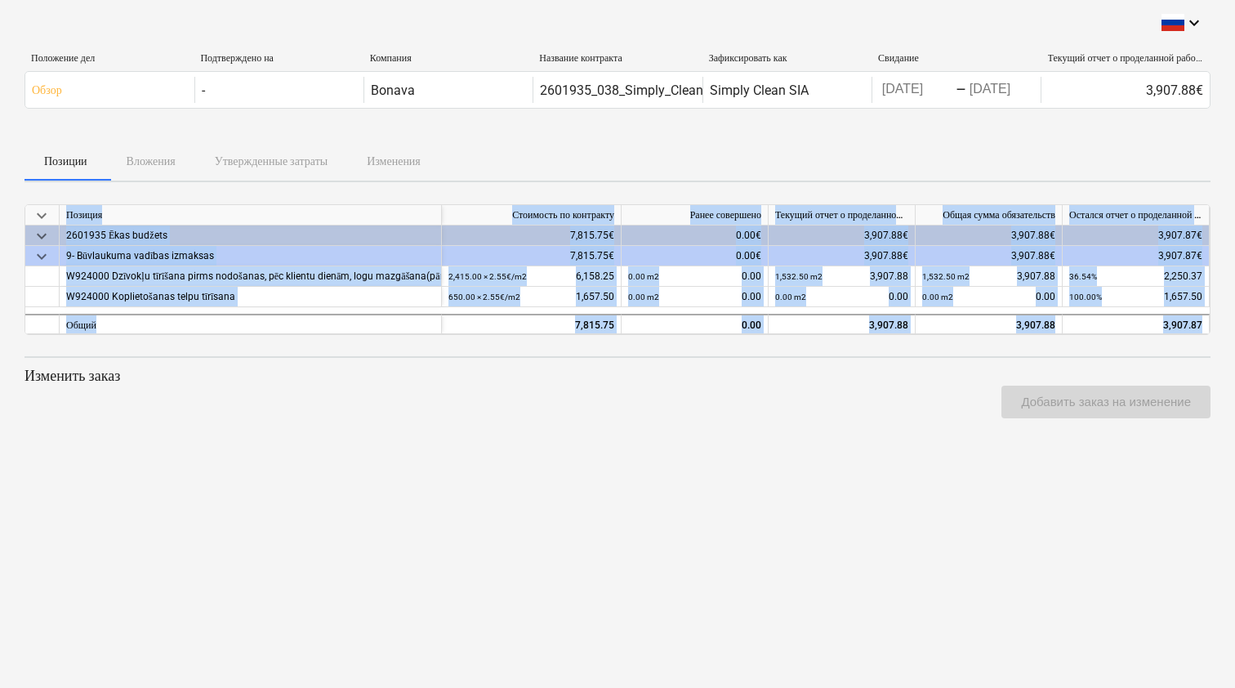
click at [243, 154] on div "Позиции Вложения Утвержденные затраты Изменения" at bounding box center [617, 160] width 1186 height 39
click at [899, 131] on div at bounding box center [617, 134] width 1186 height 13
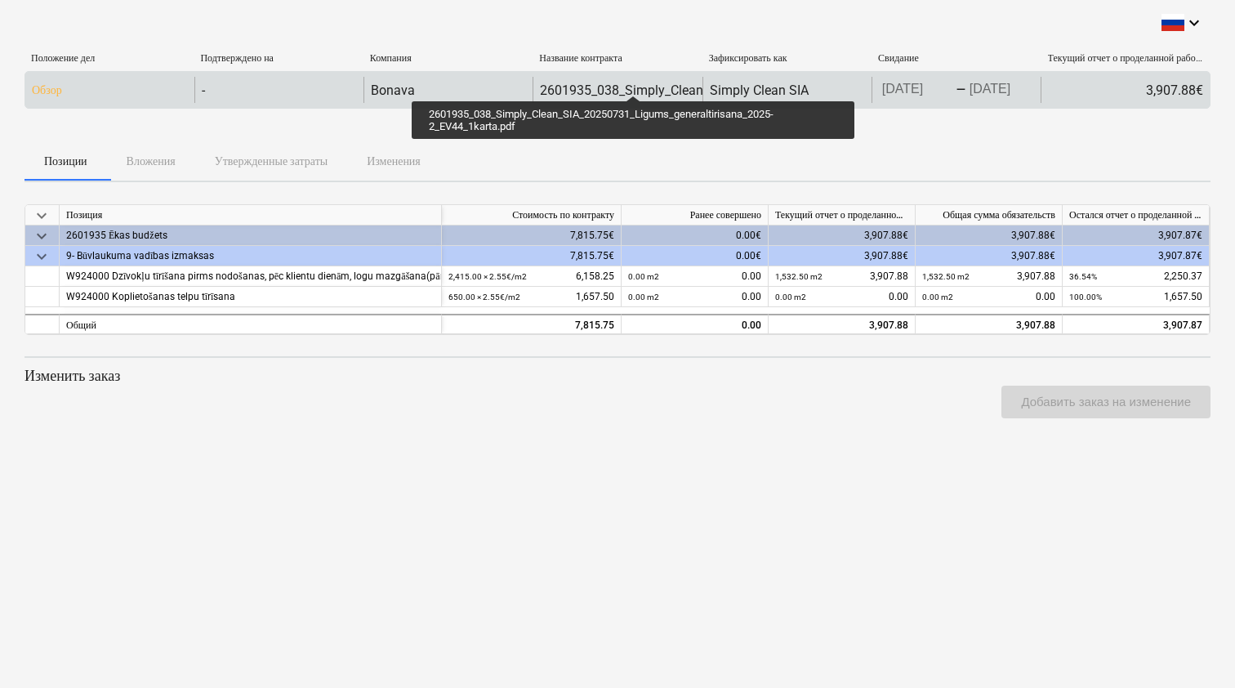
click at [633, 82] on div "2601935_038_Simply_Clean_SIA_20250731_Ligums_generaltirisana_2025-2_EV44_1karta…" at bounding box center [810, 90] width 541 height 16
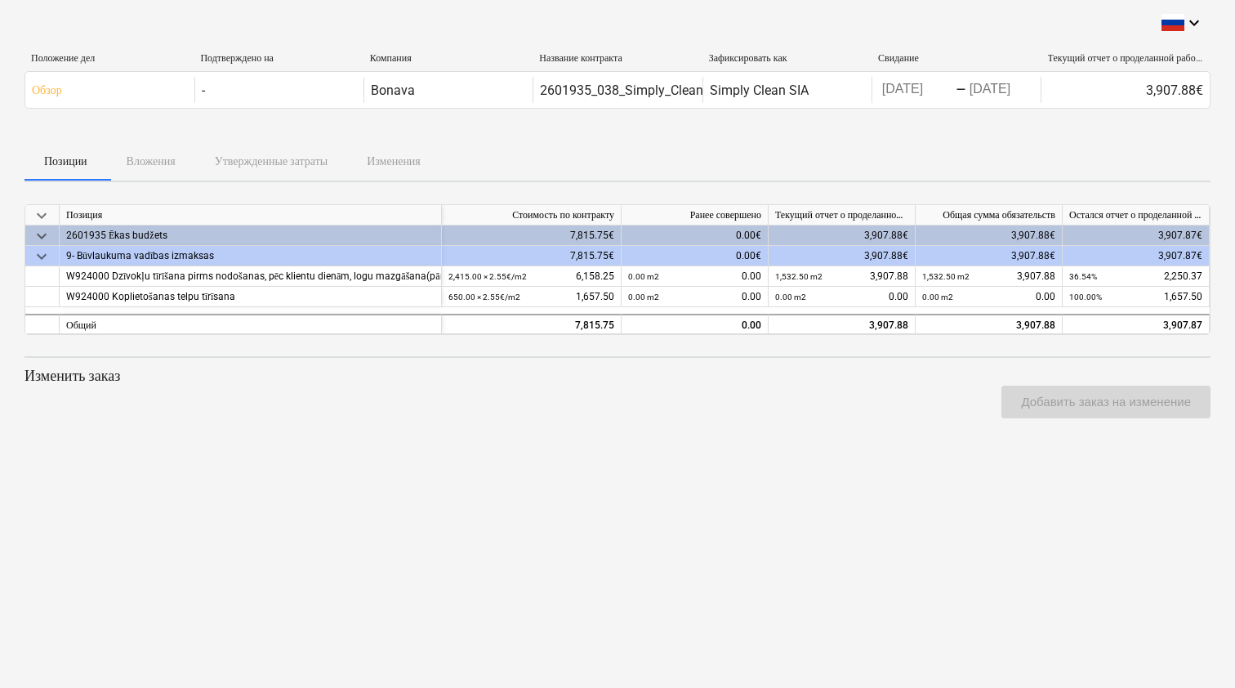
click at [133, 169] on div "Позиции Вложения Утвержденные затраты Изменения" at bounding box center [617, 160] width 1186 height 39
click at [150, 165] on div "Позиции Вложения Утвержденные затраты Изменения" at bounding box center [617, 160] width 1186 height 39
